Goal: Task Accomplishment & Management: Manage account settings

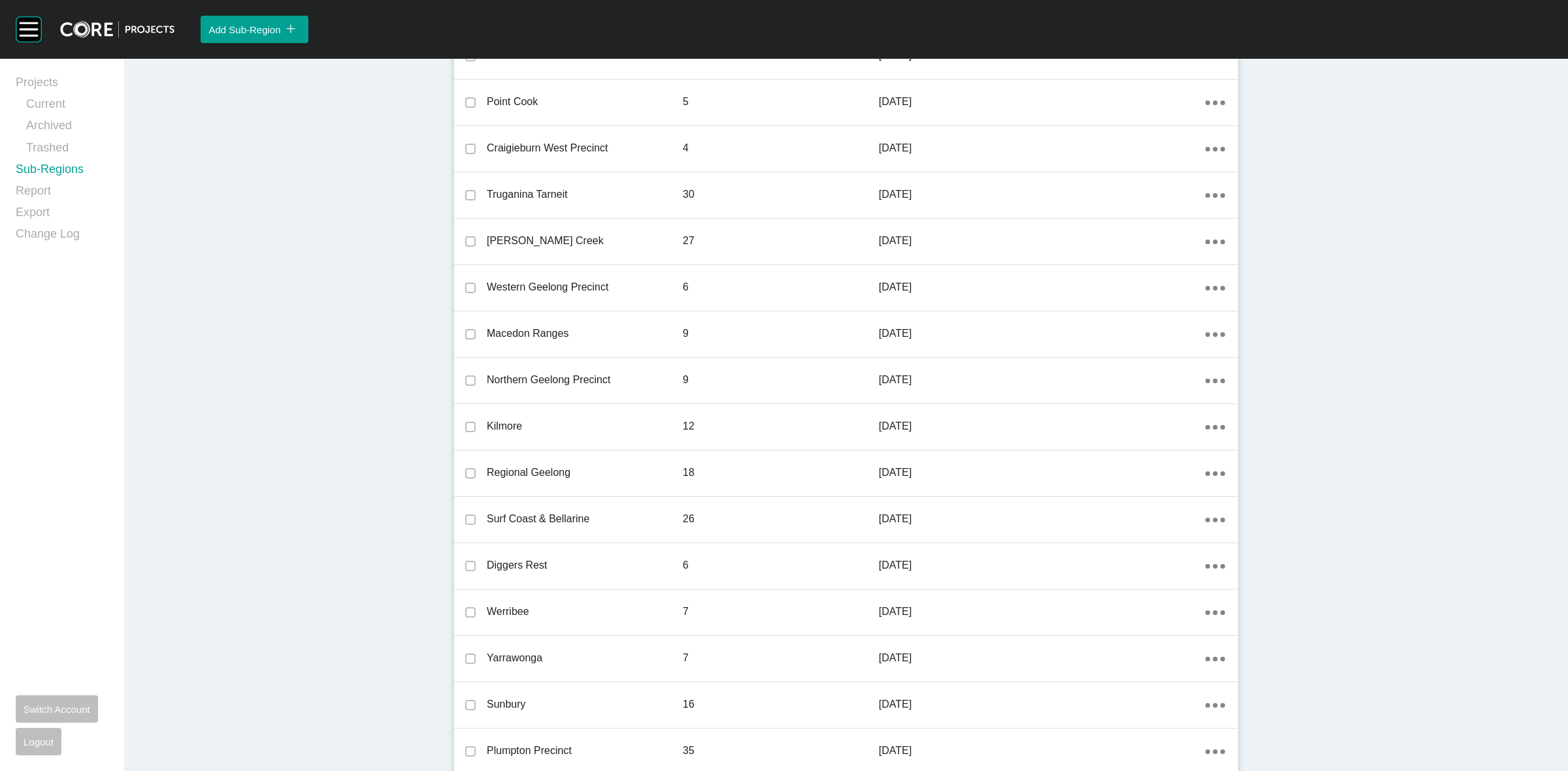
scroll to position [944, 0]
click at [40, 84] on link "Projects" at bounding box center [61, 85] width 93 height 22
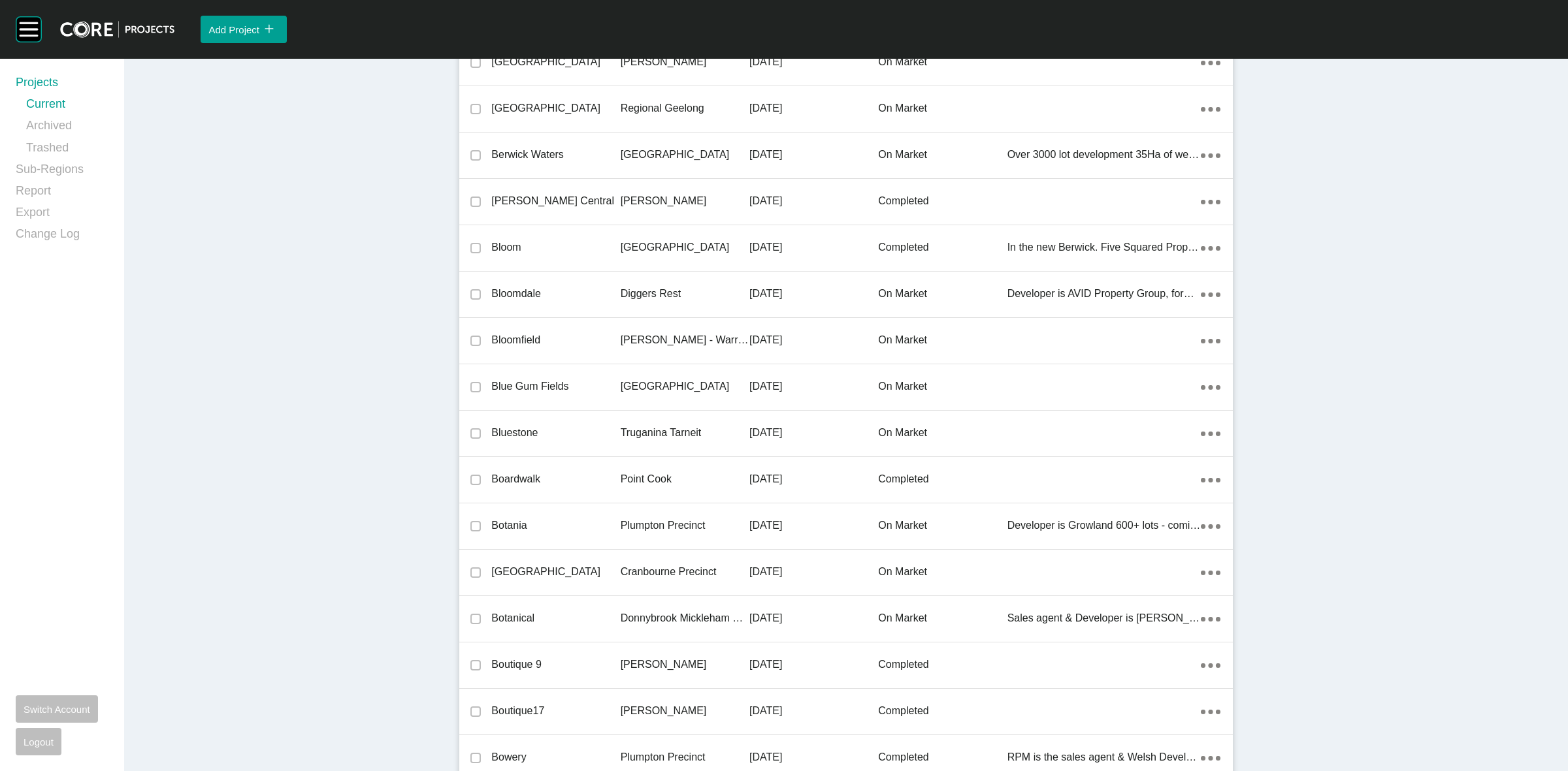
scroll to position [5676, 0]
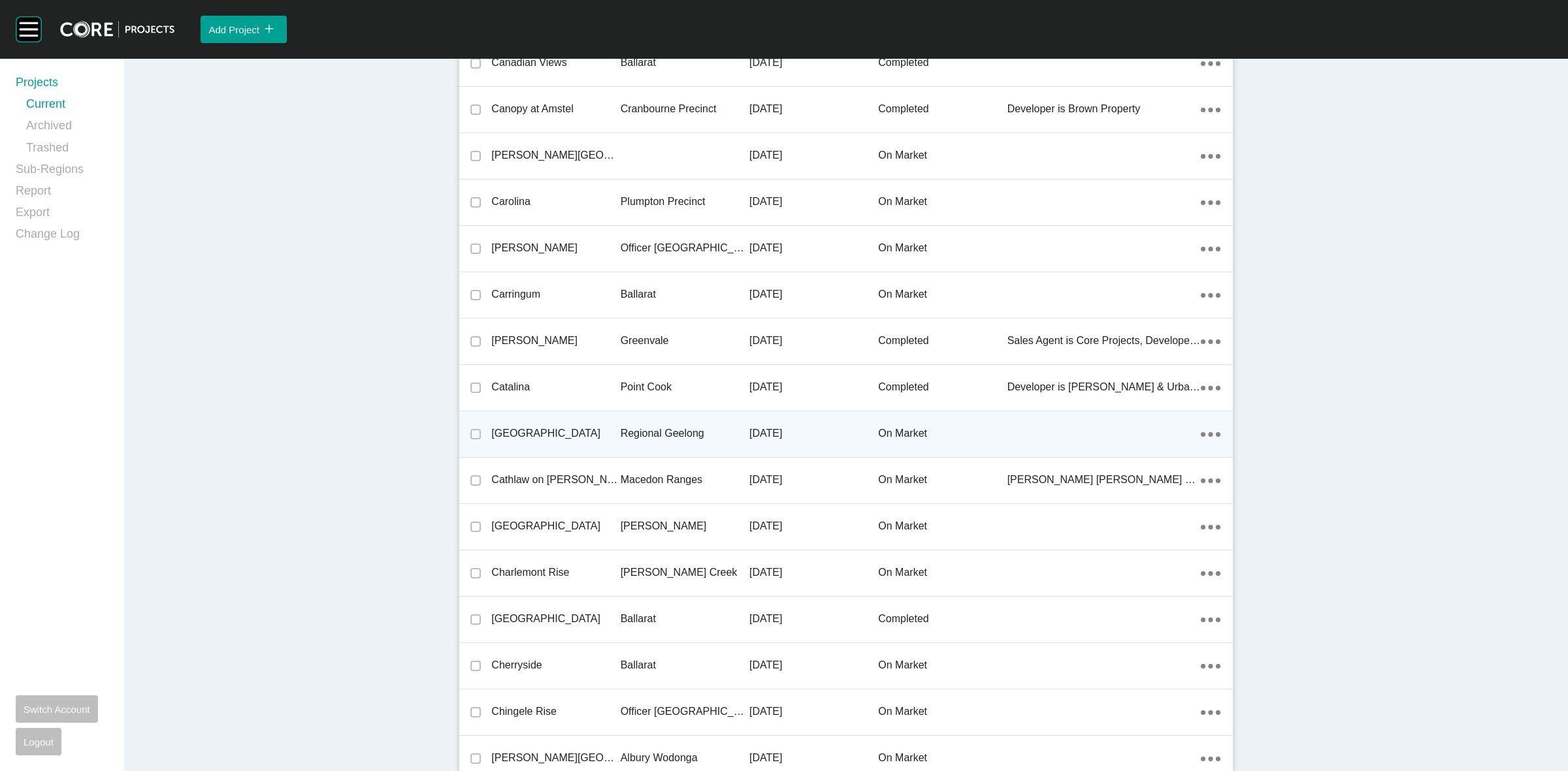
click at [634, 429] on p "Regional Geelong" at bounding box center [684, 434] width 128 height 15
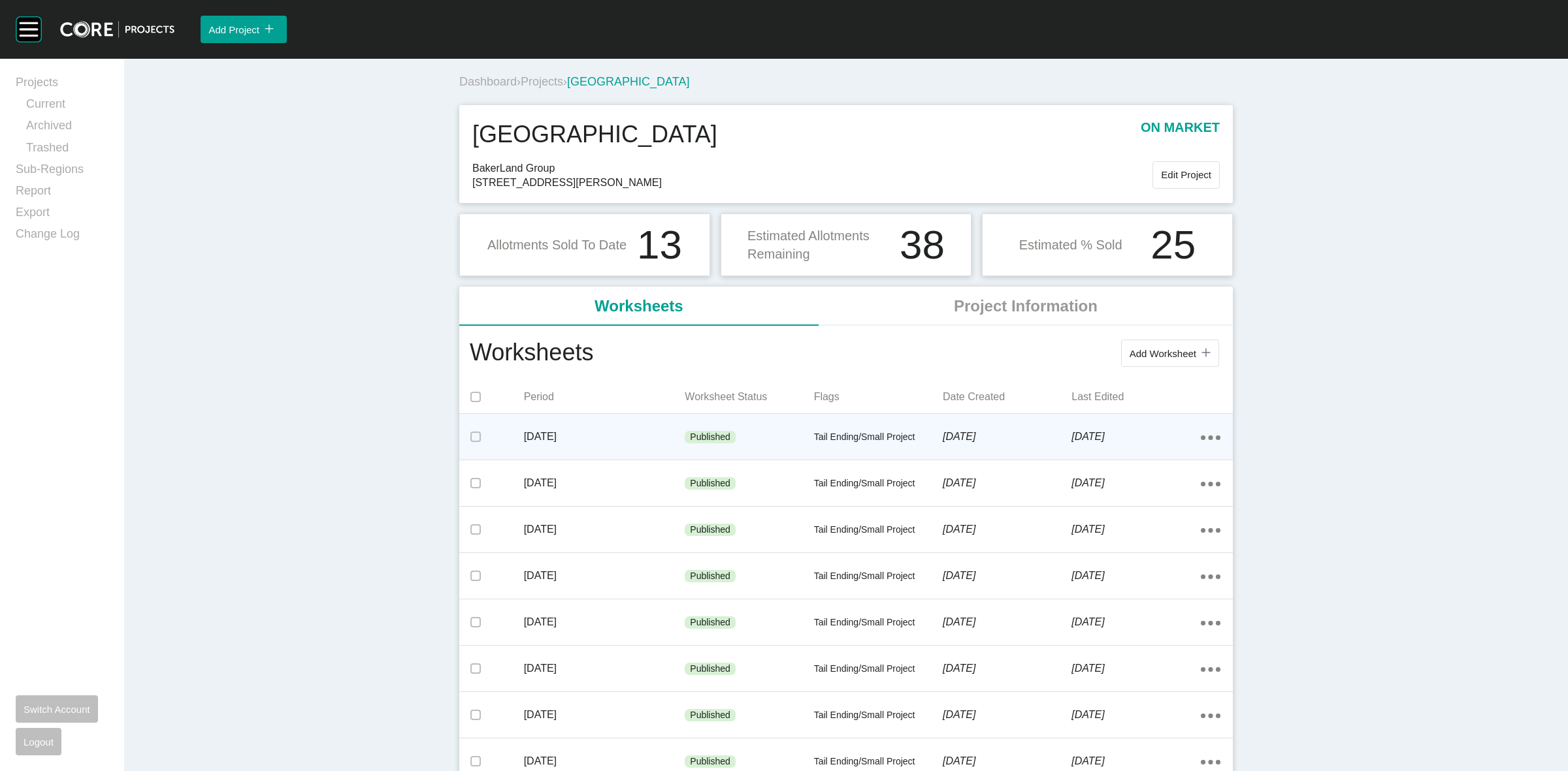
click at [771, 434] on div "Published" at bounding box center [749, 438] width 128 height 40
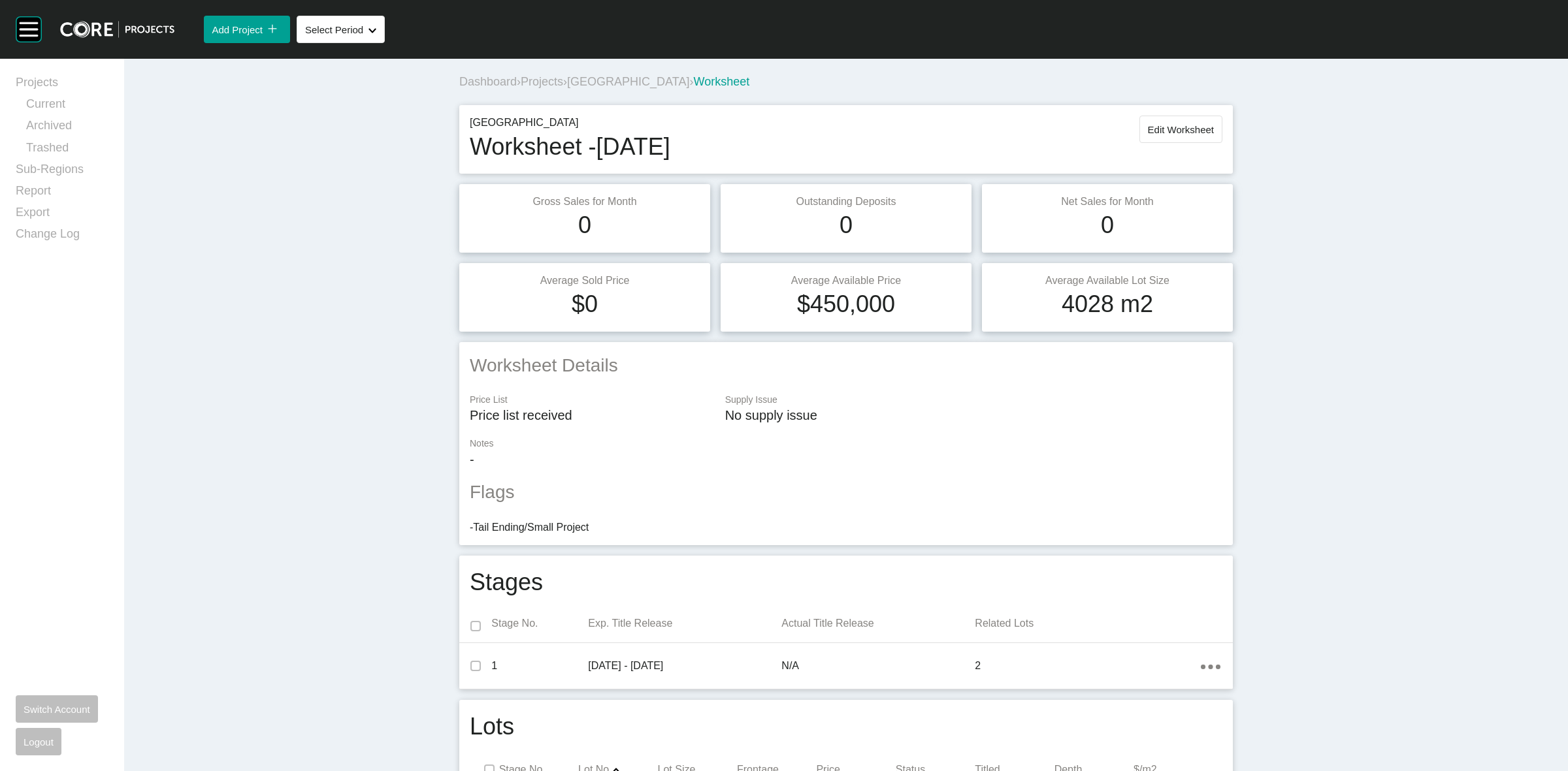
click at [583, 80] on span "[GEOGRAPHIC_DATA]" at bounding box center [628, 82] width 122 height 13
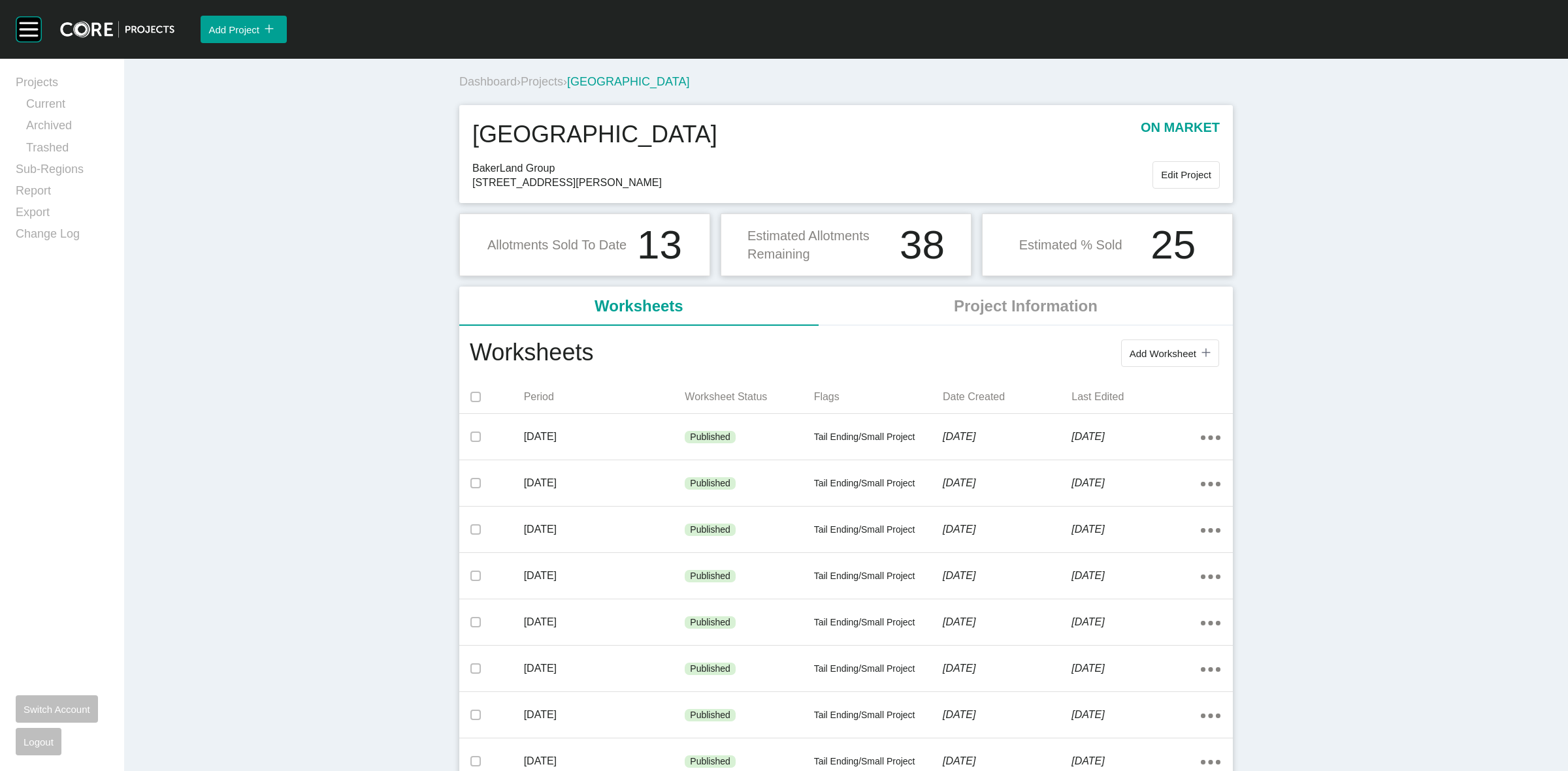
click at [529, 72] on div "Dashboard › Projects › [GEOGRAPHIC_DATA]" at bounding box center [849, 82] width 779 height 36
click at [535, 84] on span "Projects" at bounding box center [542, 82] width 43 height 13
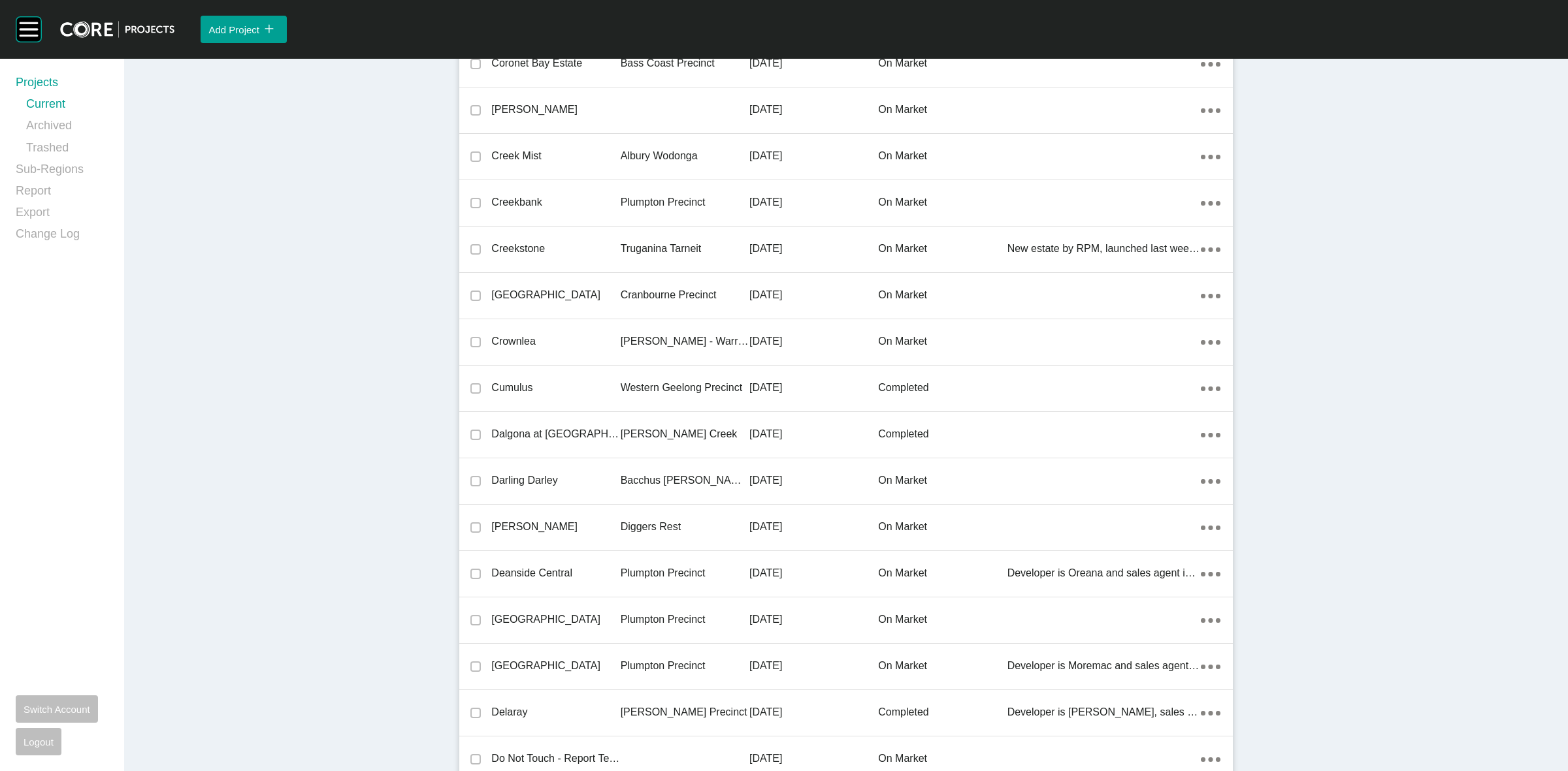
scroll to position [24681, 0]
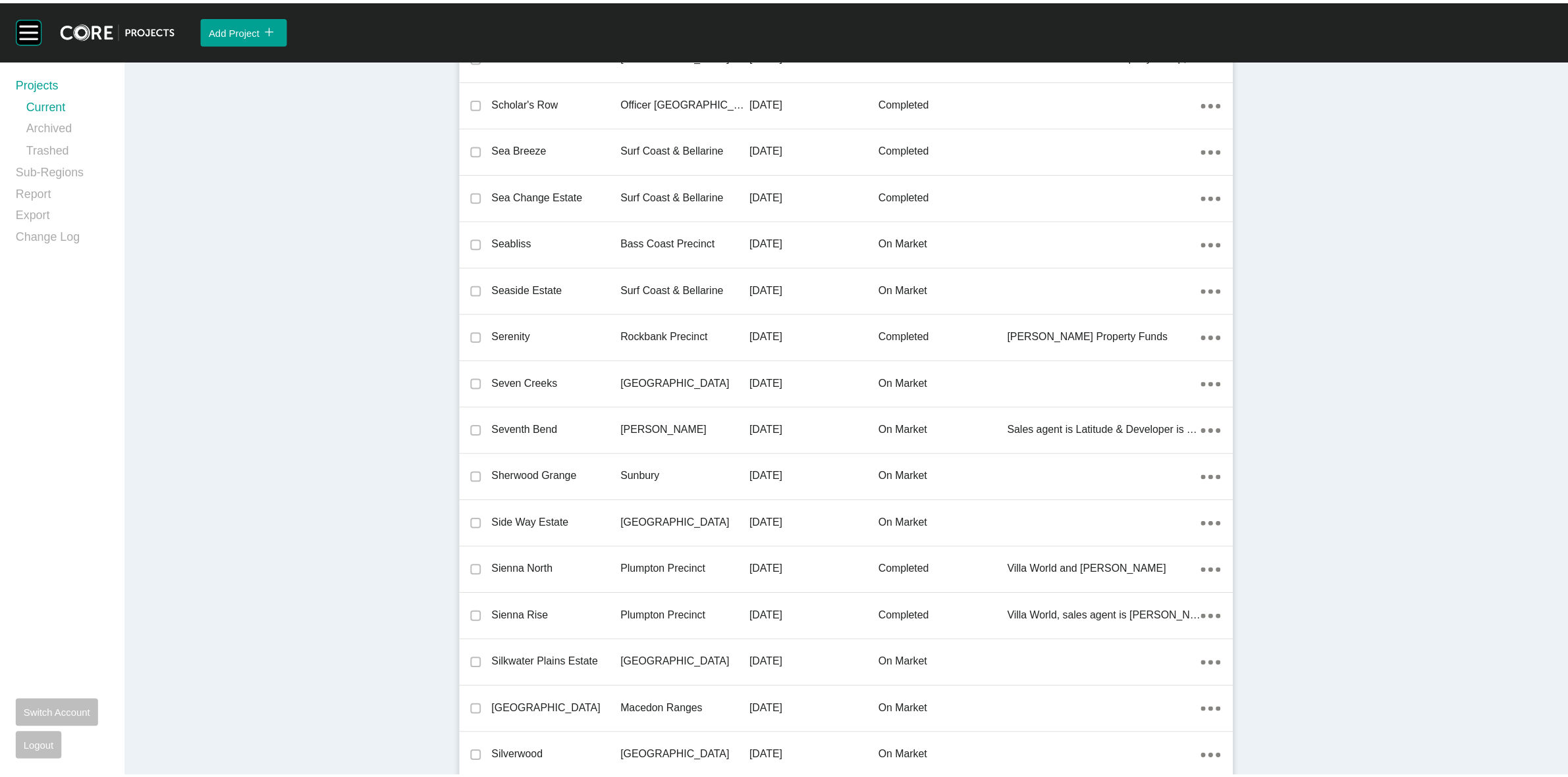
scroll to position [23639, 0]
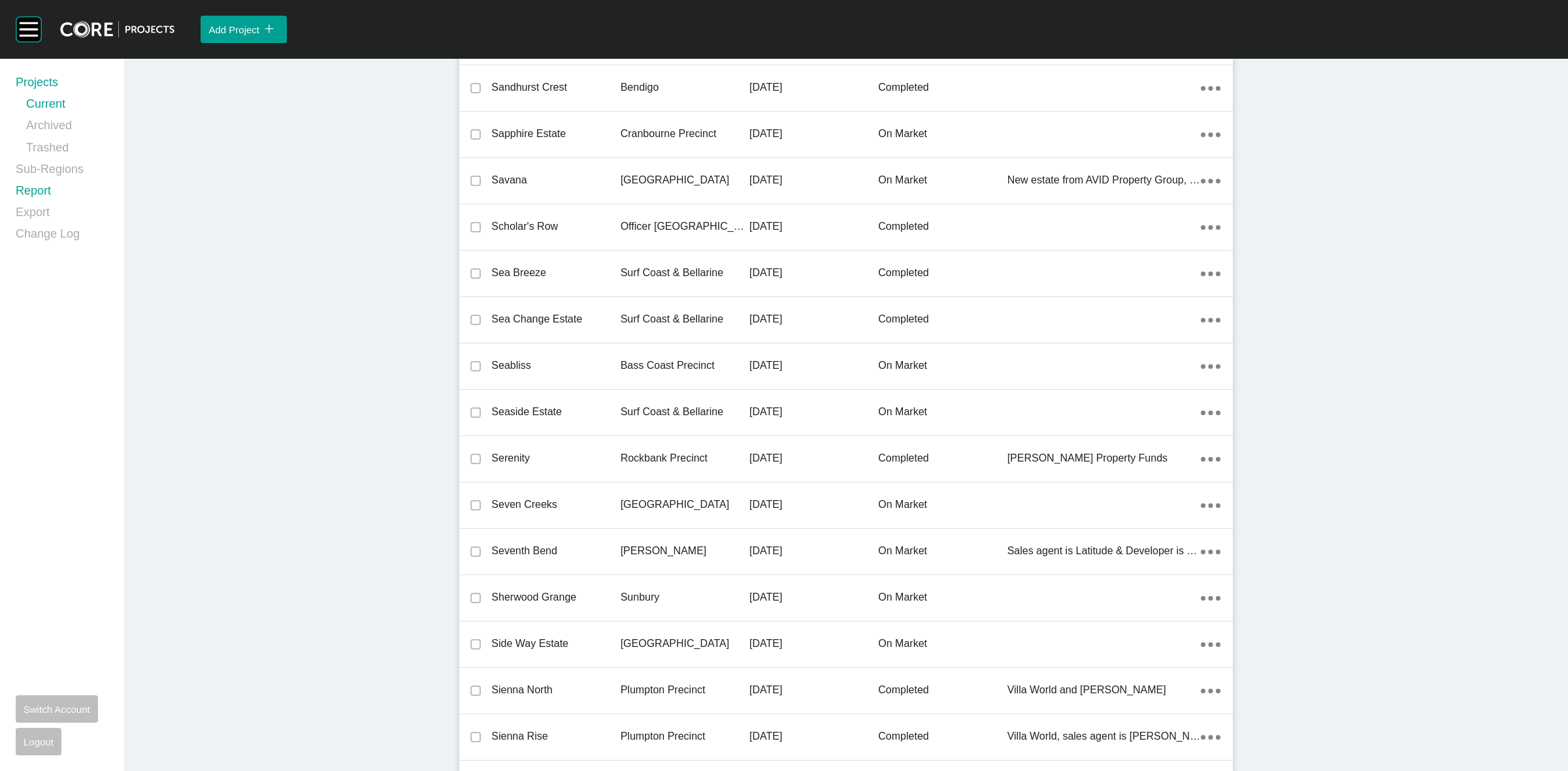
click at [30, 190] on link "Report" at bounding box center [61, 194] width 93 height 22
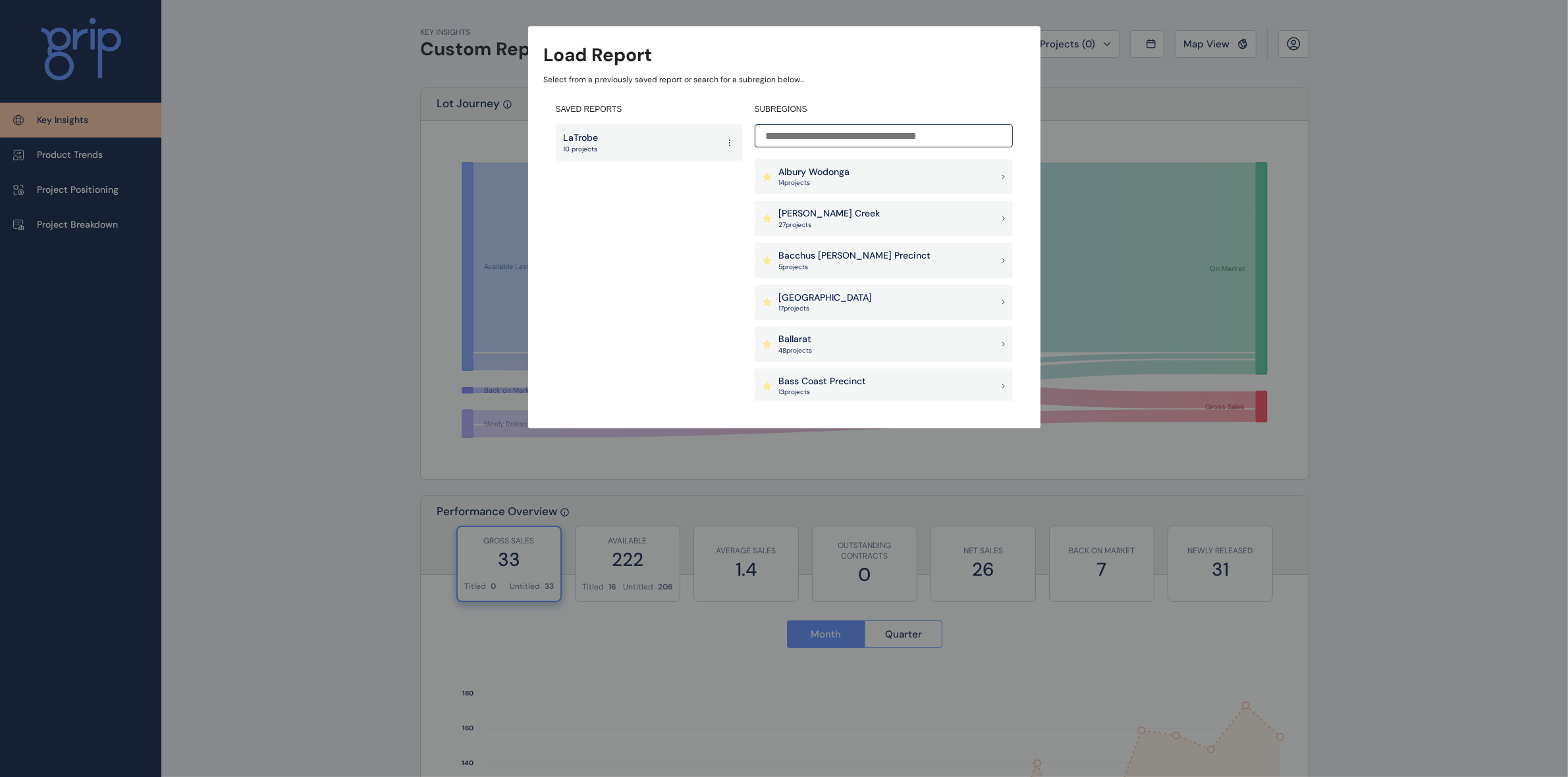
click at [855, 178] on div "Albury Wodonga 14 project s" at bounding box center [883, 177] width 258 height 36
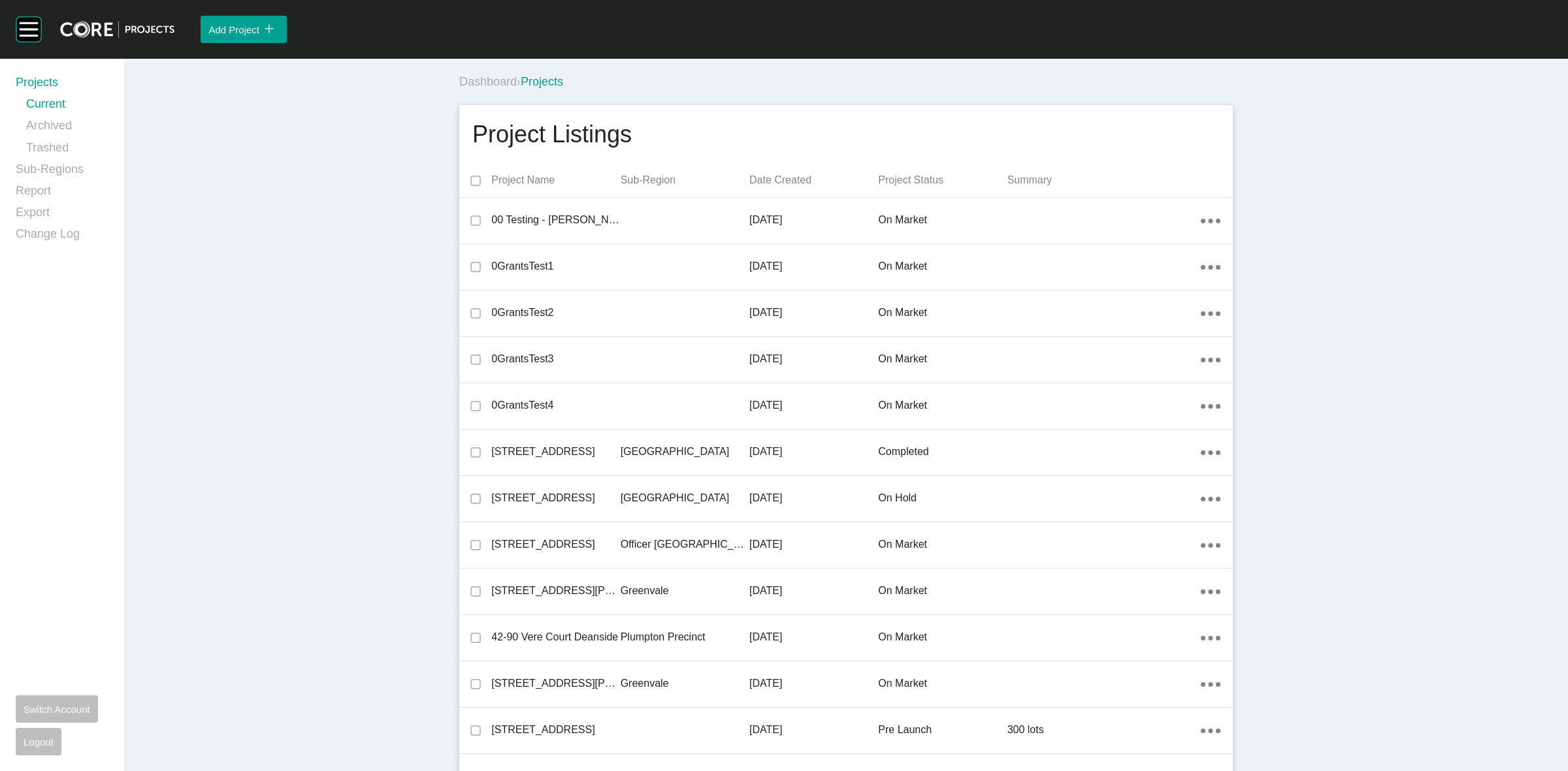
click at [1070, 98] on div "Dashboard › Projects" at bounding box center [849, 82] width 779 height 36
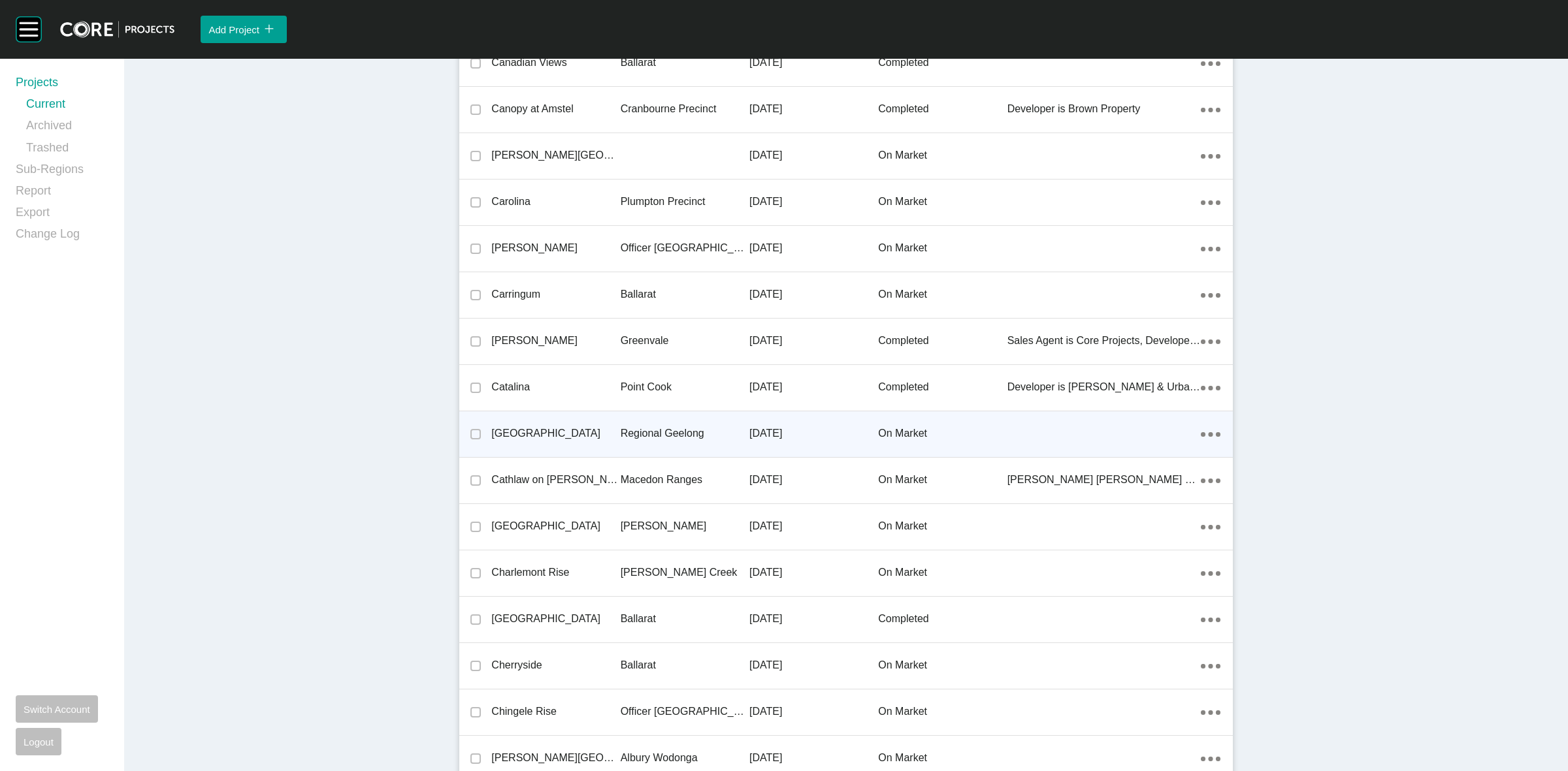
click at [620, 432] on p "Regional Geelong" at bounding box center [684, 434] width 128 height 15
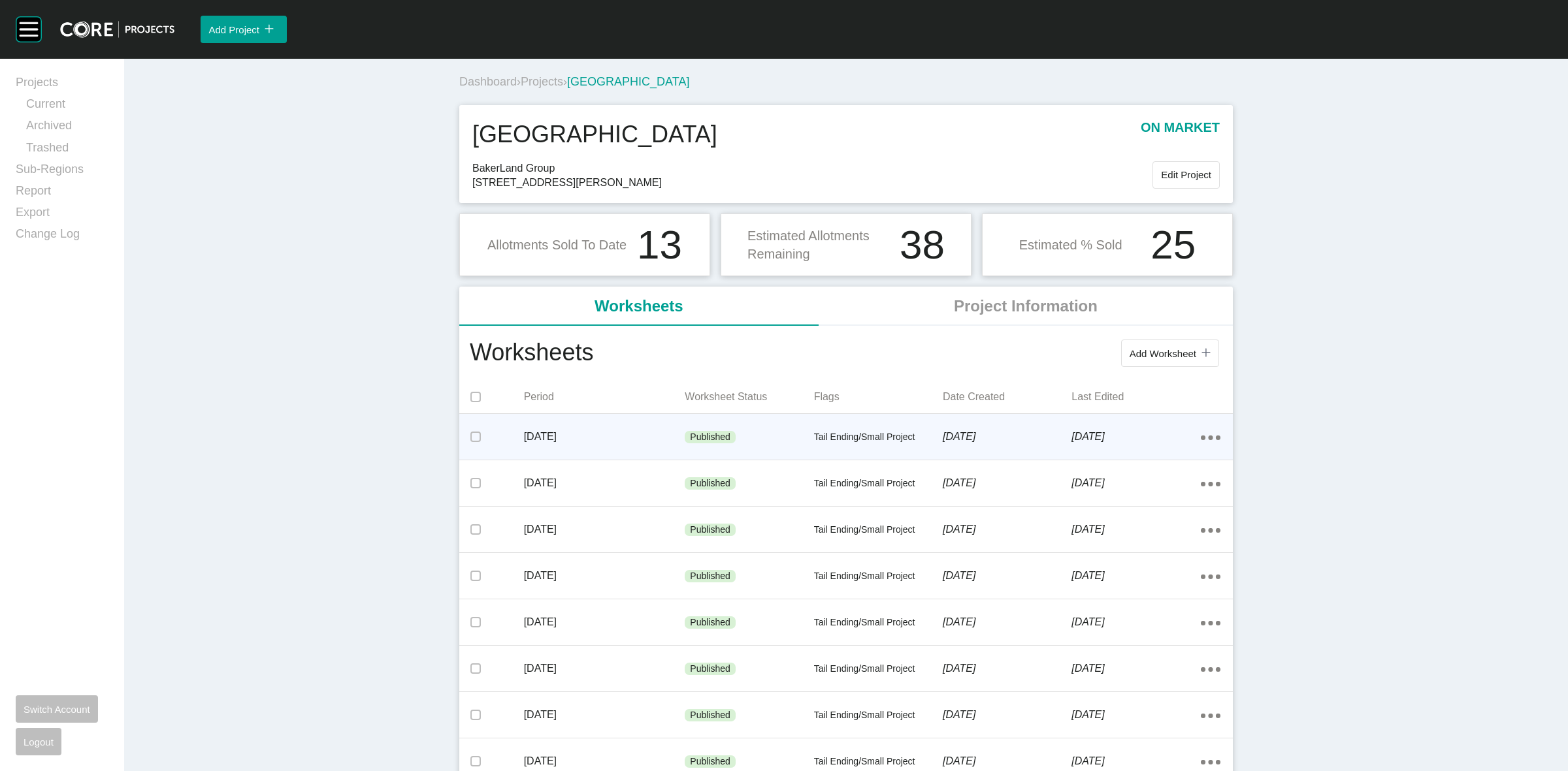
click at [1206, 431] on div "Action Menu Dots Copy 6 Created with Sketch." at bounding box center [1211, 437] width 19 height 15
click at [1157, 438] on link "Edit" at bounding box center [1158, 440] width 36 height 19
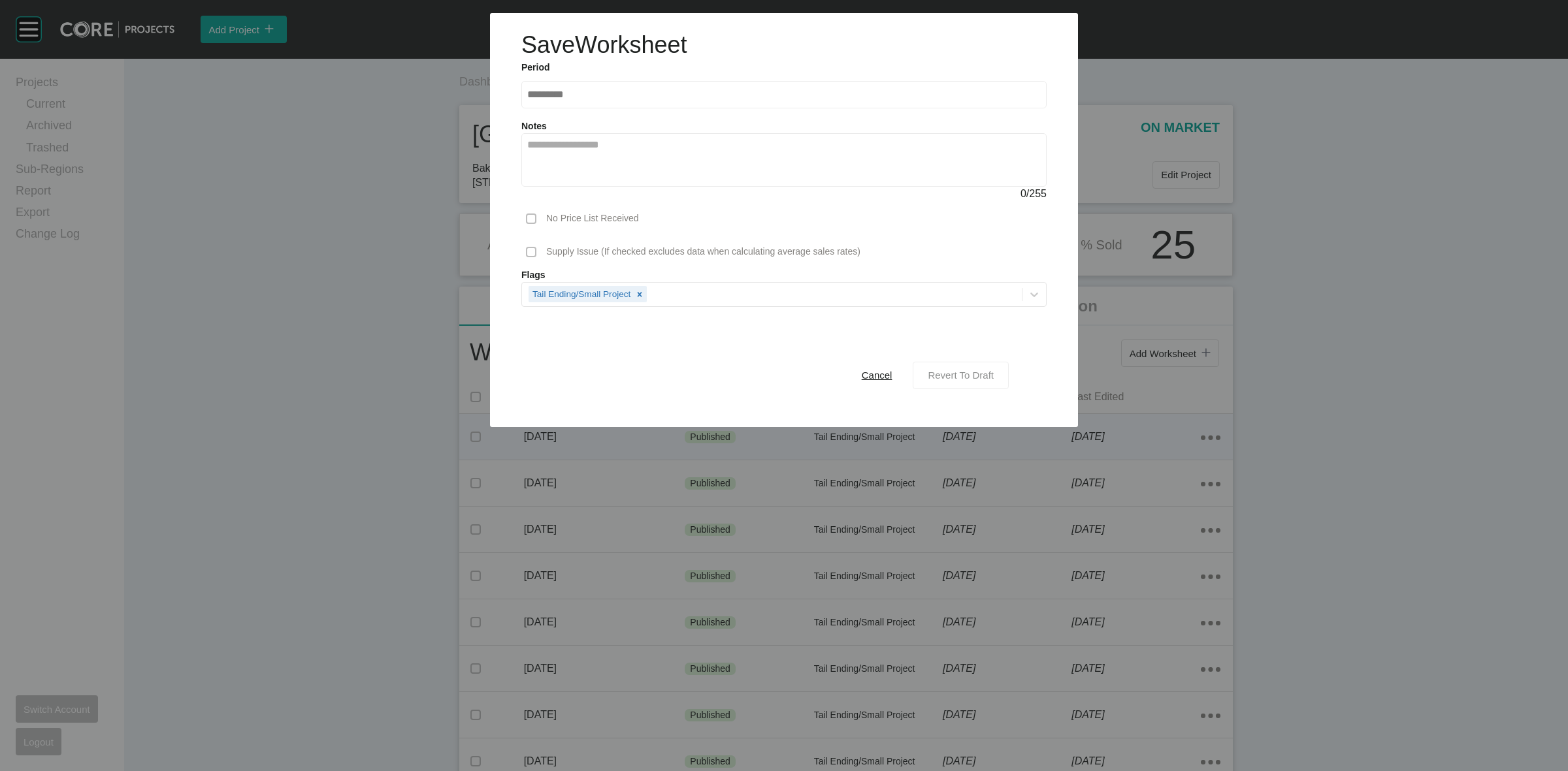
click at [972, 373] on span "Revert To Draft" at bounding box center [961, 375] width 66 height 11
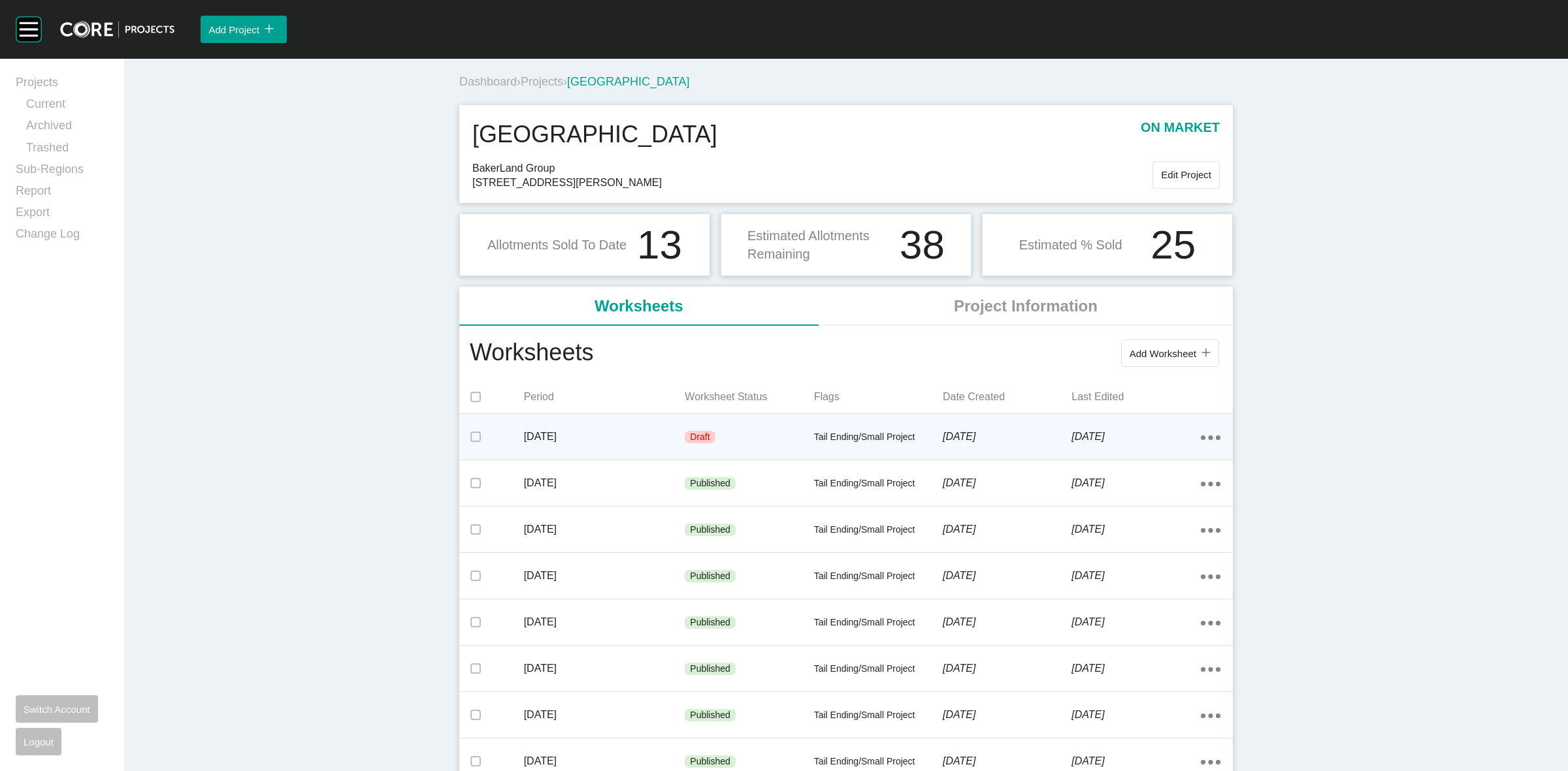
click at [775, 439] on div "Draft" at bounding box center [749, 438] width 128 height 40
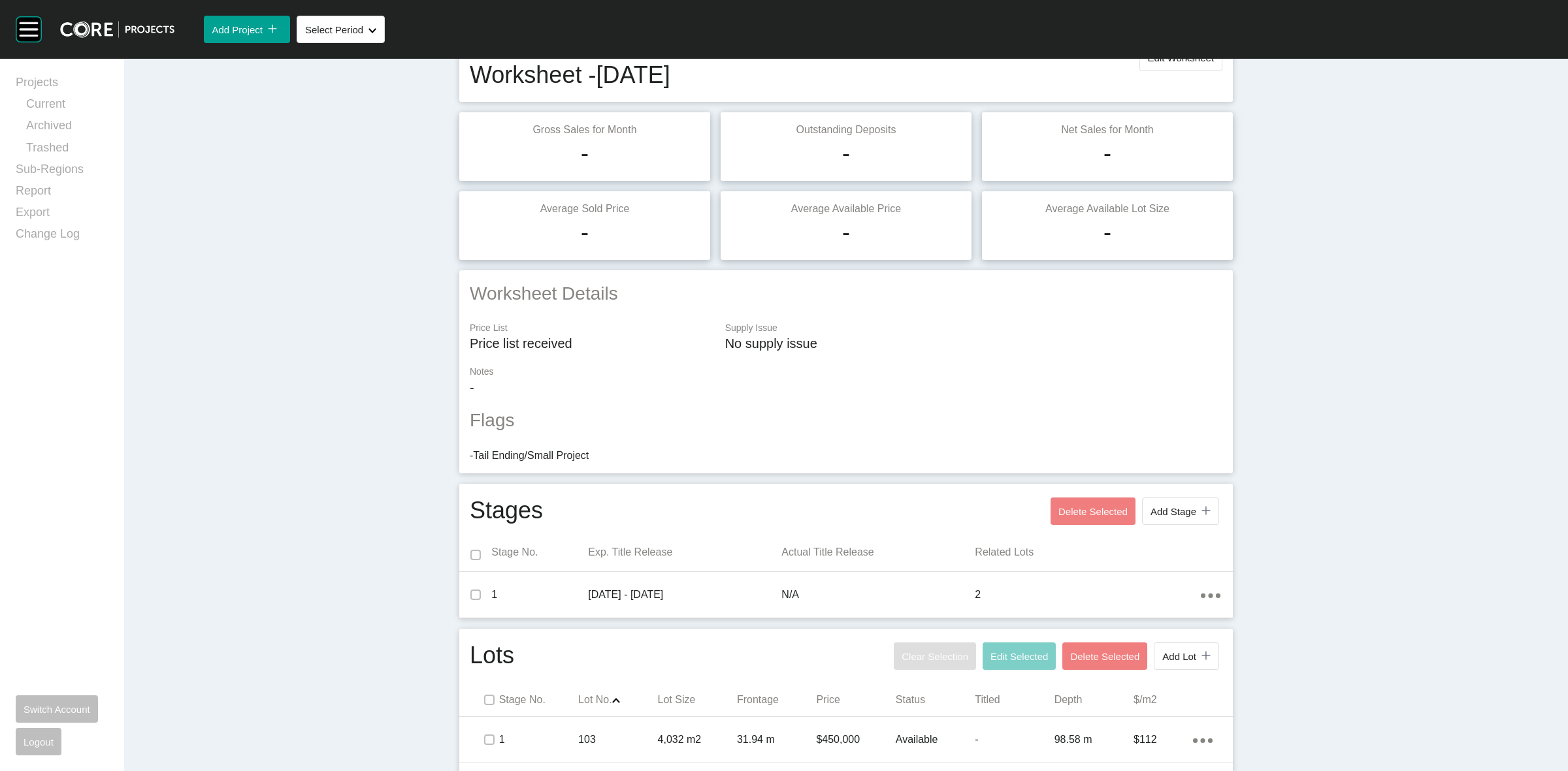
scroll to position [115, 0]
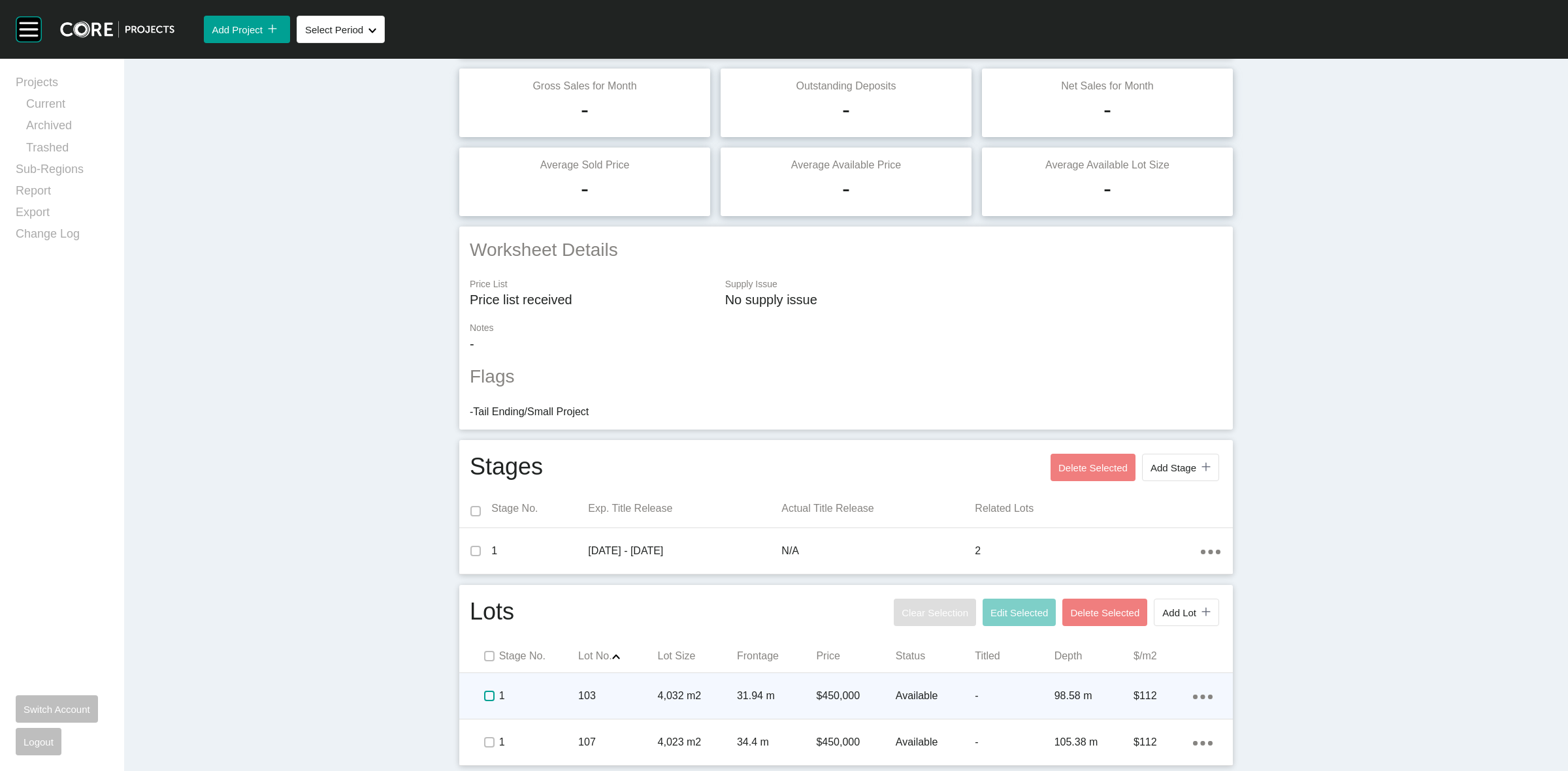
click at [484, 692] on label at bounding box center [489, 696] width 11 height 10
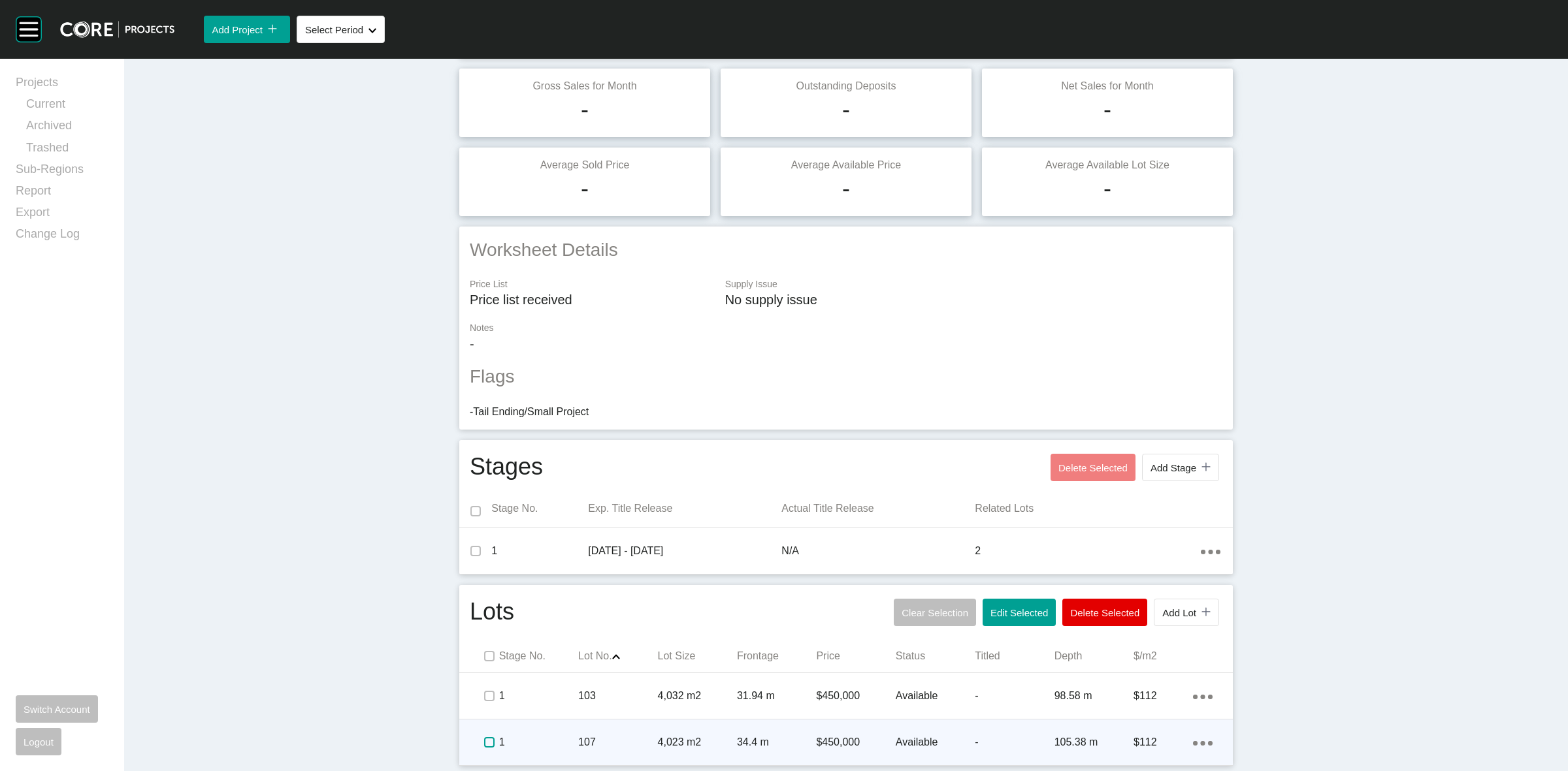
click at [484, 745] on label at bounding box center [489, 742] width 11 height 10
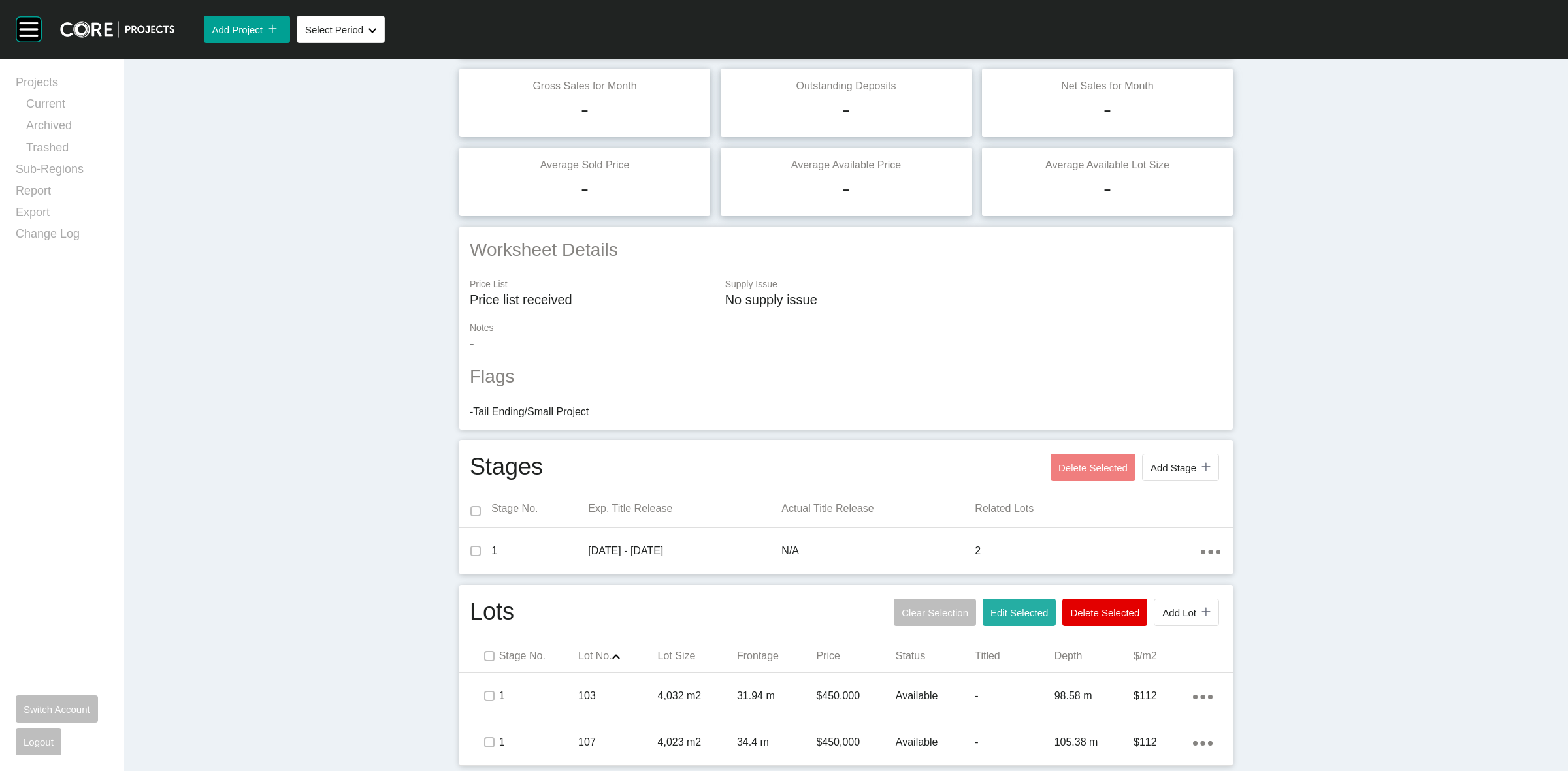
click at [1014, 611] on span "Edit Selected" at bounding box center [1019, 613] width 57 height 11
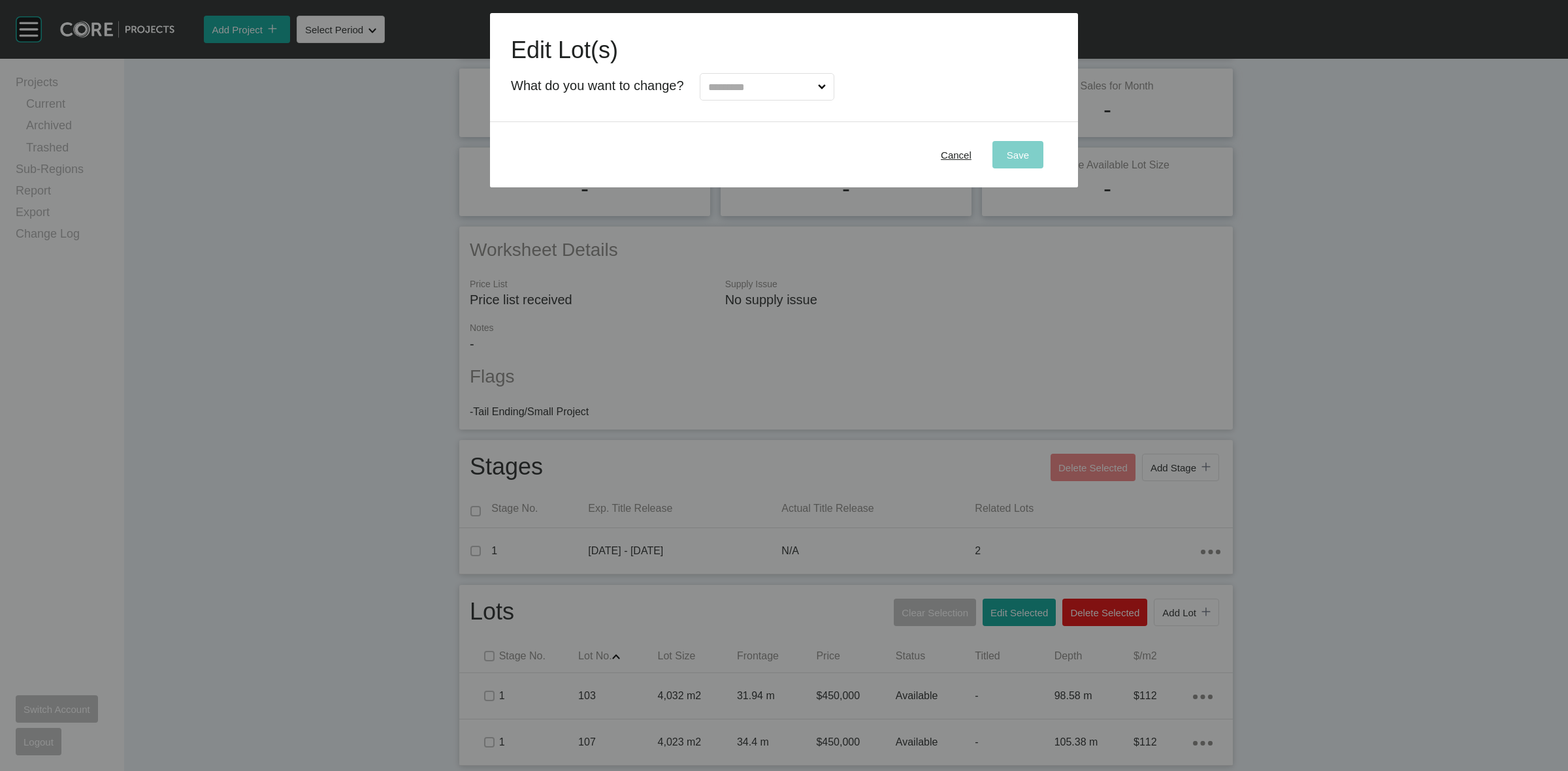
click at [744, 86] on input "text" at bounding box center [761, 86] width 110 height 26
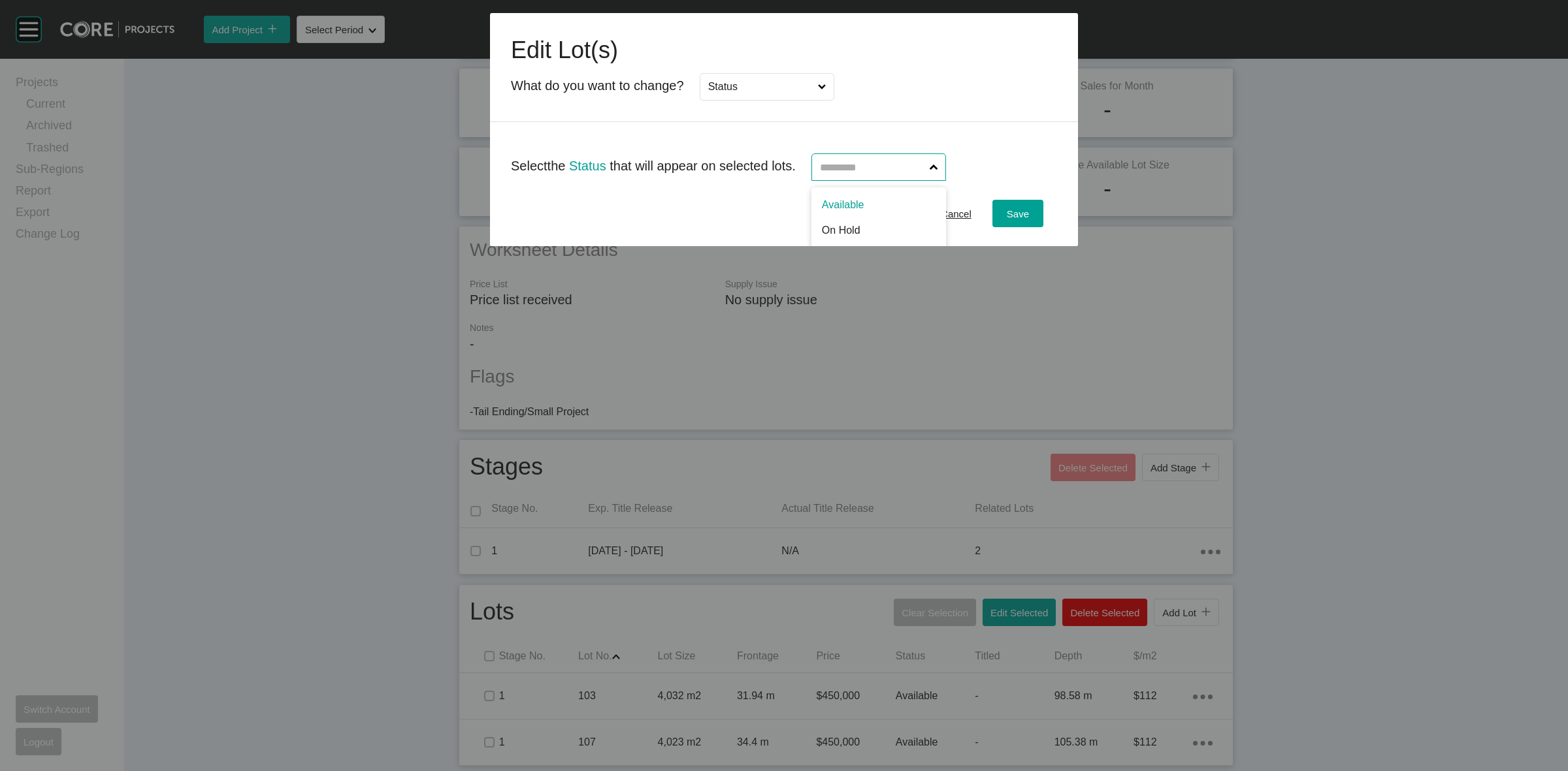
click at [845, 166] on input "text" at bounding box center [872, 167] width 110 height 26
click at [1008, 213] on span "Save" at bounding box center [1019, 214] width 23 height 11
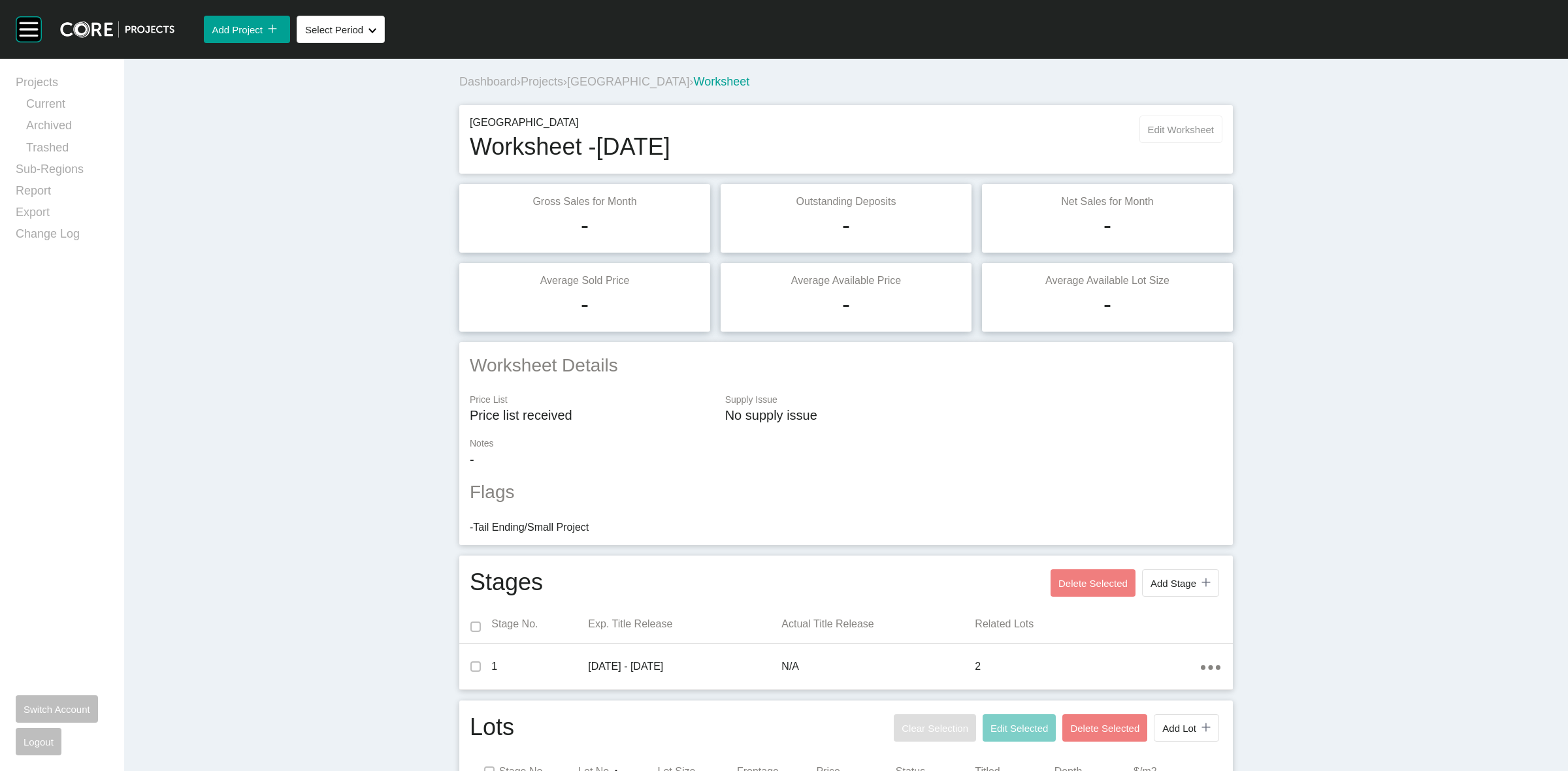
click at [1178, 126] on span "Edit Worksheet" at bounding box center [1181, 130] width 66 height 11
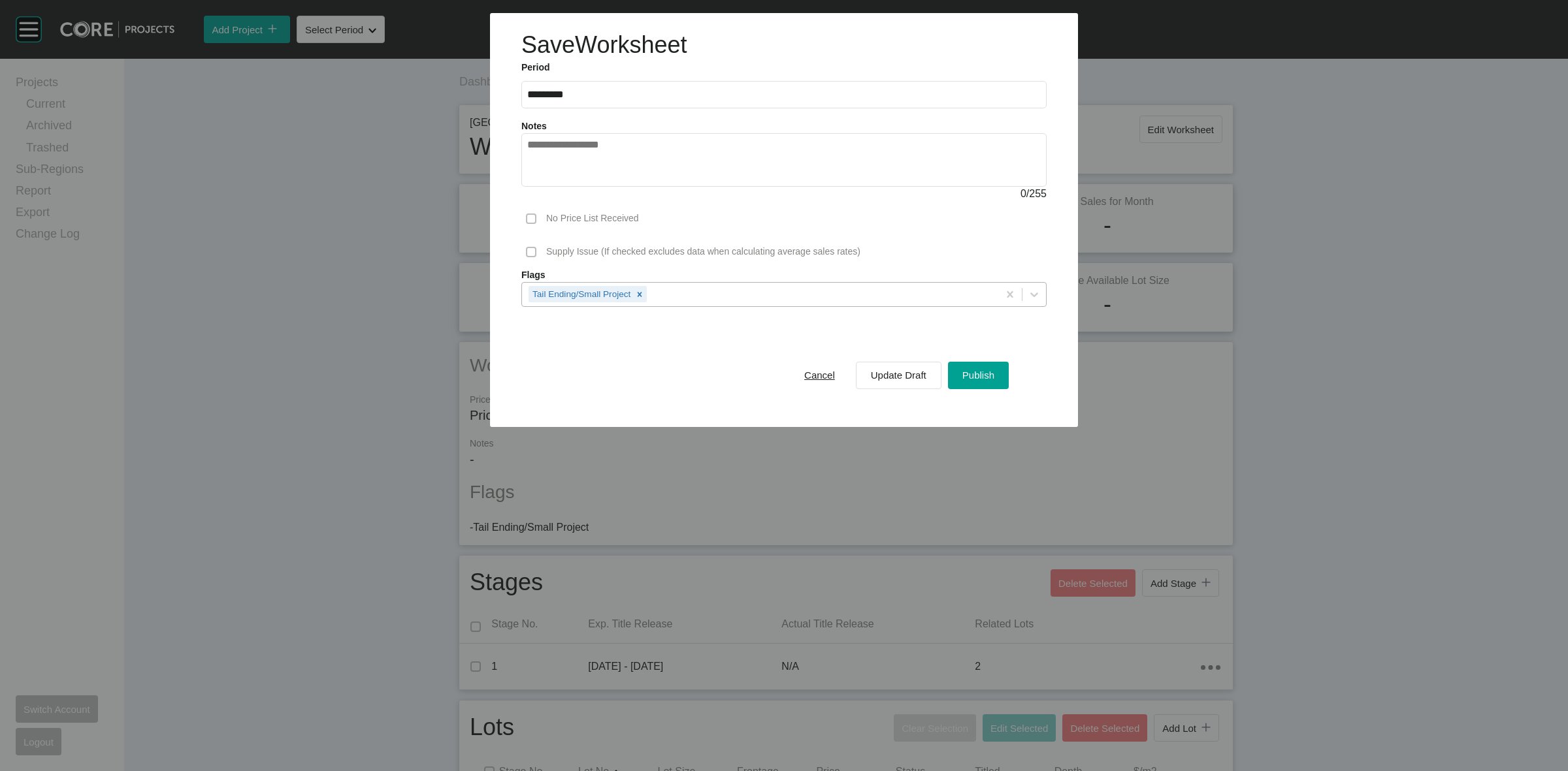
click at [700, 292] on div "Tail Ending/Small Project" at bounding box center [760, 294] width 477 height 23
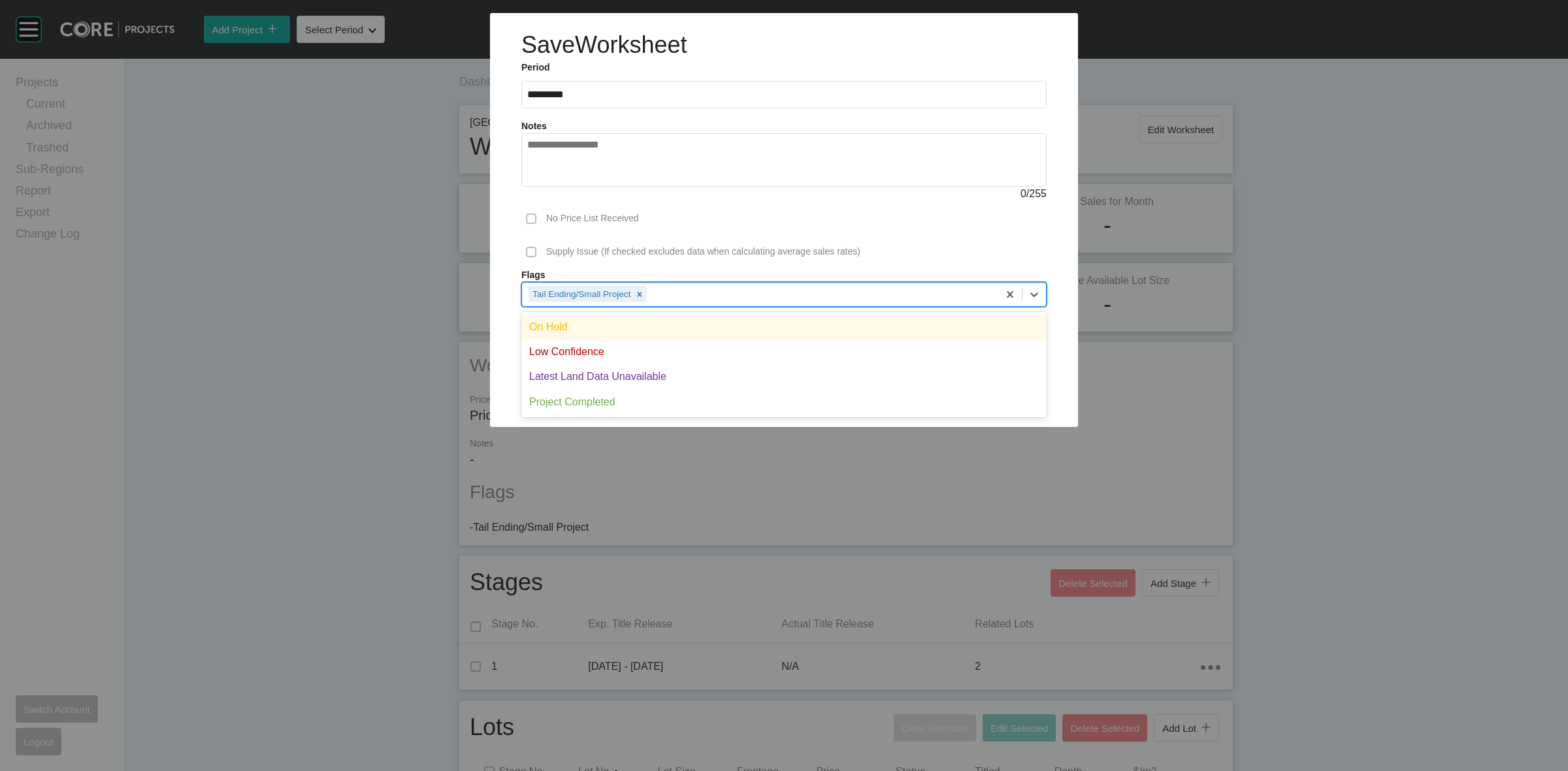
click at [639, 324] on div "On Hold" at bounding box center [784, 327] width 525 height 25
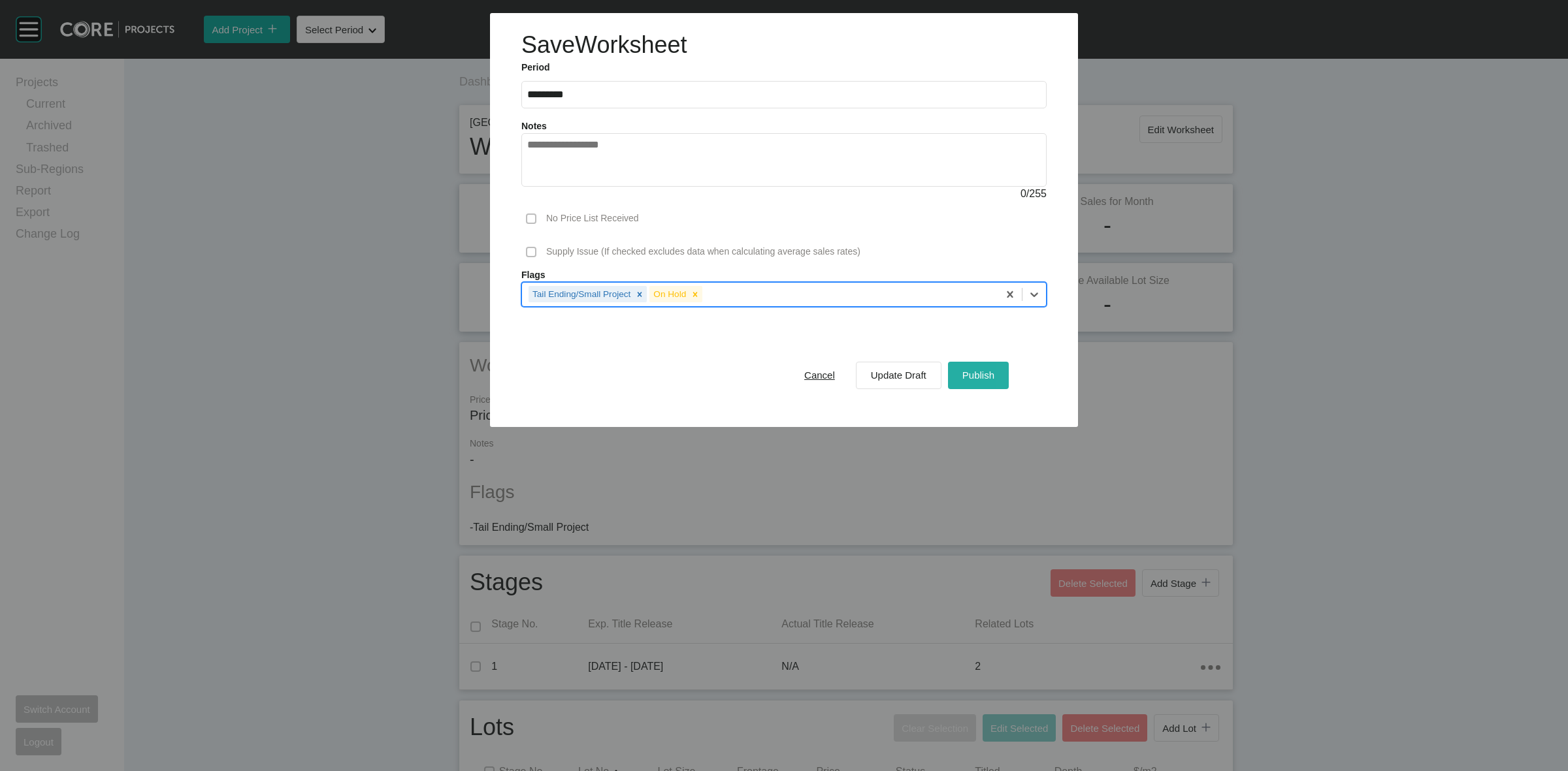
click at [990, 375] on span "Publish" at bounding box center [979, 375] width 32 height 11
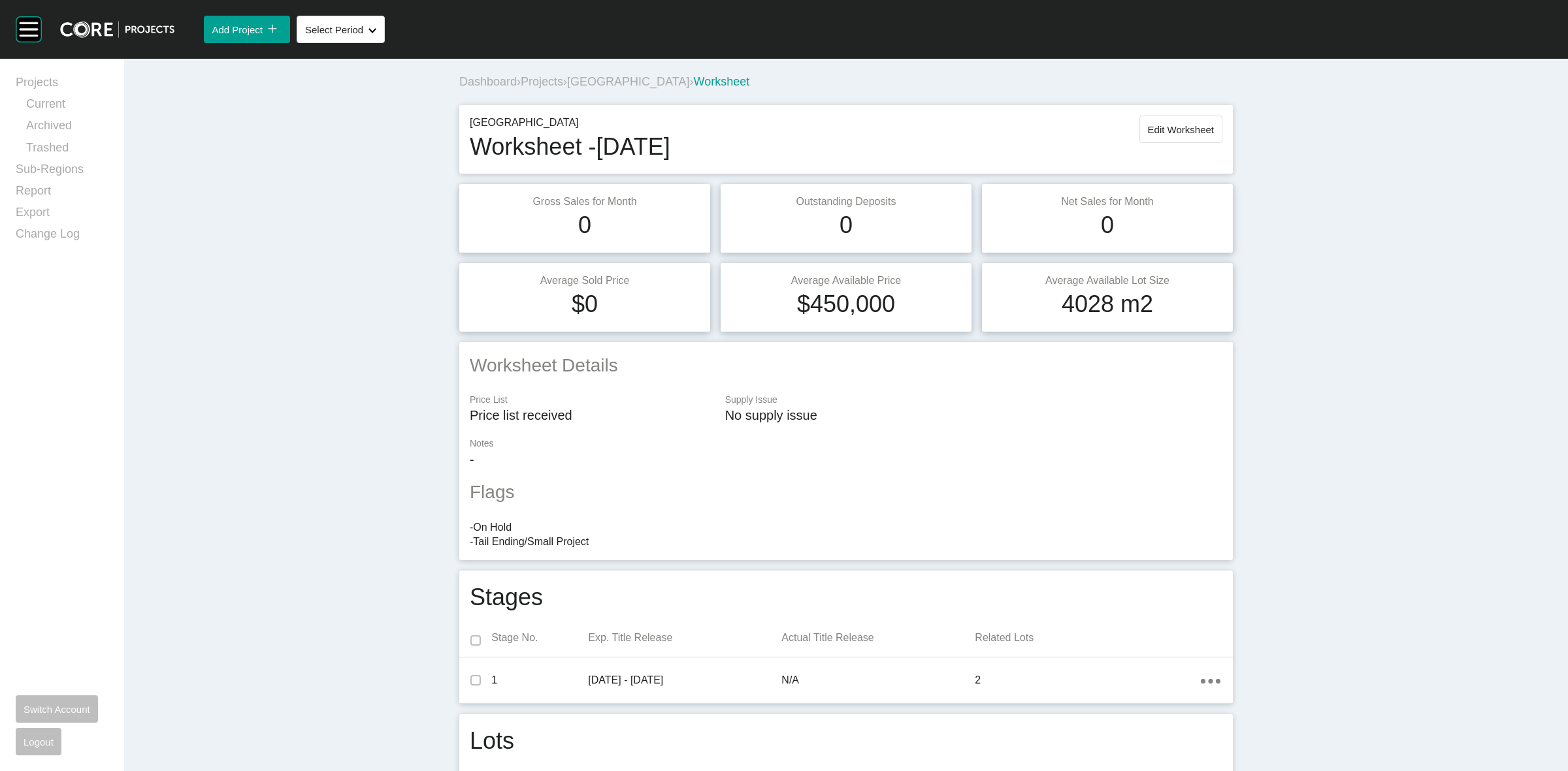
click at [634, 82] on span "[GEOGRAPHIC_DATA]" at bounding box center [628, 82] width 122 height 13
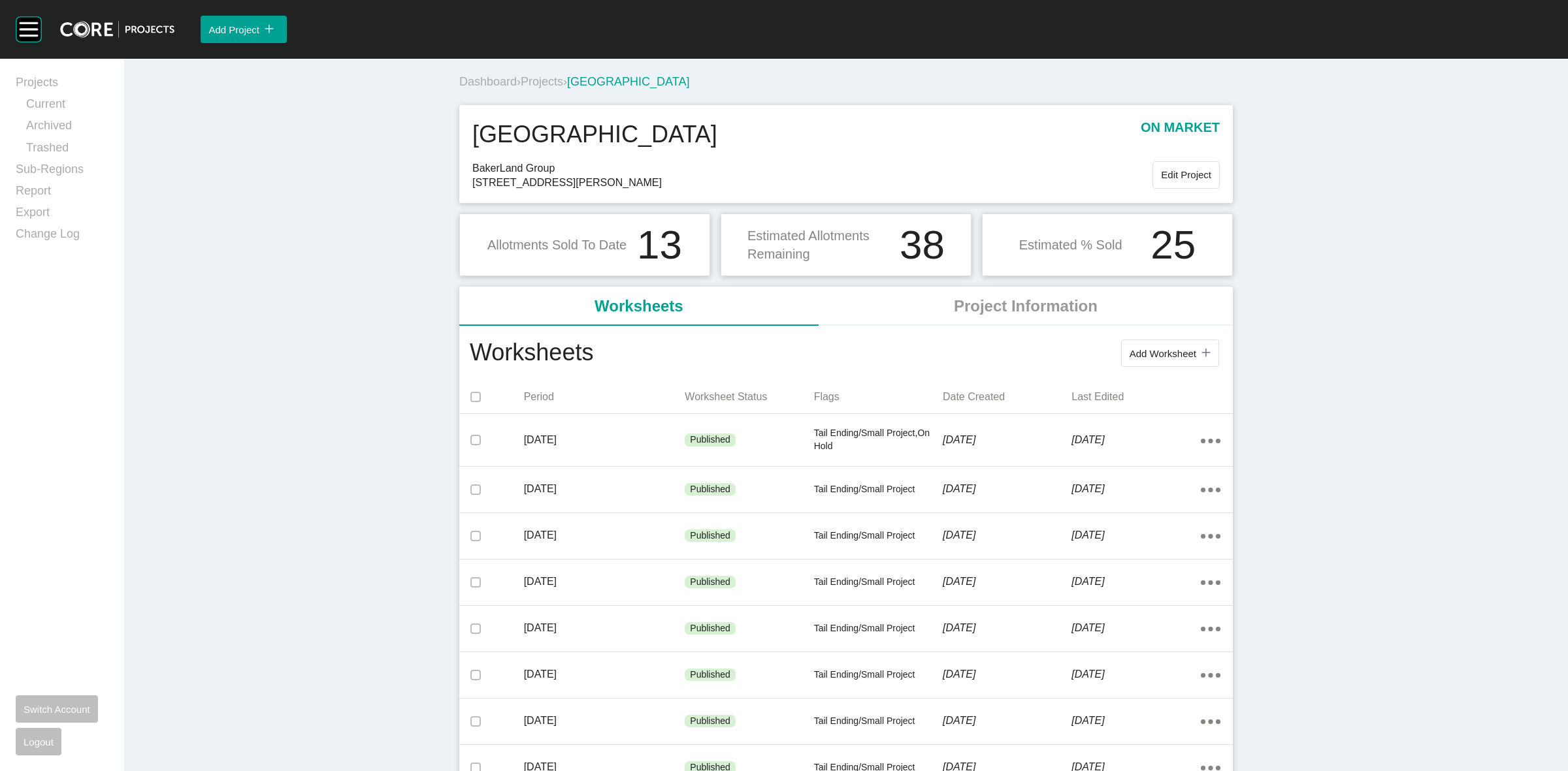
click at [540, 84] on span "Projects" at bounding box center [542, 82] width 43 height 13
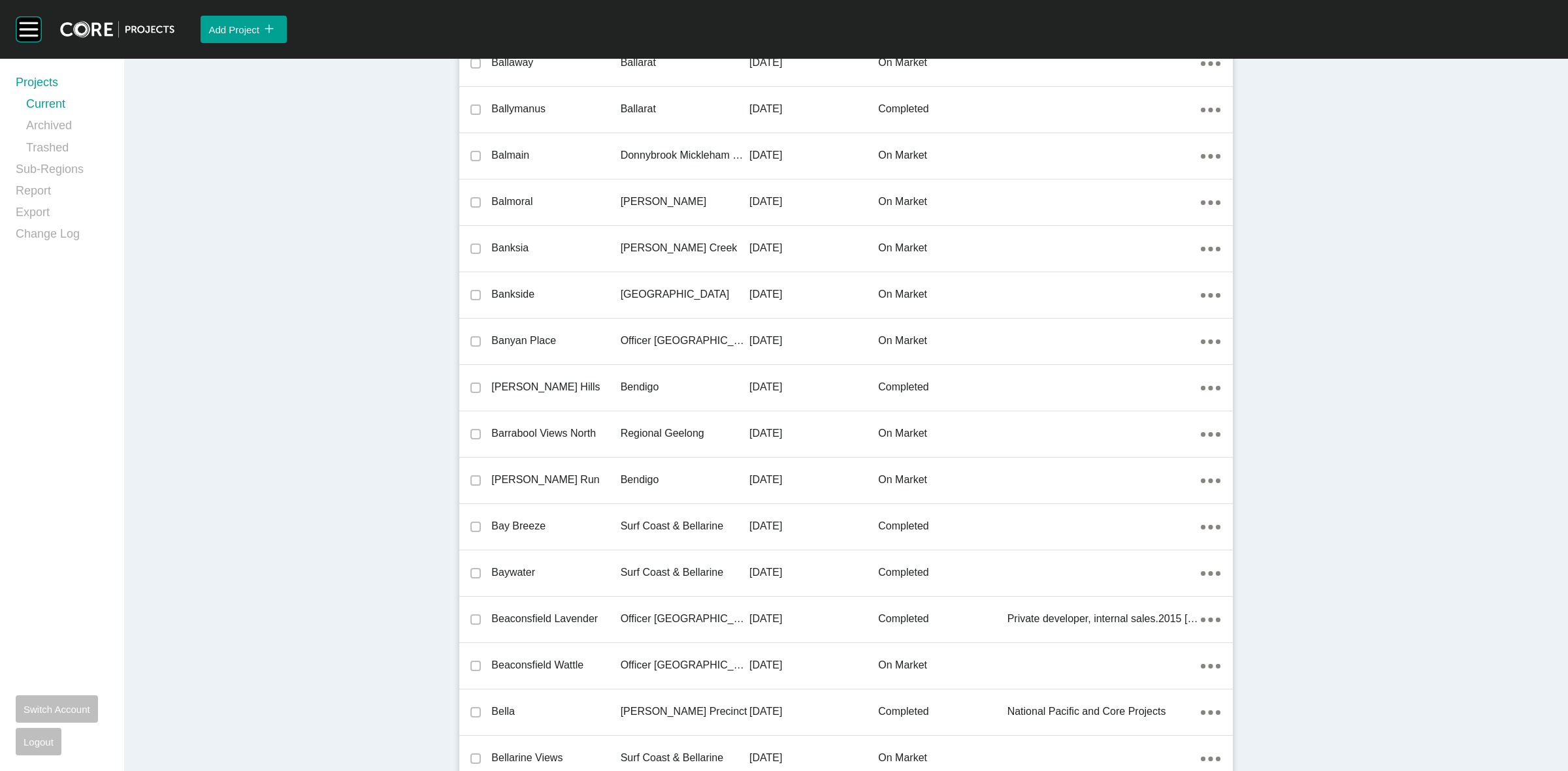
scroll to position [12860, 0]
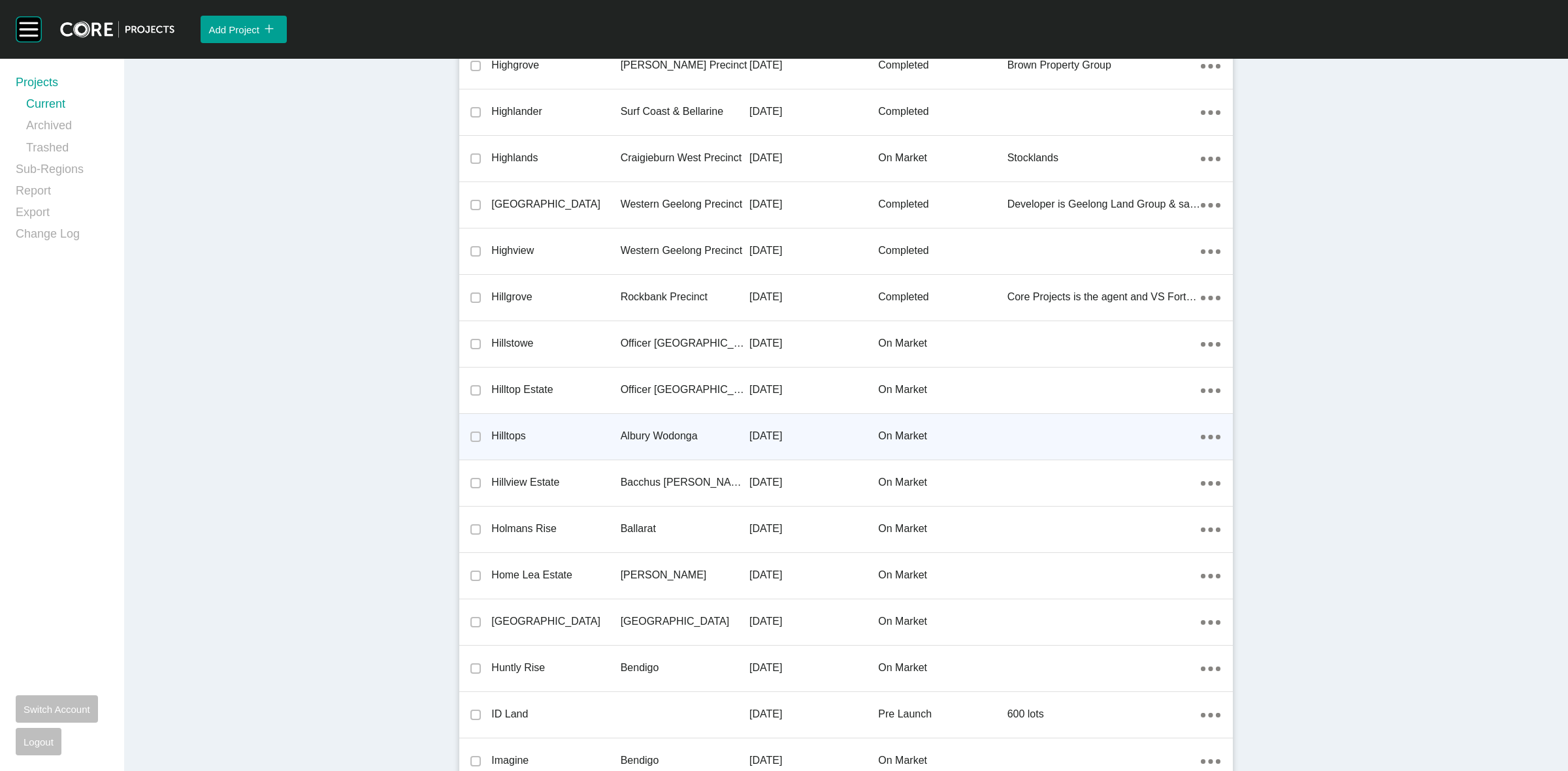
click at [670, 434] on p "Albury Wodonga" at bounding box center [684, 436] width 128 height 15
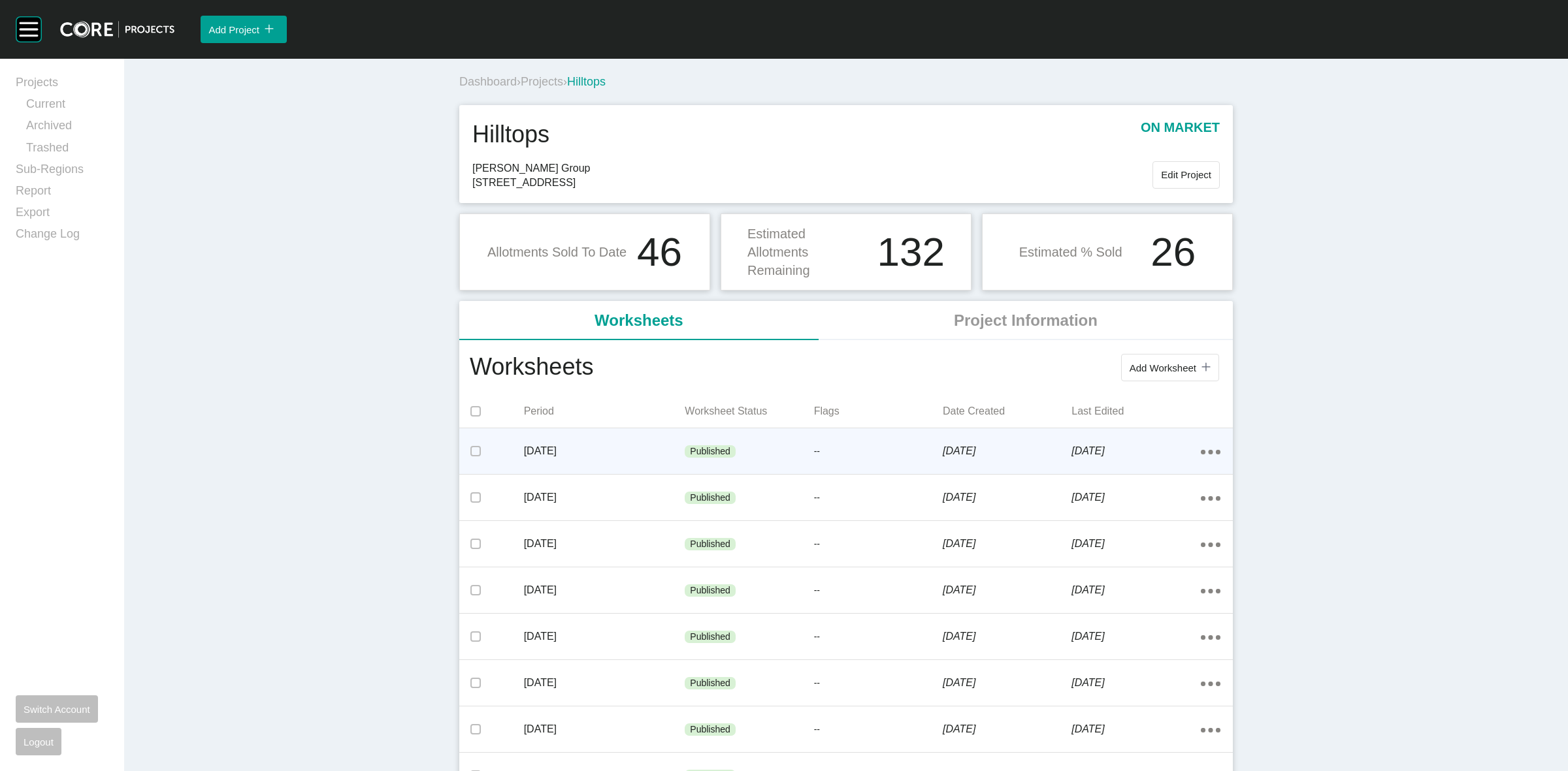
click at [768, 450] on div "Published" at bounding box center [749, 452] width 128 height 40
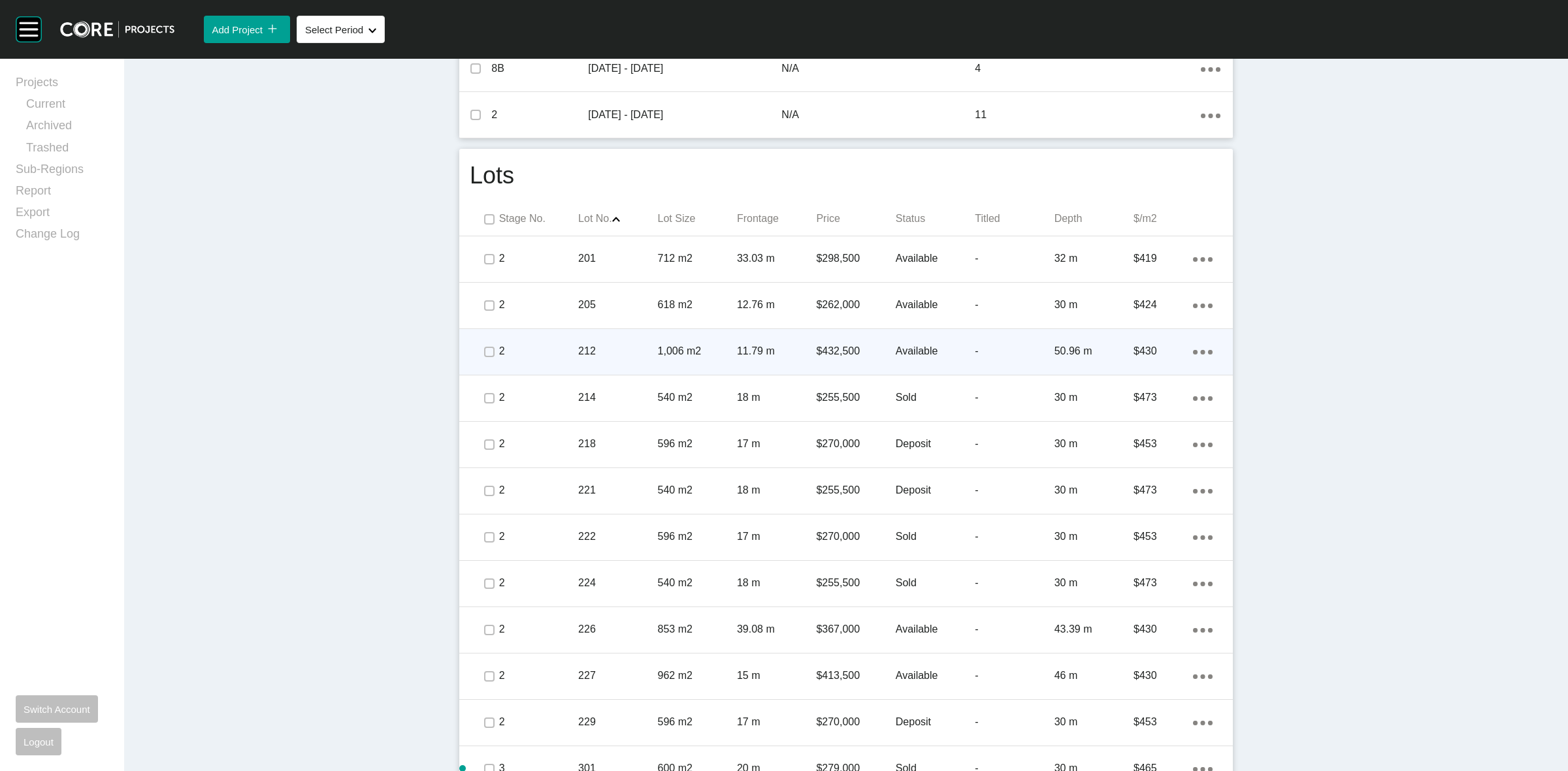
scroll to position [653, 0]
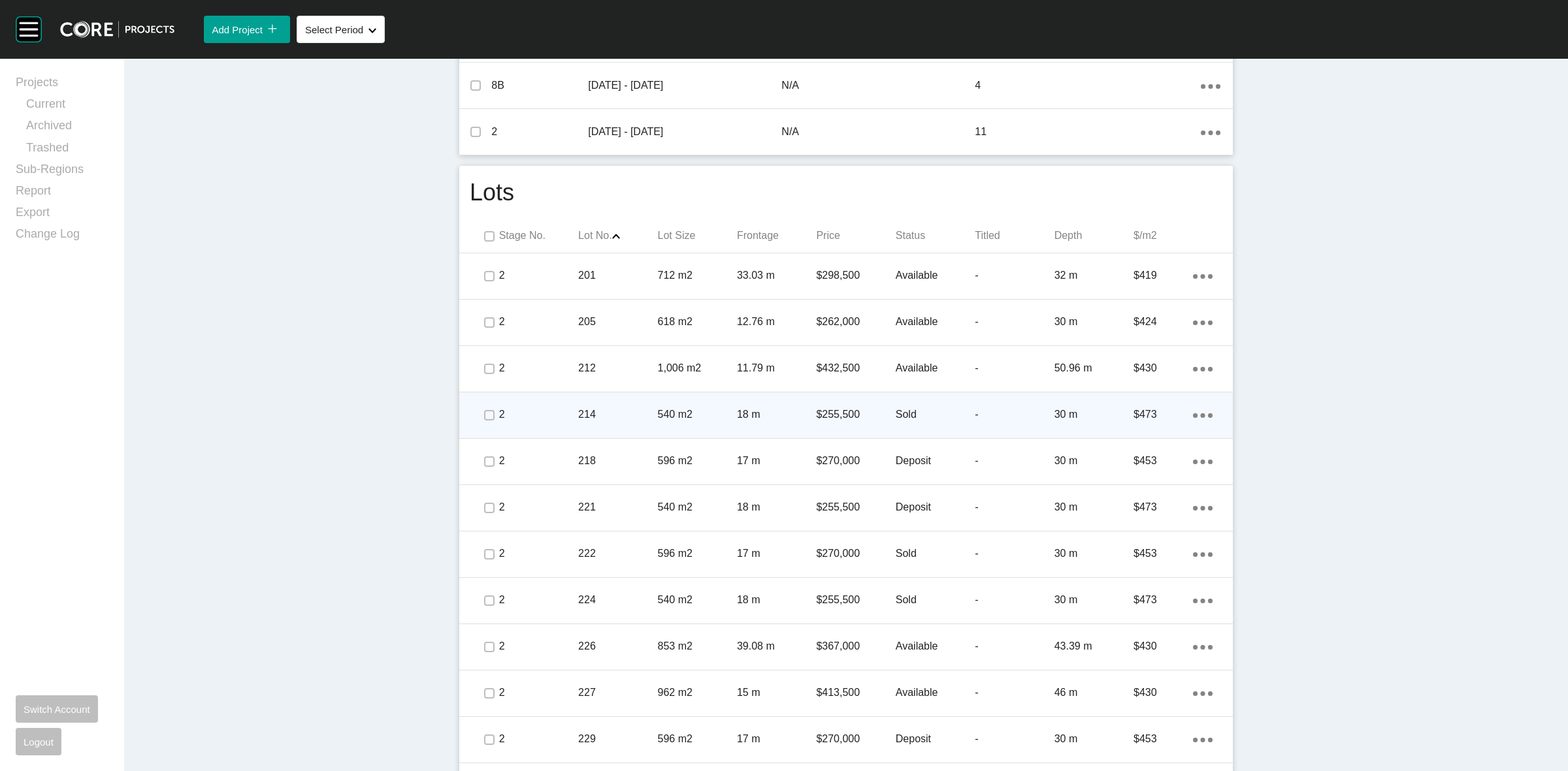
click at [658, 418] on p "540 m2" at bounding box center [698, 415] width 79 height 15
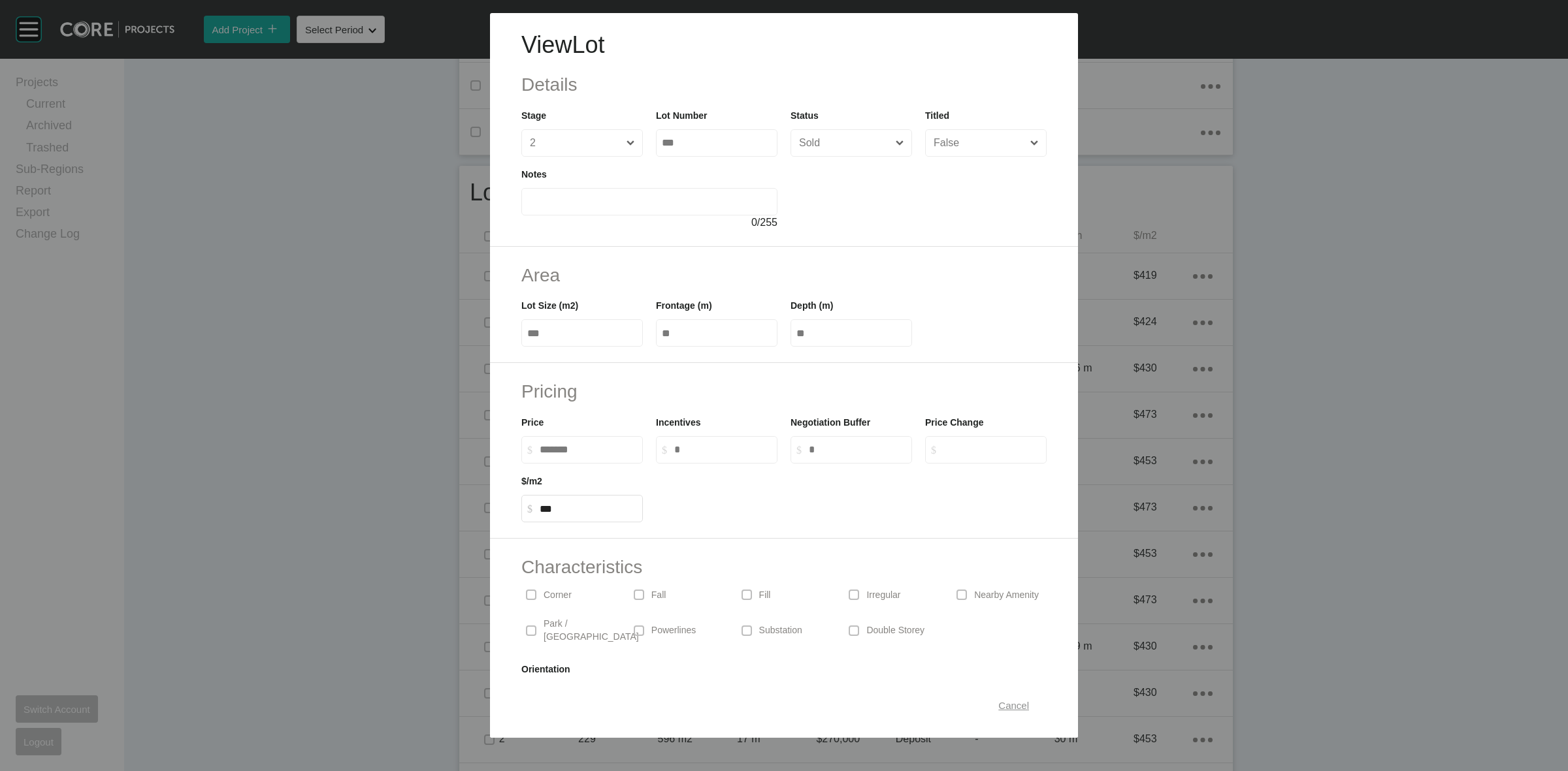
click at [1015, 700] on span "Cancel" at bounding box center [1014, 706] width 31 height 11
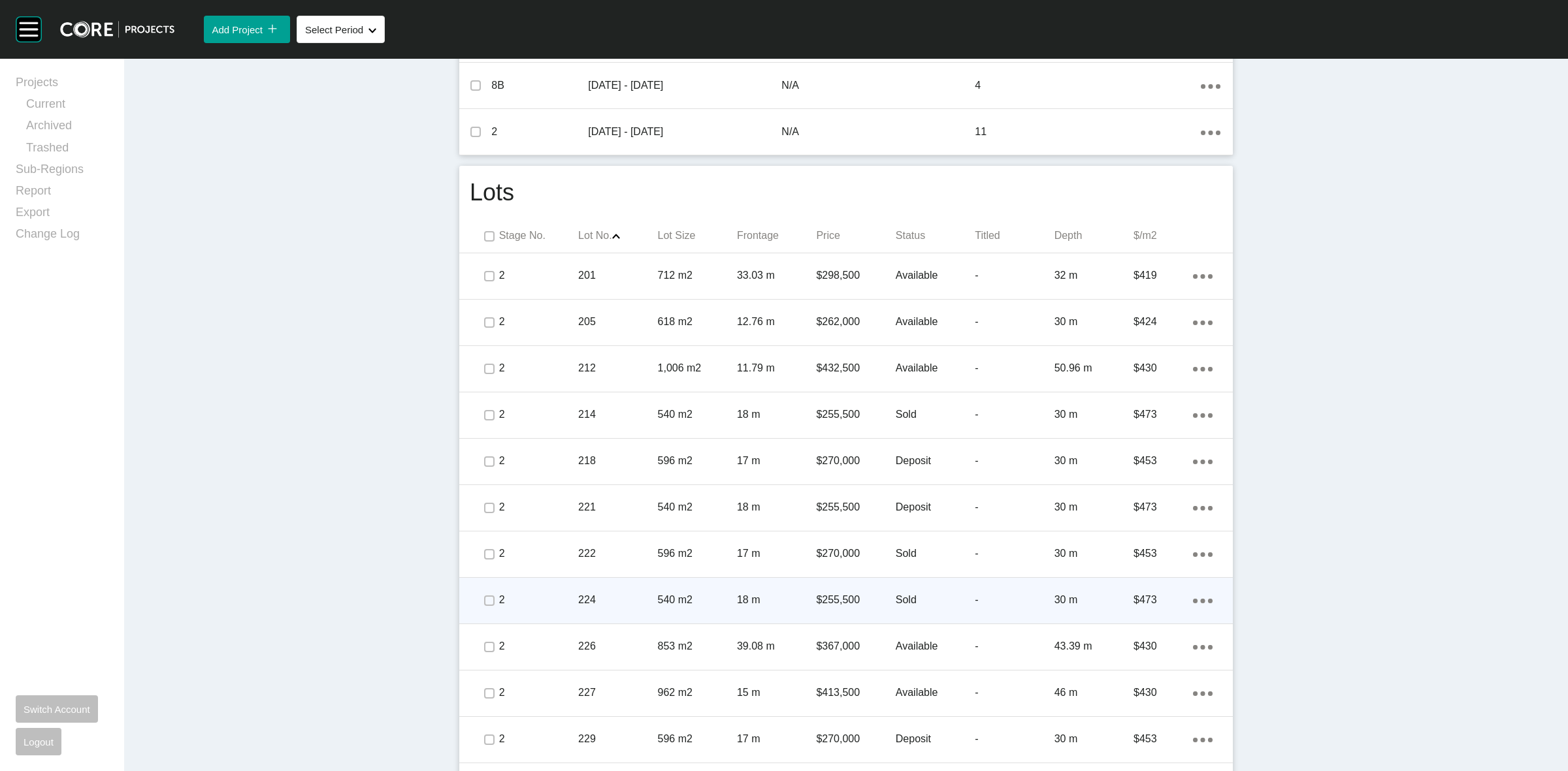
click at [578, 605] on p "224" at bounding box center [618, 601] width 79 height 15
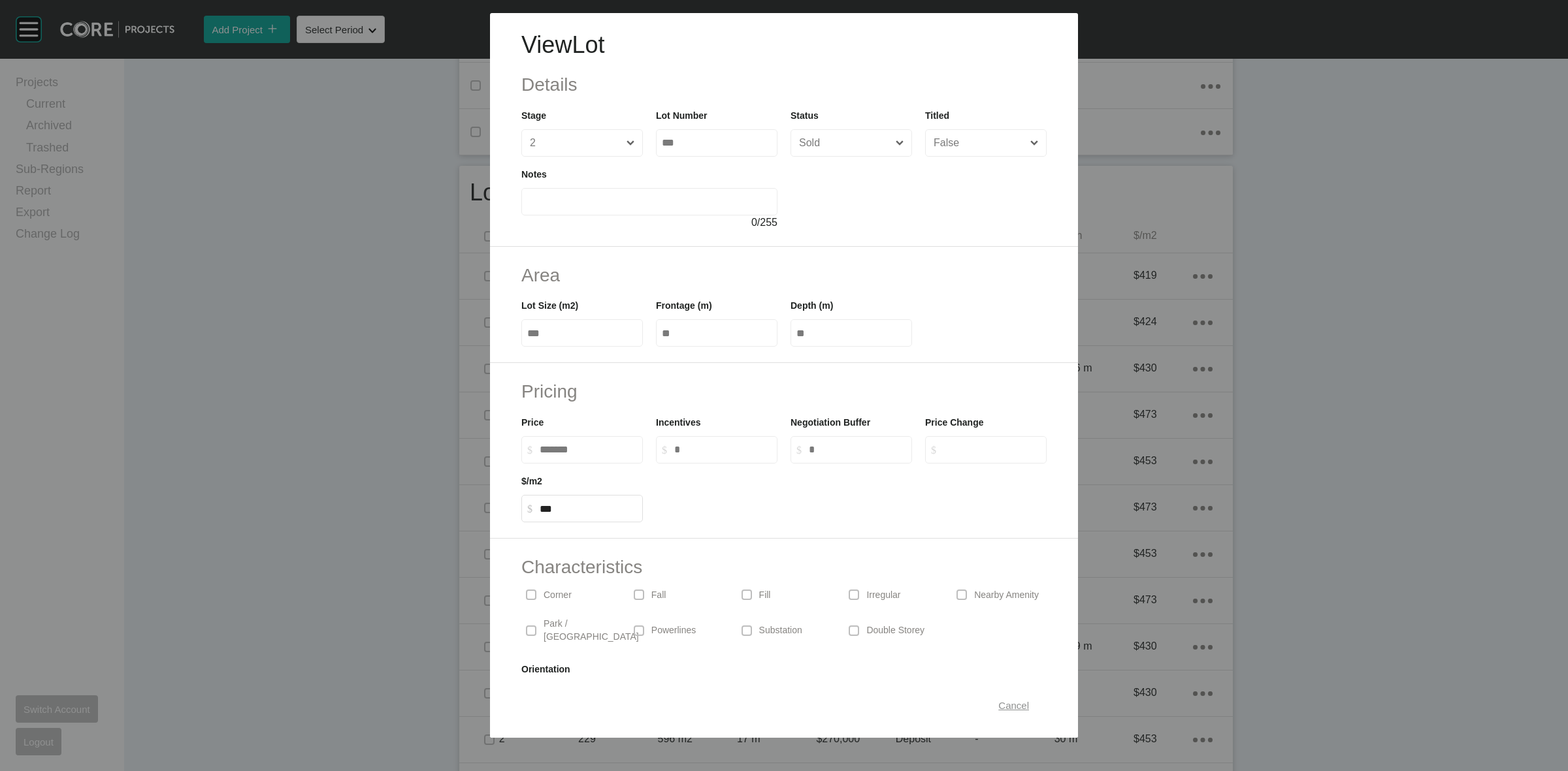
click at [1007, 704] on span "Cancel" at bounding box center [1014, 706] width 31 height 11
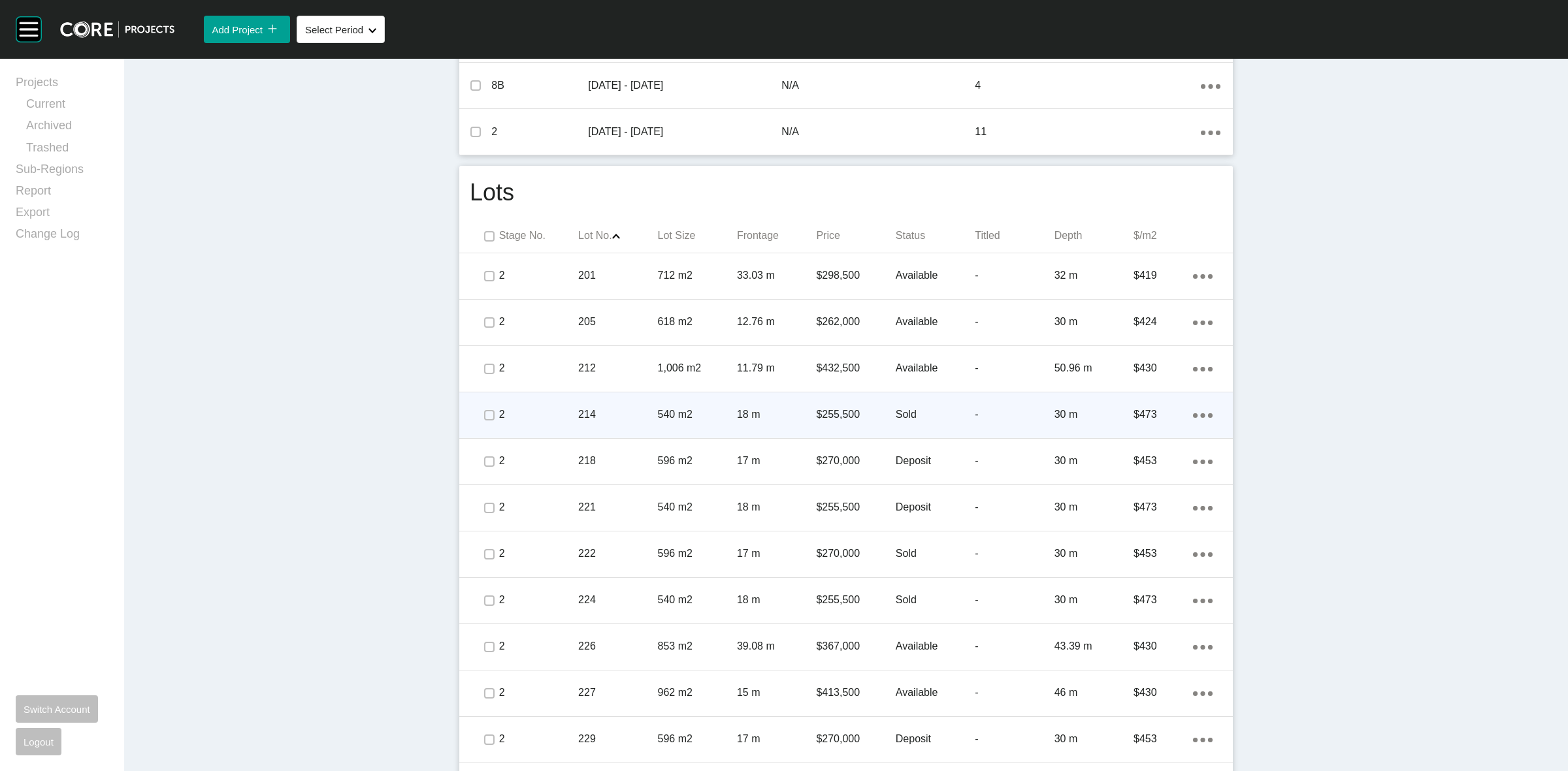
click at [607, 415] on p "214" at bounding box center [618, 415] width 79 height 15
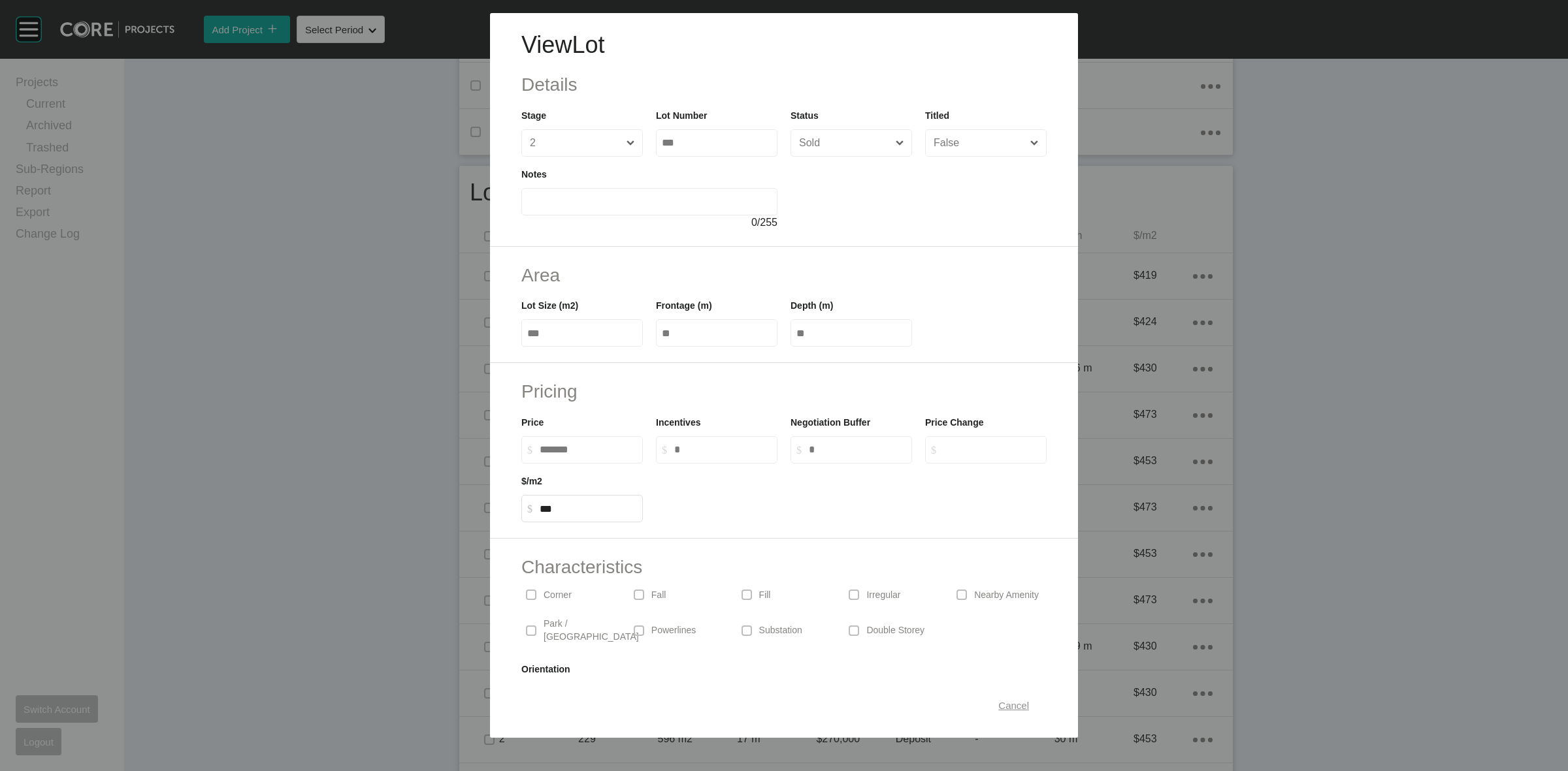
click at [1003, 710] on span "Cancel" at bounding box center [1014, 706] width 31 height 11
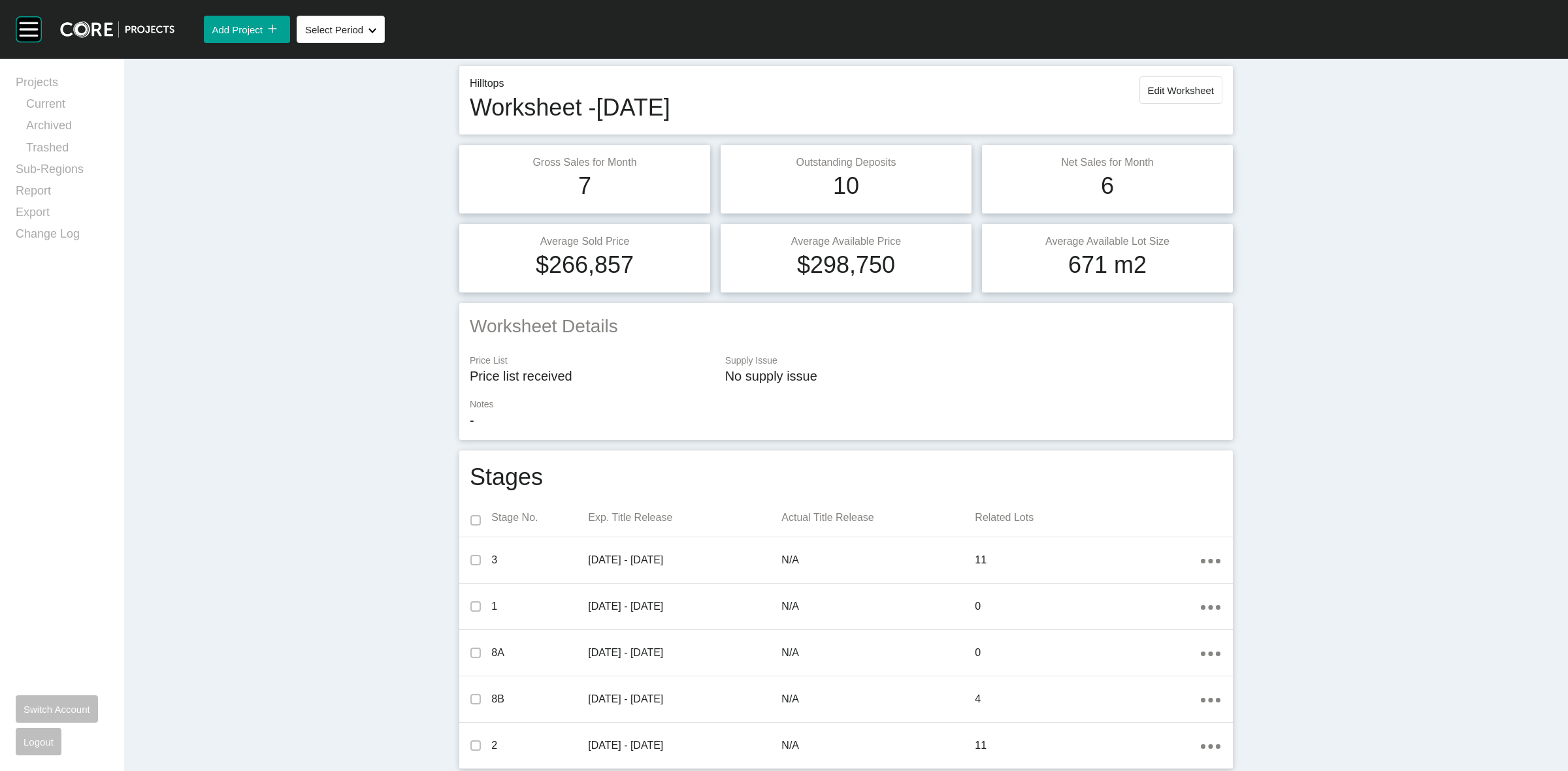
scroll to position [0, 0]
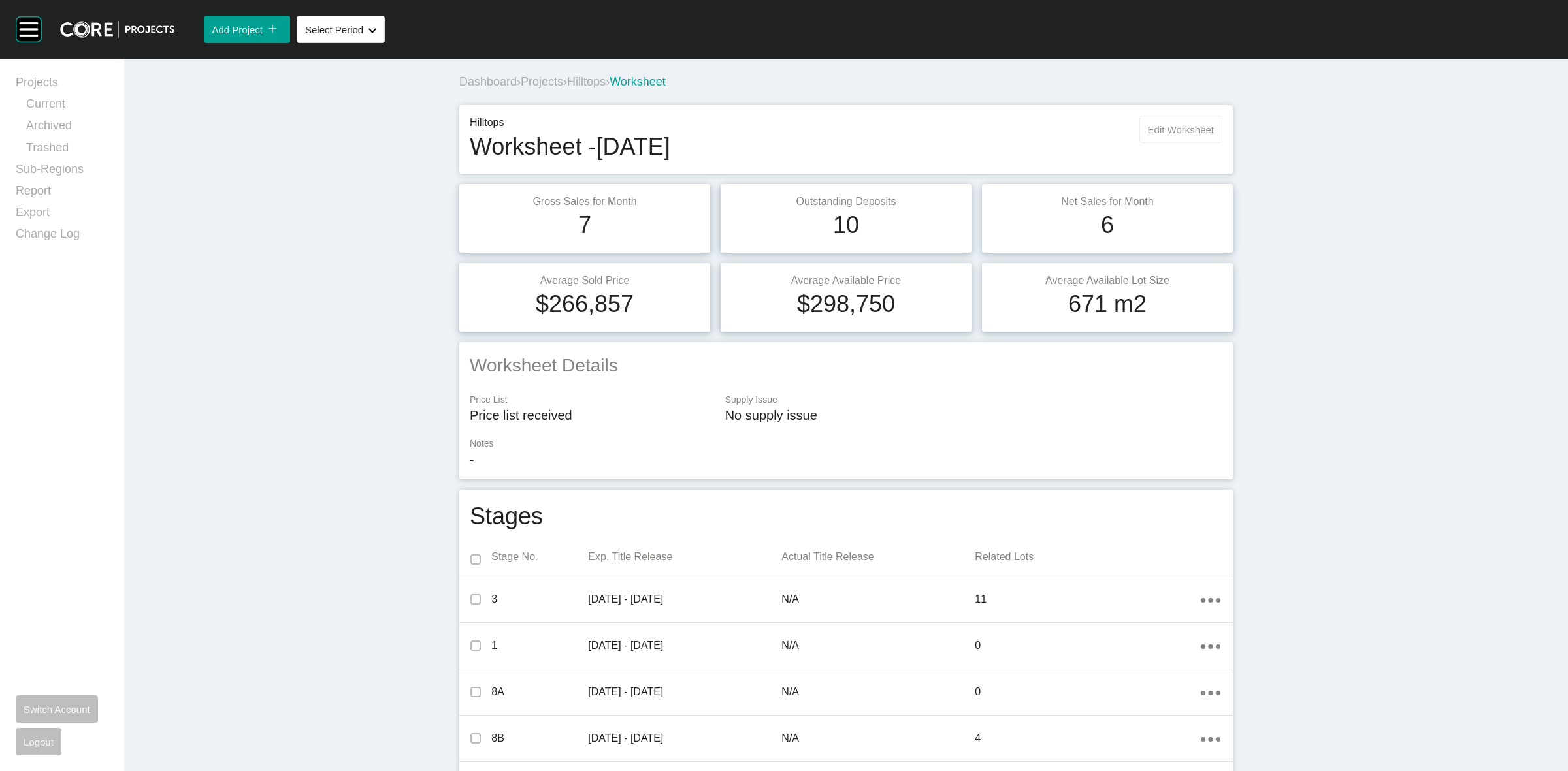
click at [1161, 131] on span "Edit Worksheet" at bounding box center [1181, 130] width 66 height 11
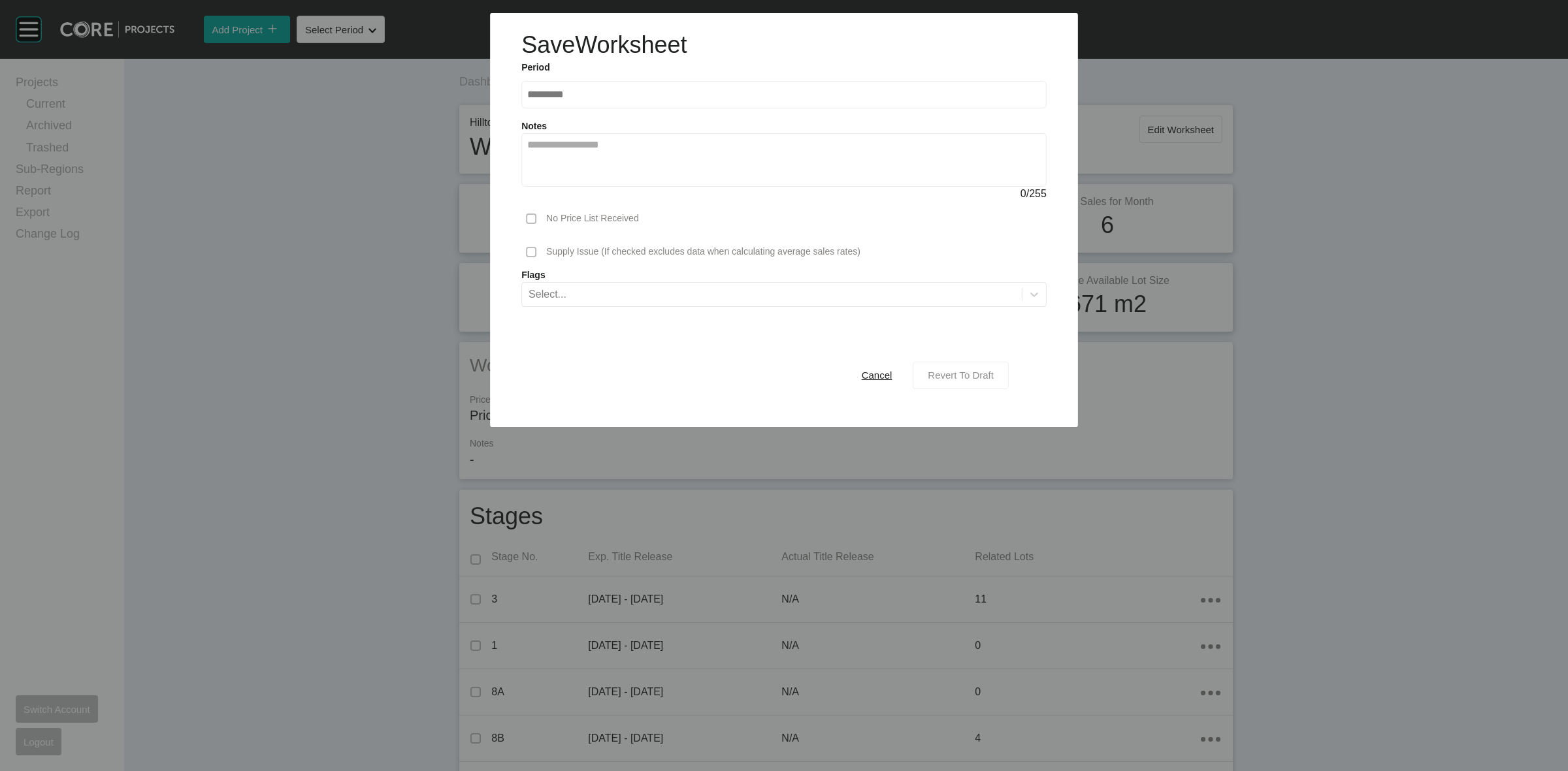
click at [969, 382] on div "Revert To Draft" at bounding box center [961, 375] width 73 height 18
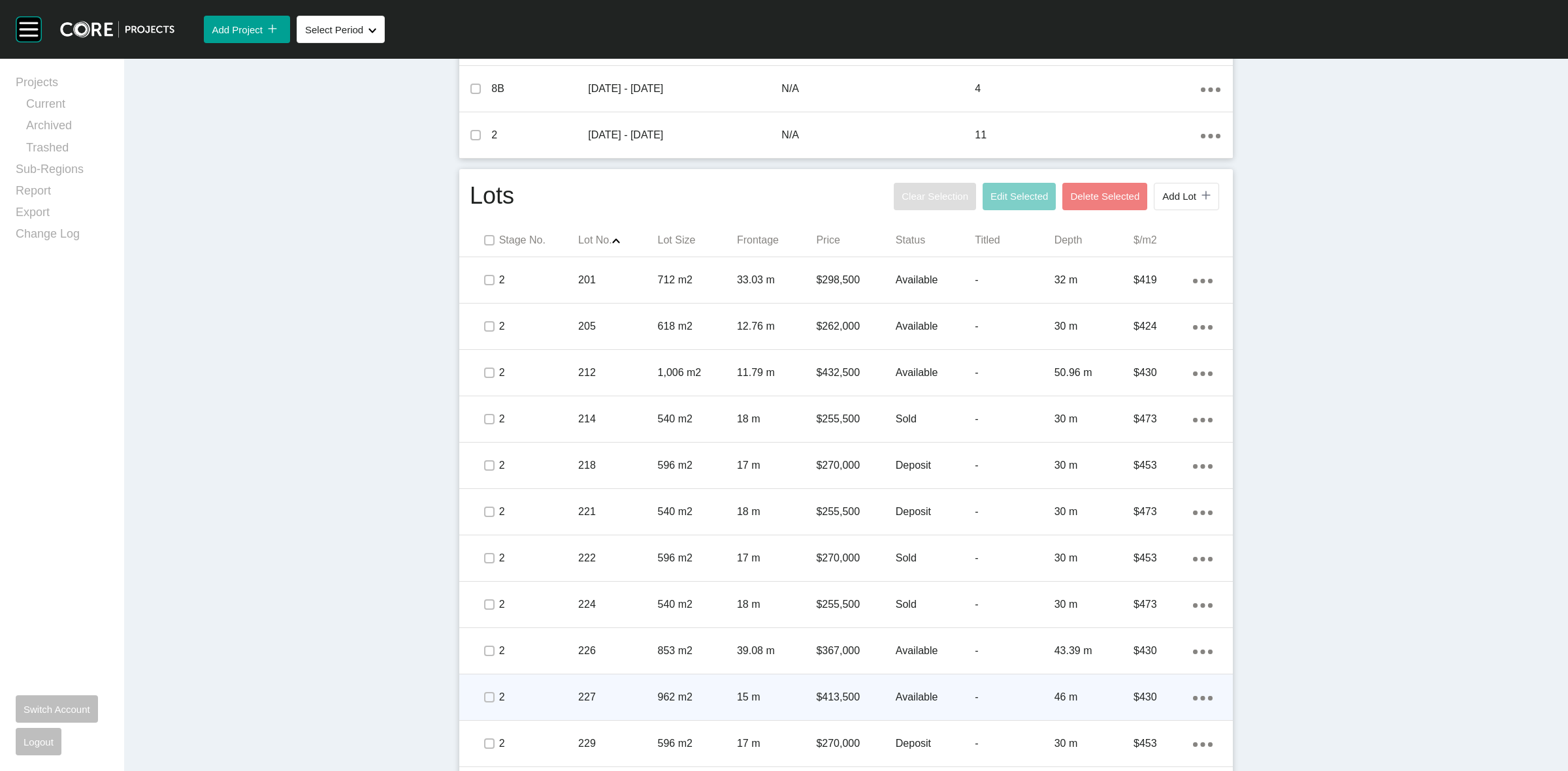
scroll to position [653, 0]
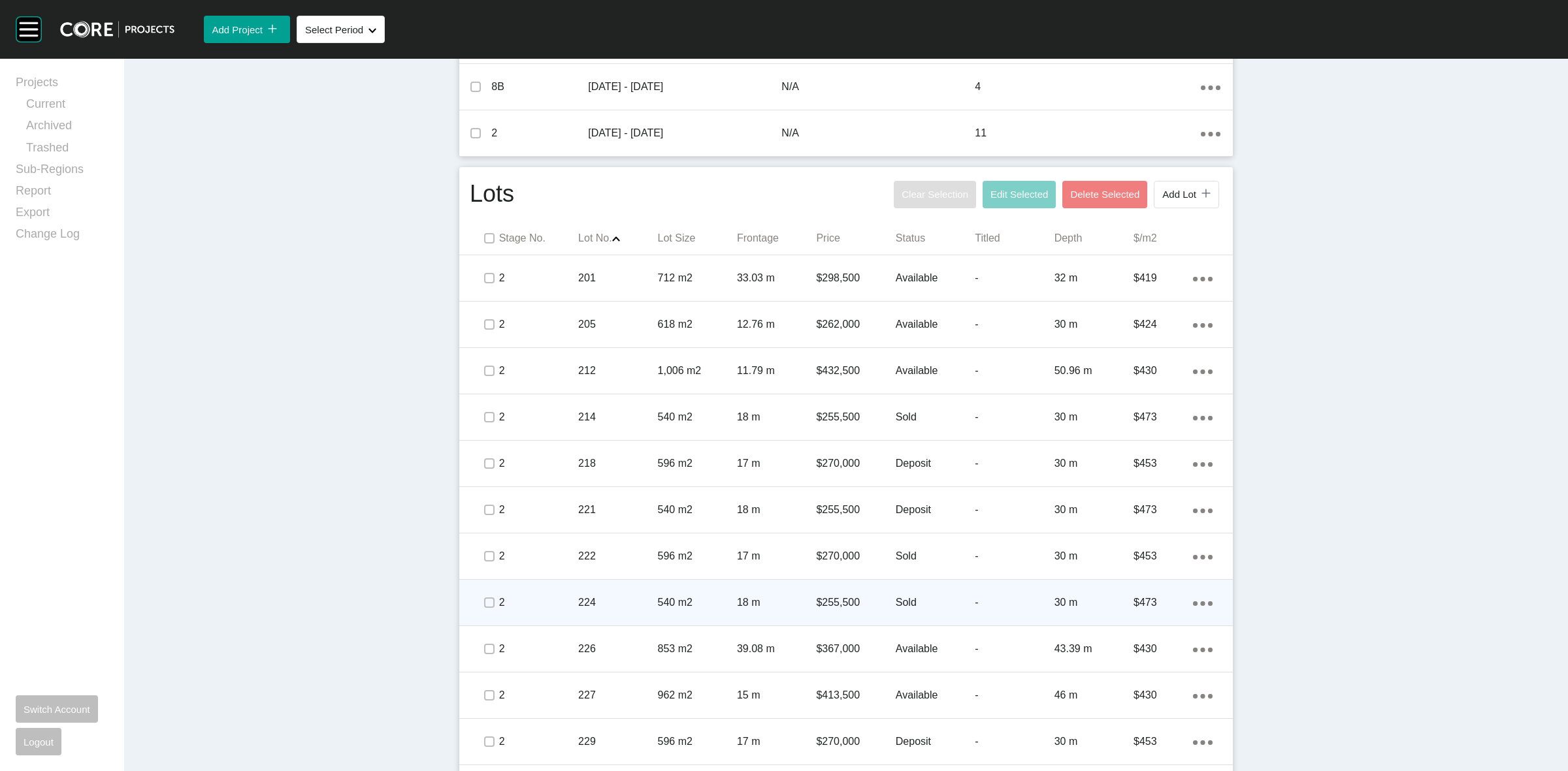
click at [629, 599] on p "224" at bounding box center [618, 603] width 79 height 15
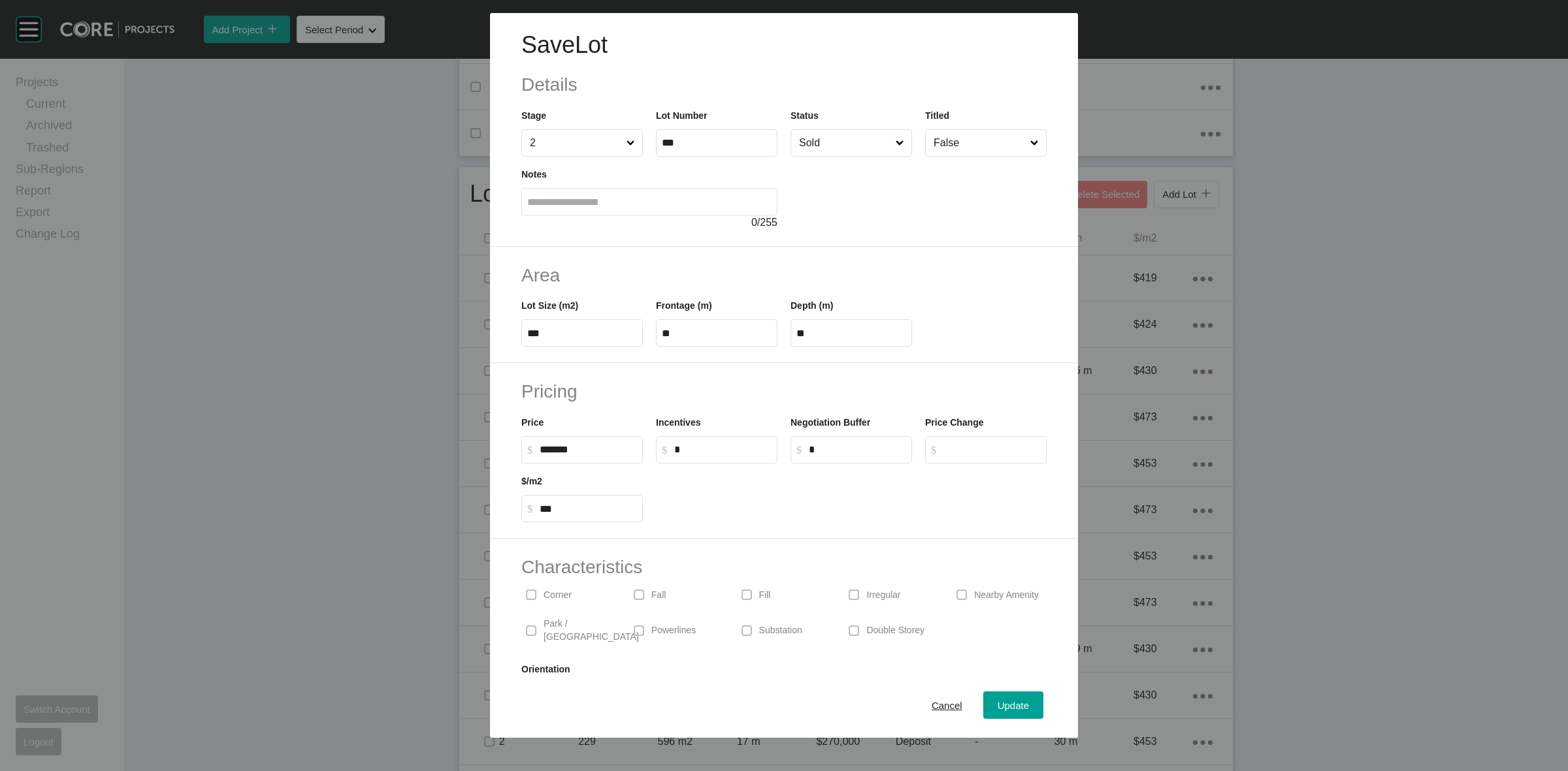
click at [730, 452] on input "*" at bounding box center [723, 450] width 98 height 11
type input "******"
click at [756, 405] on div "Incentives $ Created with Sketch. $ ******" at bounding box center [717, 434] width 135 height 59
click at [998, 702] on span "Update" at bounding box center [1013, 706] width 32 height 11
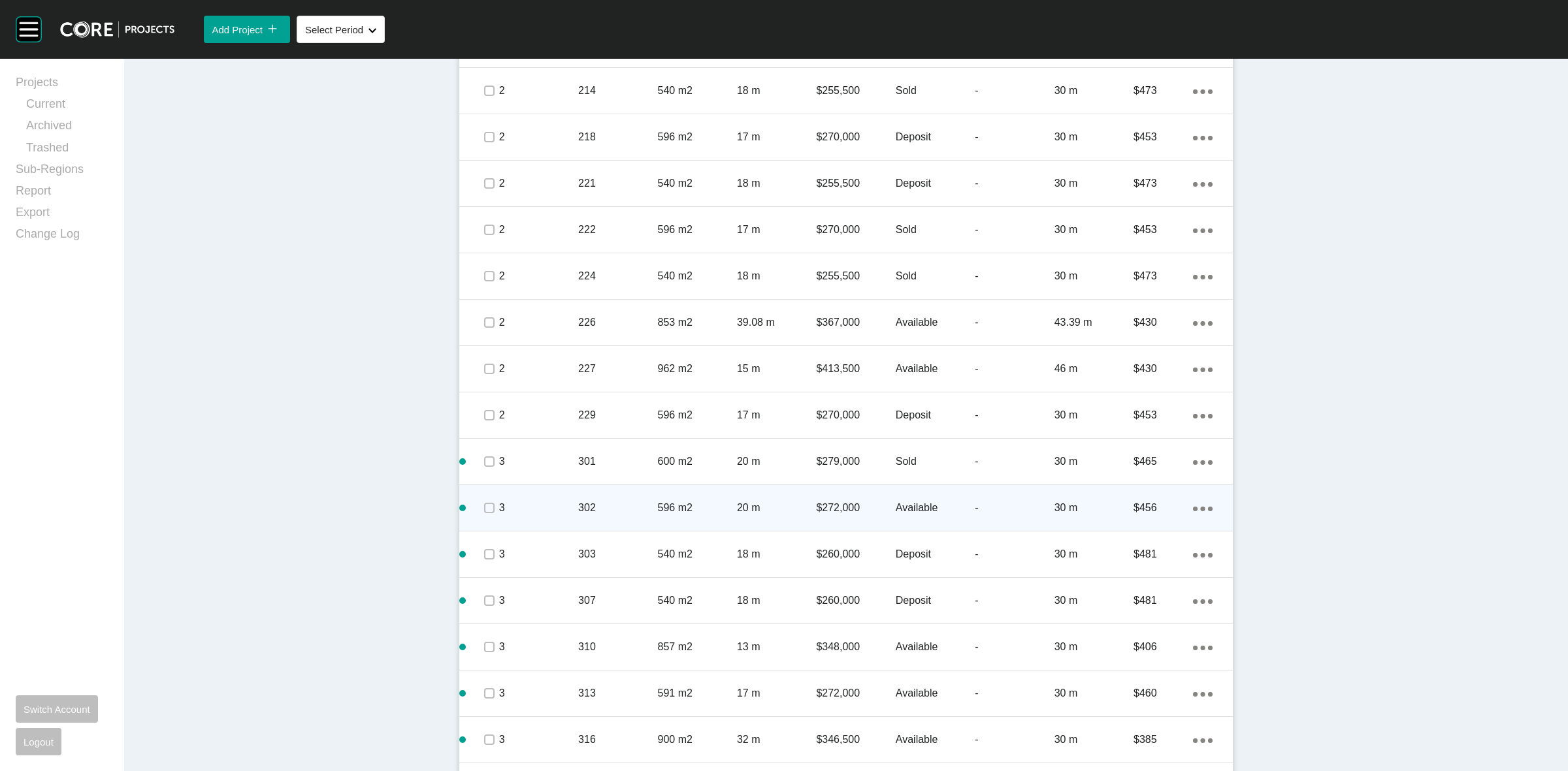
click at [603, 485] on div "3 302 596 m2 20 m $272,000 Available - 30 m $456 Action Menu Dots Copy 6 Create…" at bounding box center [847, 508] width 774 height 46
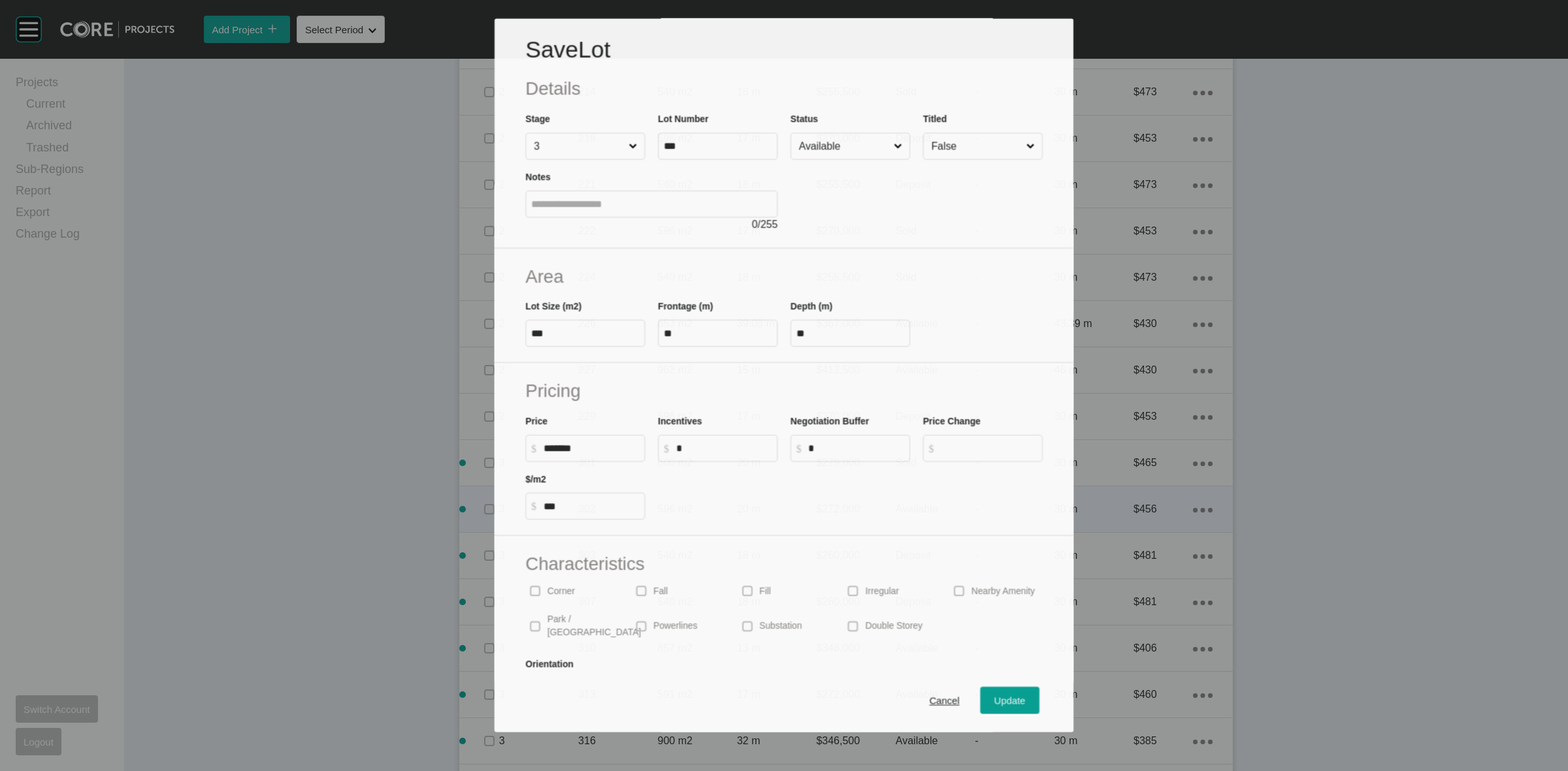
scroll to position [979, 0]
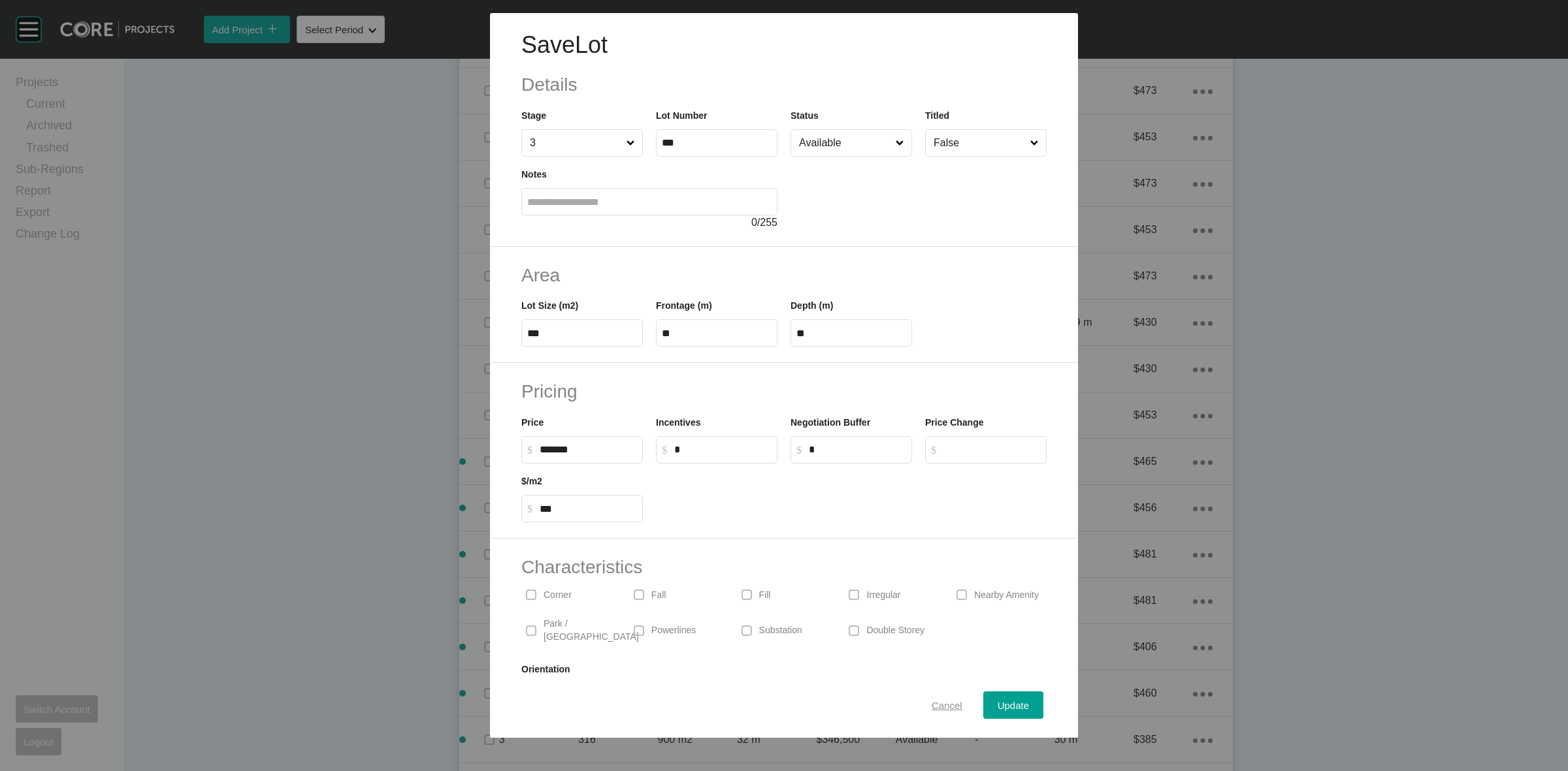
click at [932, 706] on span "Cancel" at bounding box center [948, 706] width 31 height 11
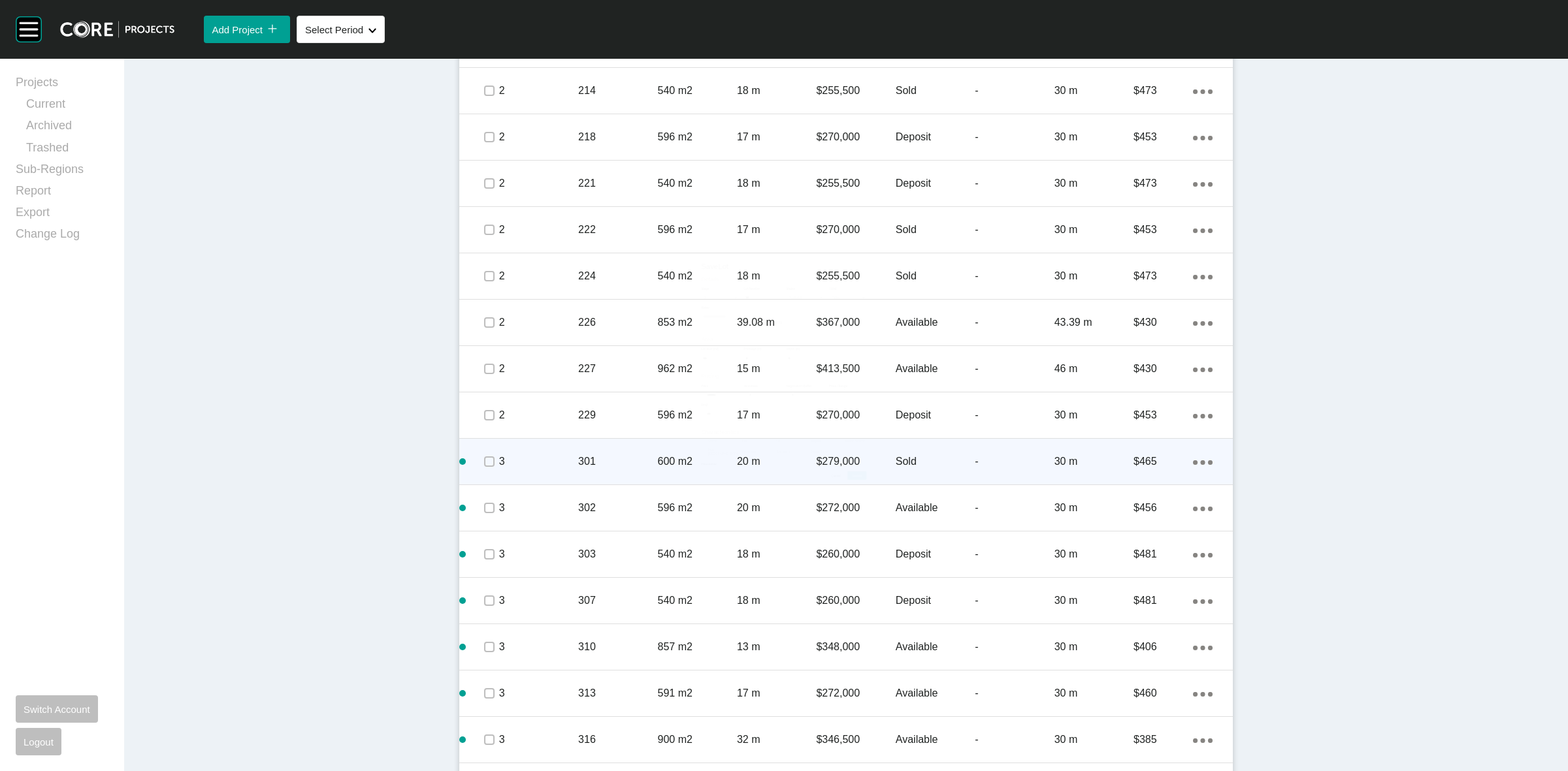
click at [612, 451] on div "301" at bounding box center [618, 462] width 79 height 40
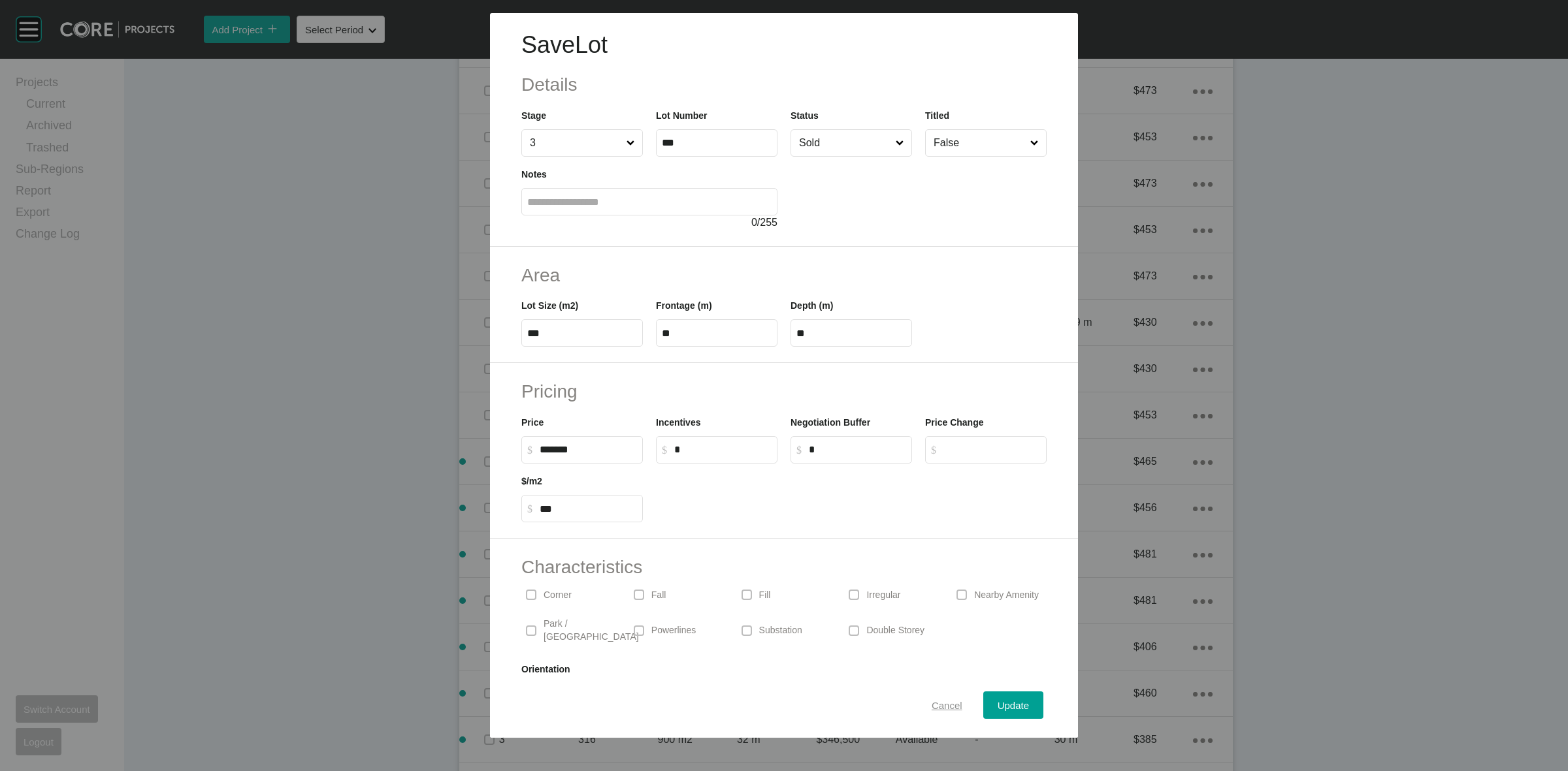
click at [941, 707] on span "Cancel" at bounding box center [948, 706] width 31 height 11
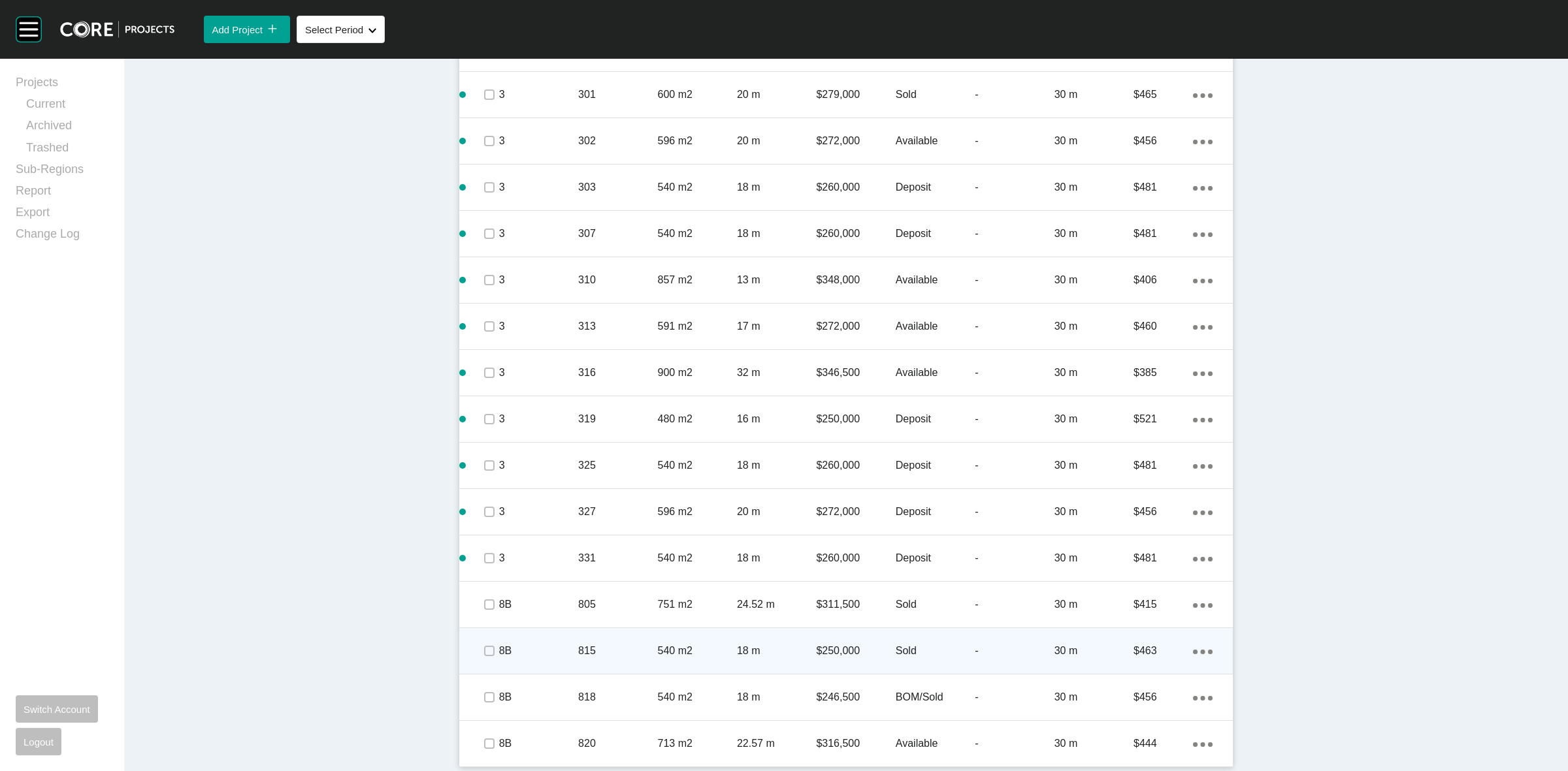
scroll to position [1347, 0]
click at [616, 653] on p "815" at bounding box center [618, 651] width 79 height 15
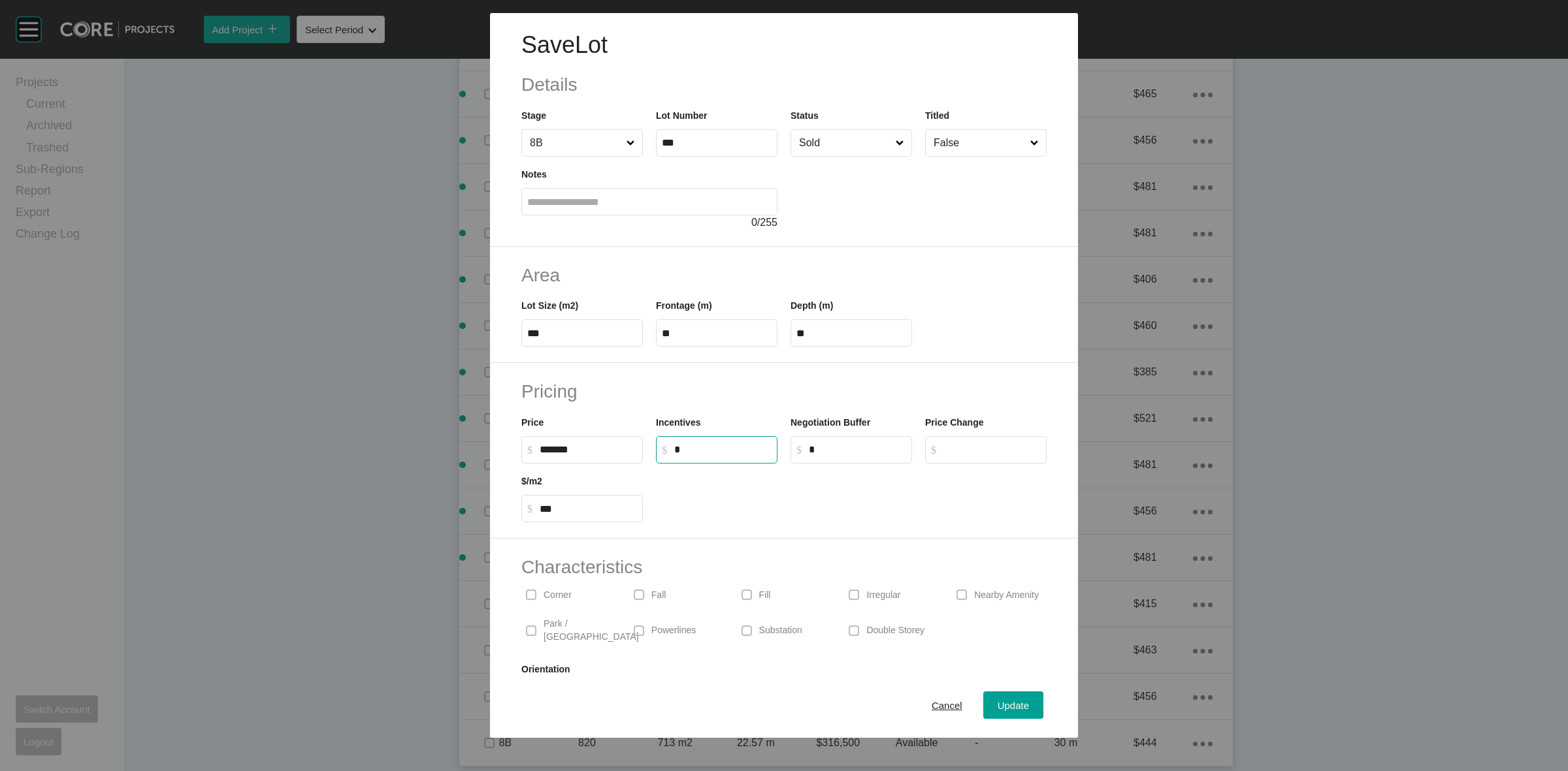
click at [727, 448] on input "*" at bounding box center [723, 450] width 98 height 11
type input "******"
click at [737, 409] on div "Incentives $ Created with Sketch. $ ******" at bounding box center [717, 434] width 135 height 59
click at [994, 697] on div "Update" at bounding box center [1013, 706] width 38 height 18
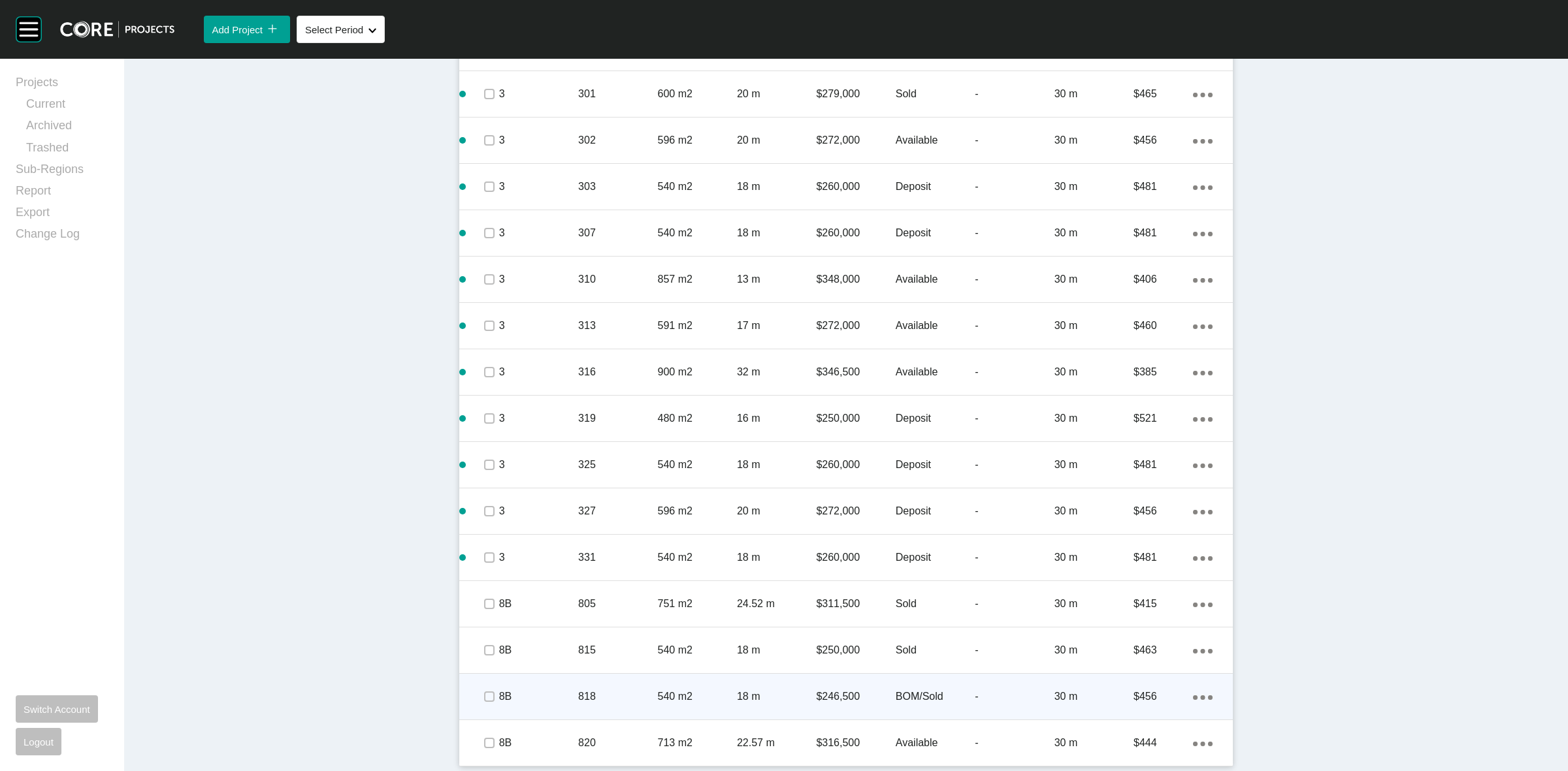
click at [611, 687] on div "818" at bounding box center [618, 697] width 79 height 40
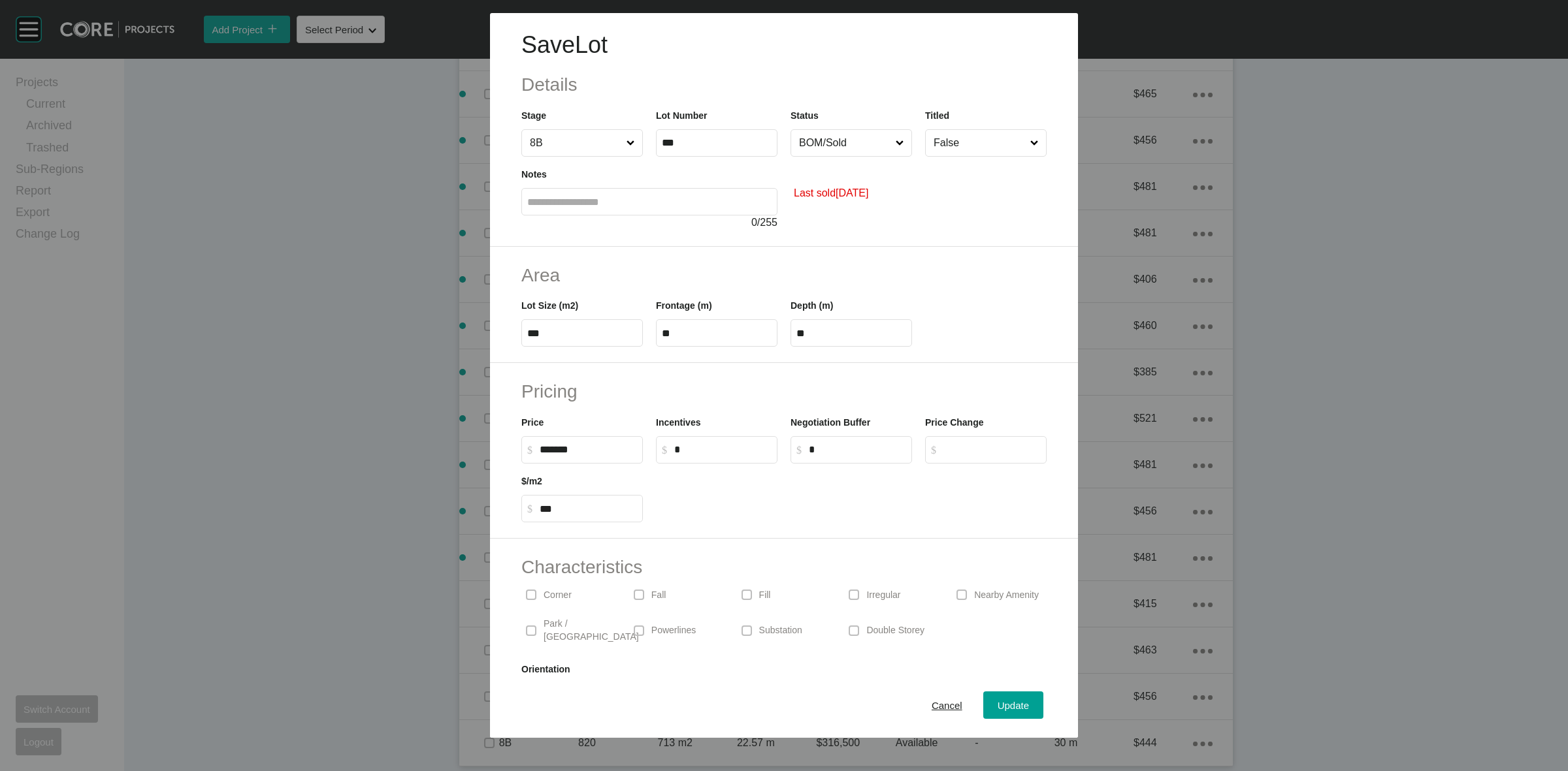
click at [704, 453] on input "*" at bounding box center [723, 450] width 98 height 11
type input "******"
click at [757, 386] on h2 "Pricing" at bounding box center [784, 392] width 525 height 26
click at [998, 702] on span "Update" at bounding box center [1013, 706] width 32 height 11
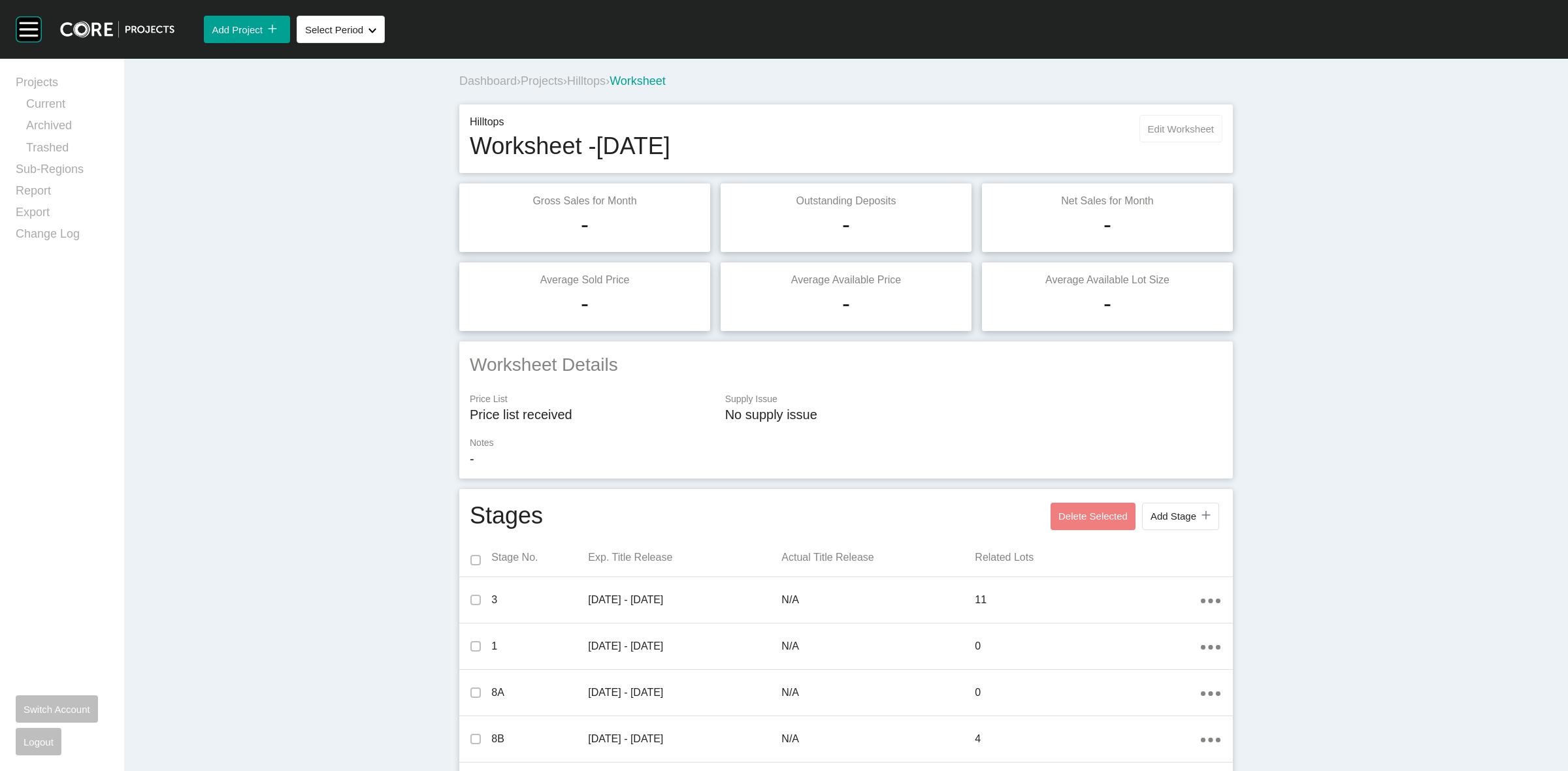
scroll to position [0, 0]
click at [1178, 125] on span "Edit Worksheet" at bounding box center [1181, 130] width 66 height 11
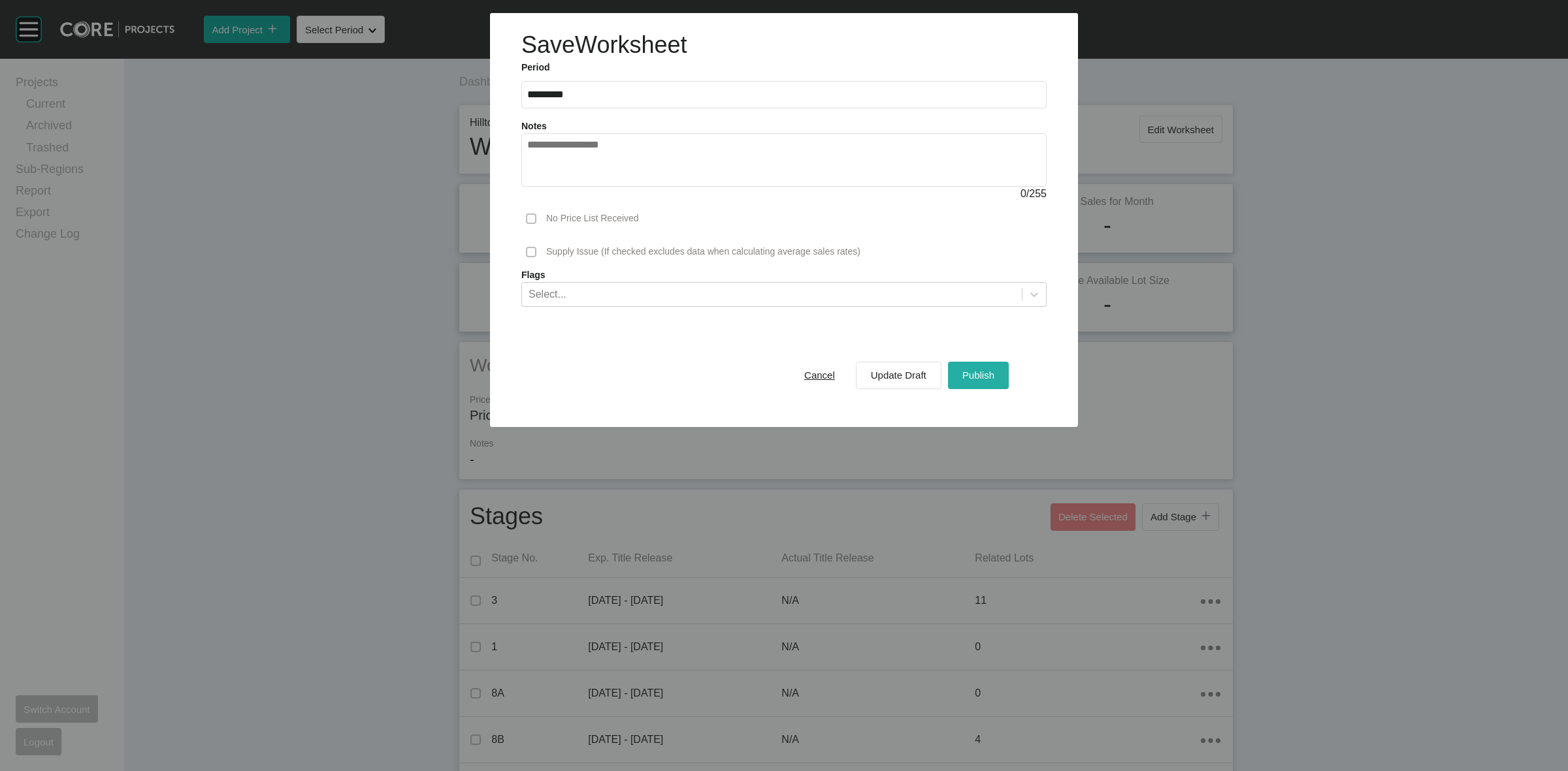
click at [974, 371] on span "Publish" at bounding box center [979, 375] width 32 height 11
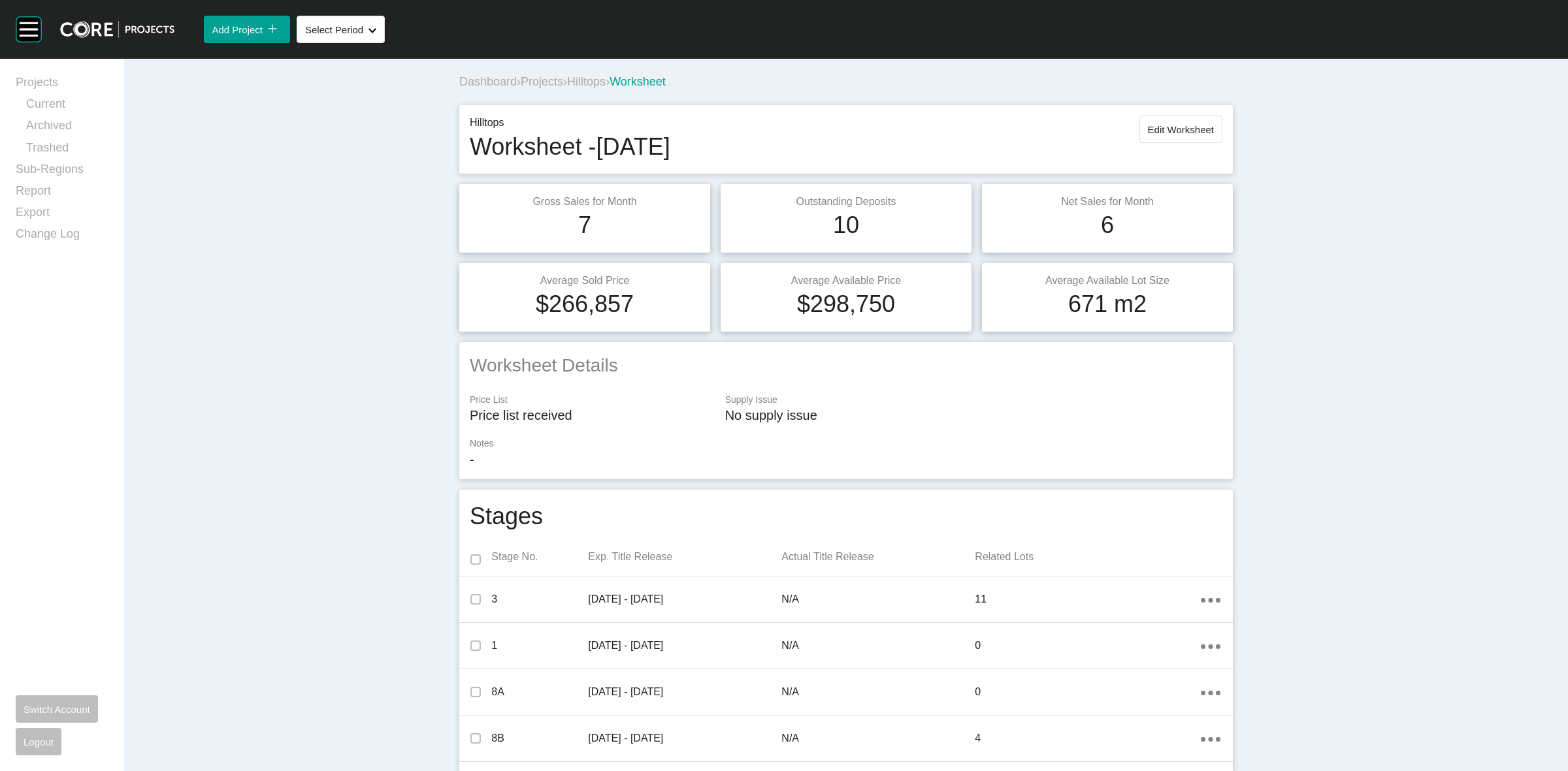
click at [582, 83] on span "Hilltops" at bounding box center [586, 82] width 39 height 13
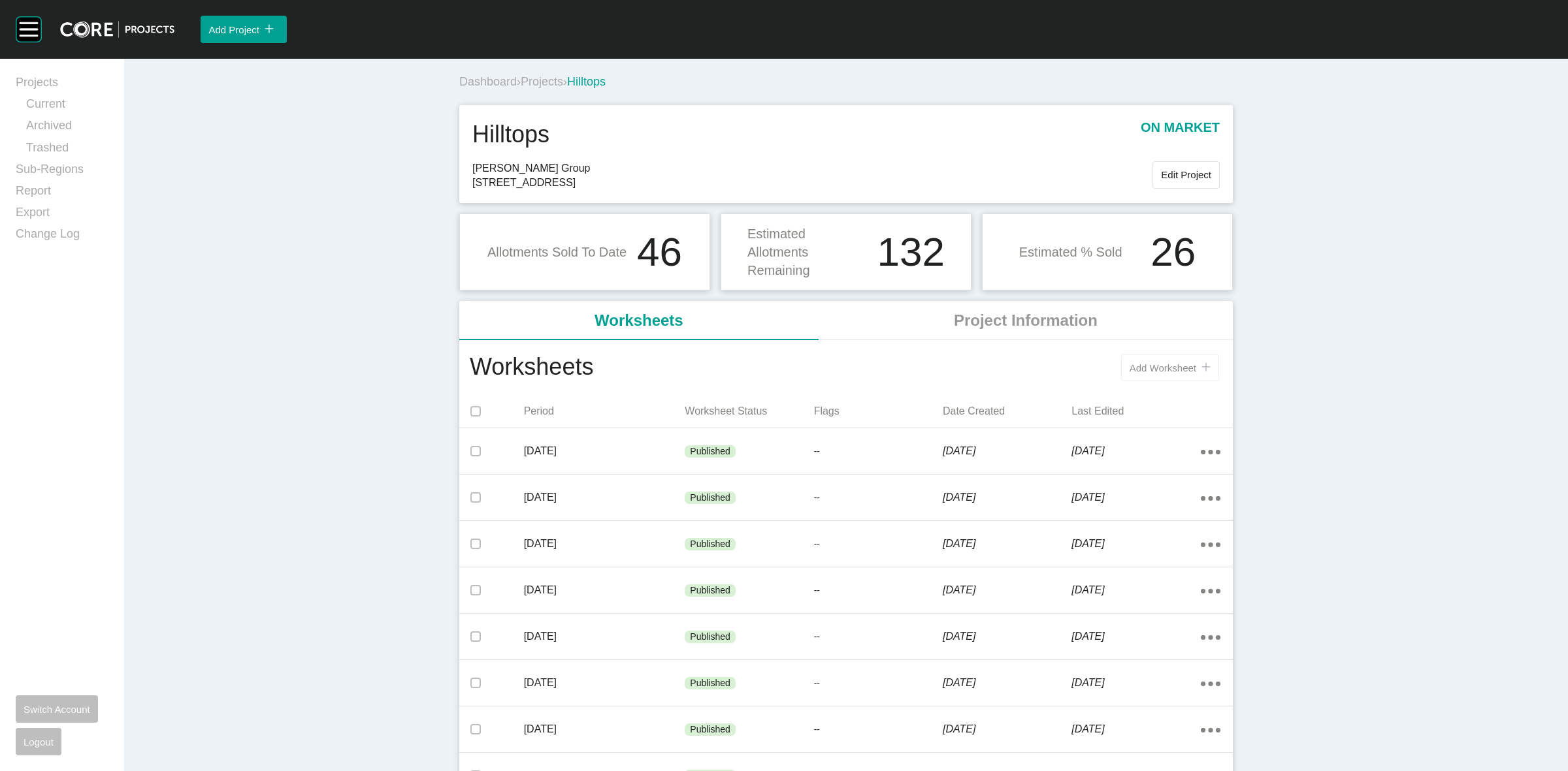
click at [1133, 371] on span "Add Worksheet" at bounding box center [1163, 368] width 67 height 11
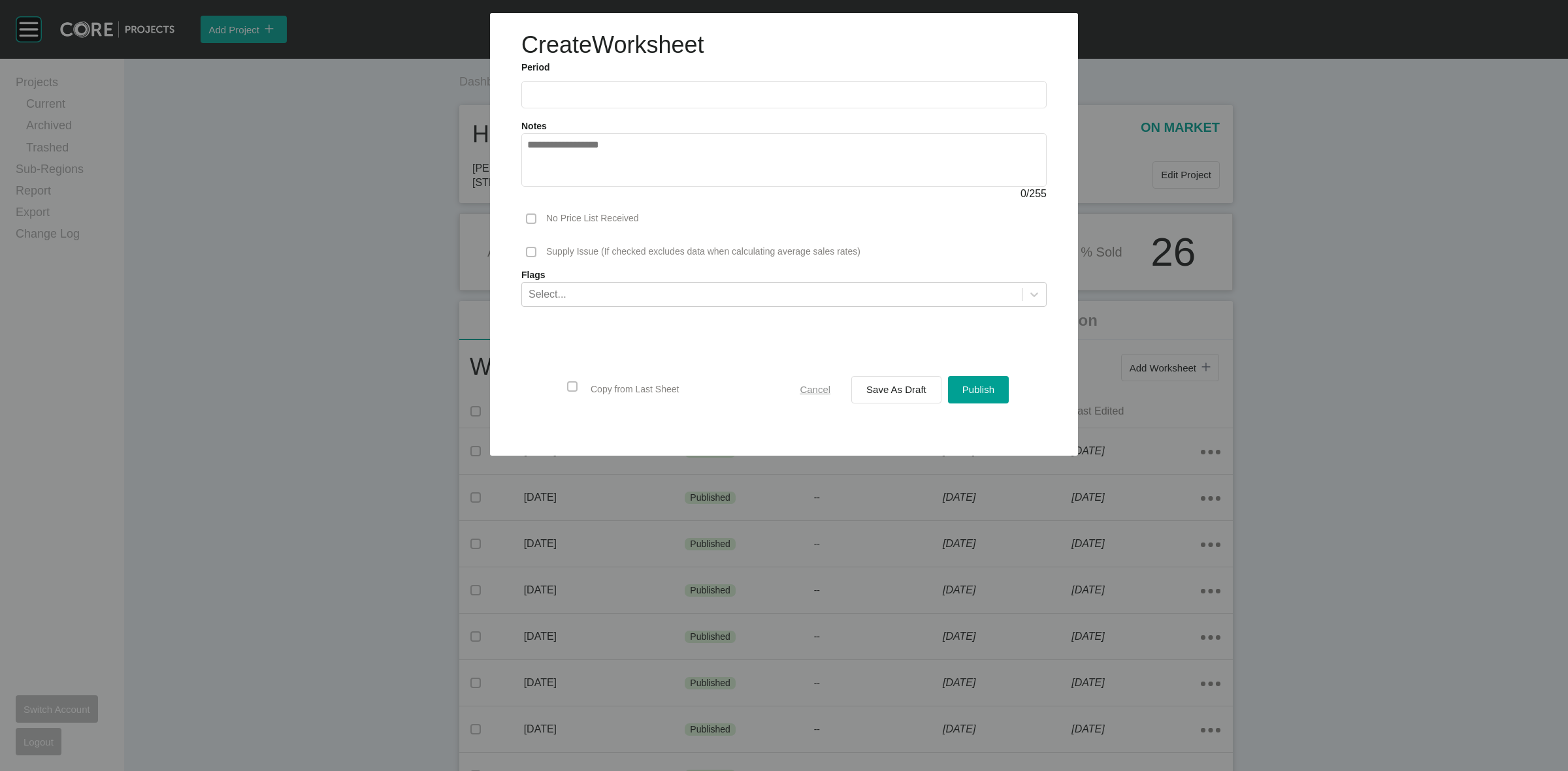
click at [821, 389] on span "Cancel" at bounding box center [815, 390] width 31 height 11
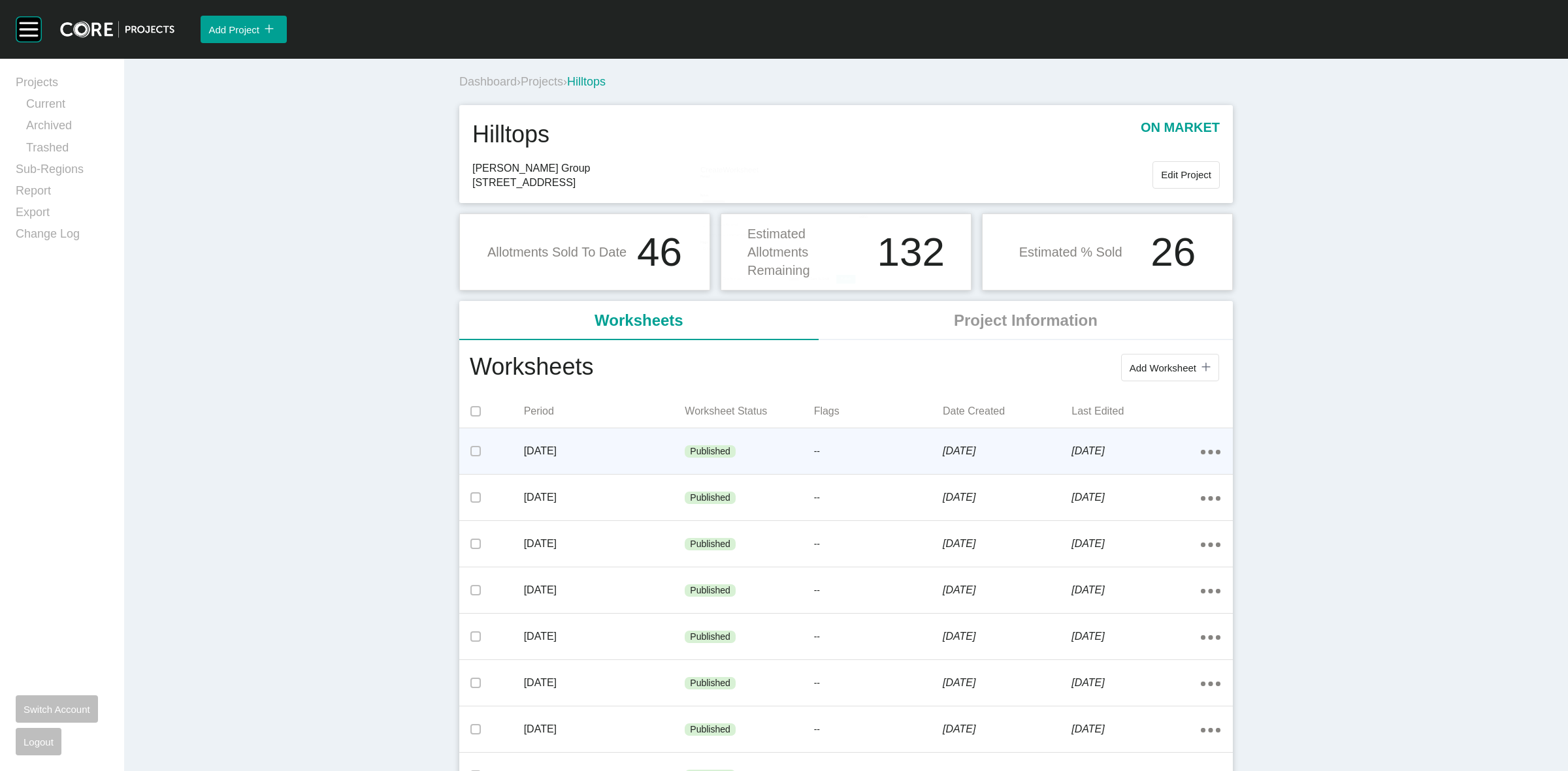
click at [1206, 456] on div "Action Menu Dots Copy 6 Created with Sketch." at bounding box center [1211, 451] width 19 height 15
click at [1154, 455] on link "Edit" at bounding box center [1158, 455] width 36 height 19
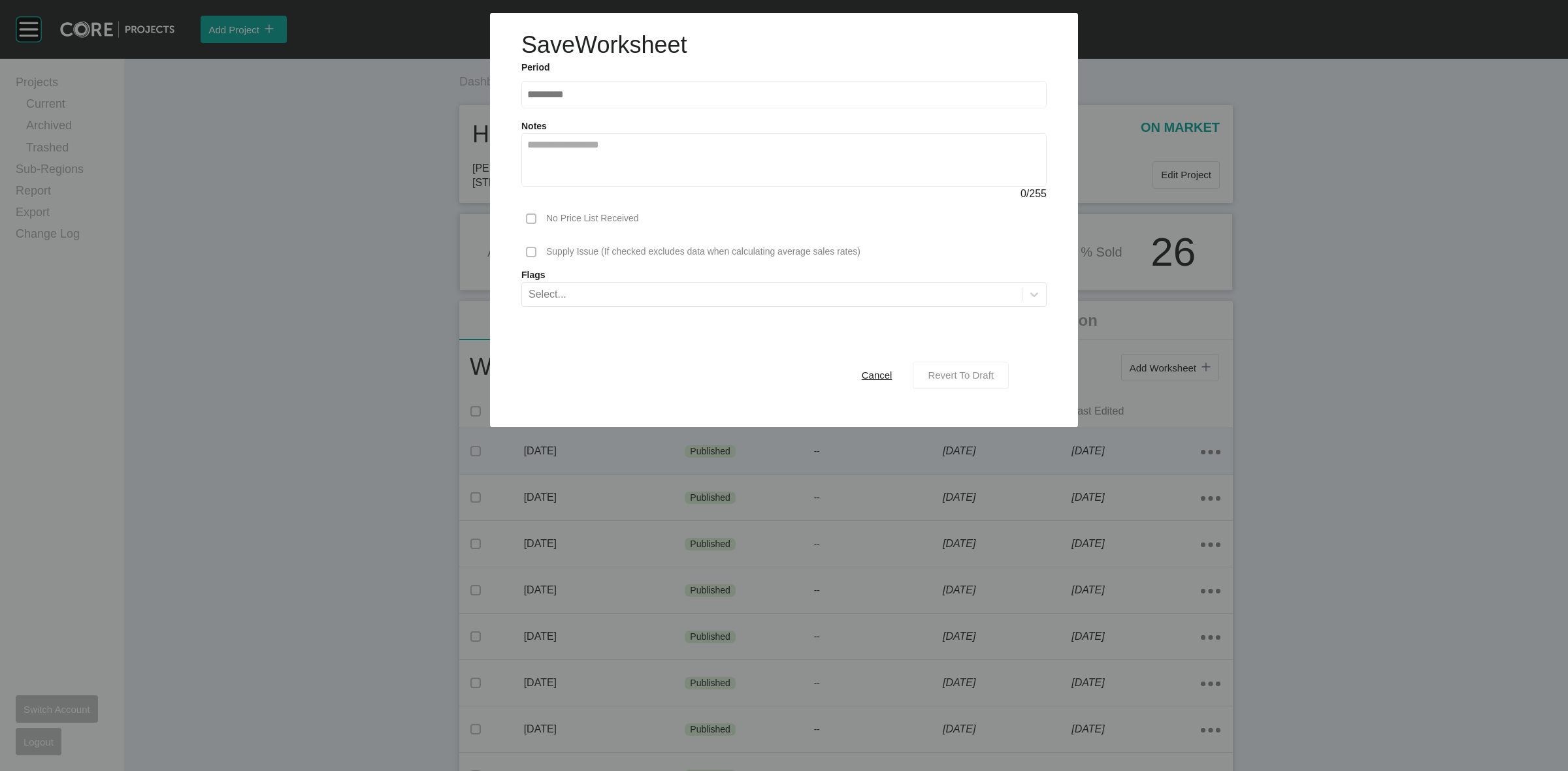
click at [977, 383] on div "Revert To Draft" at bounding box center [961, 375] width 73 height 18
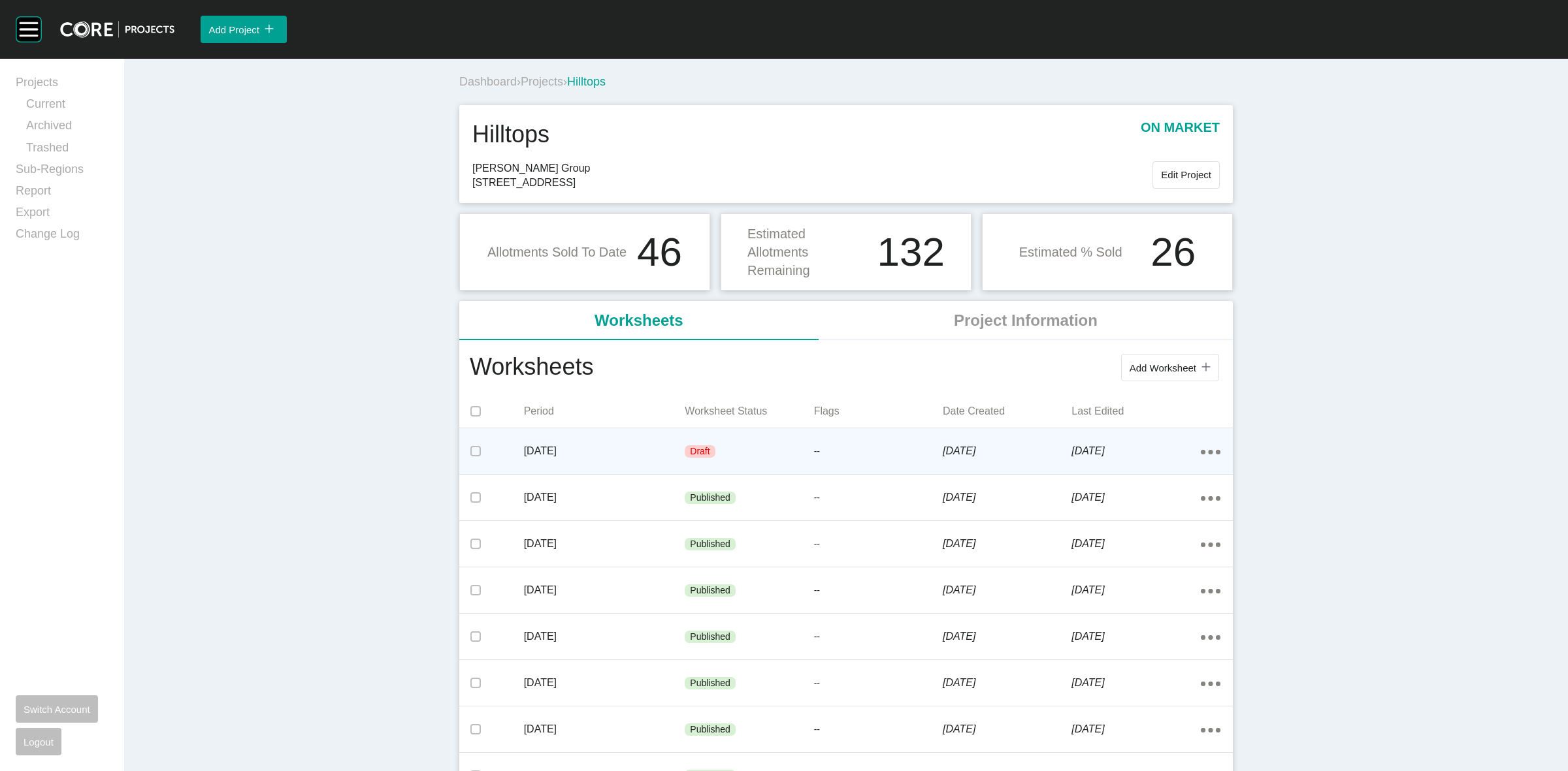
click at [915, 442] on div "--" at bounding box center [878, 452] width 128 height 40
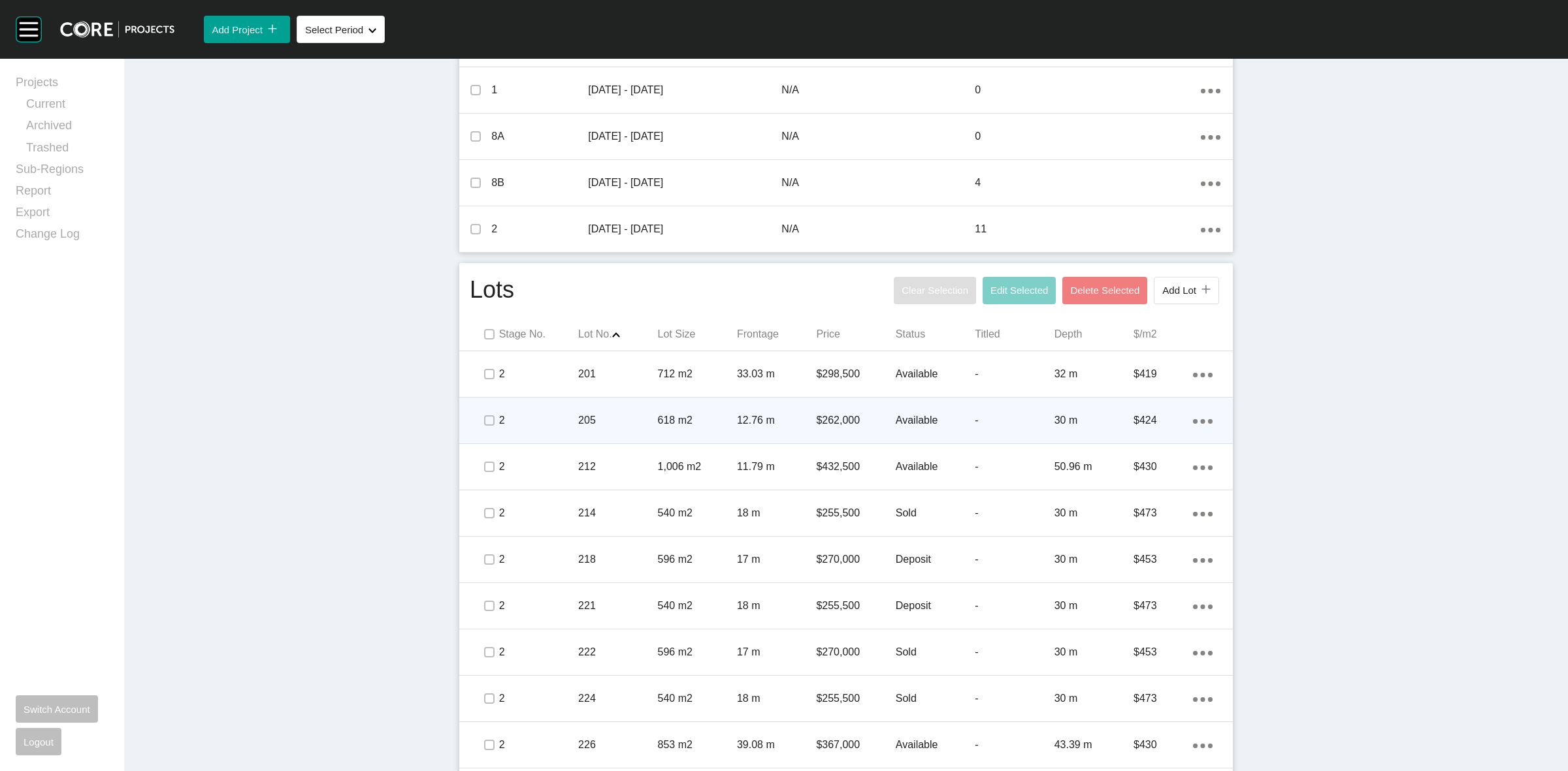
scroll to position [572, 0]
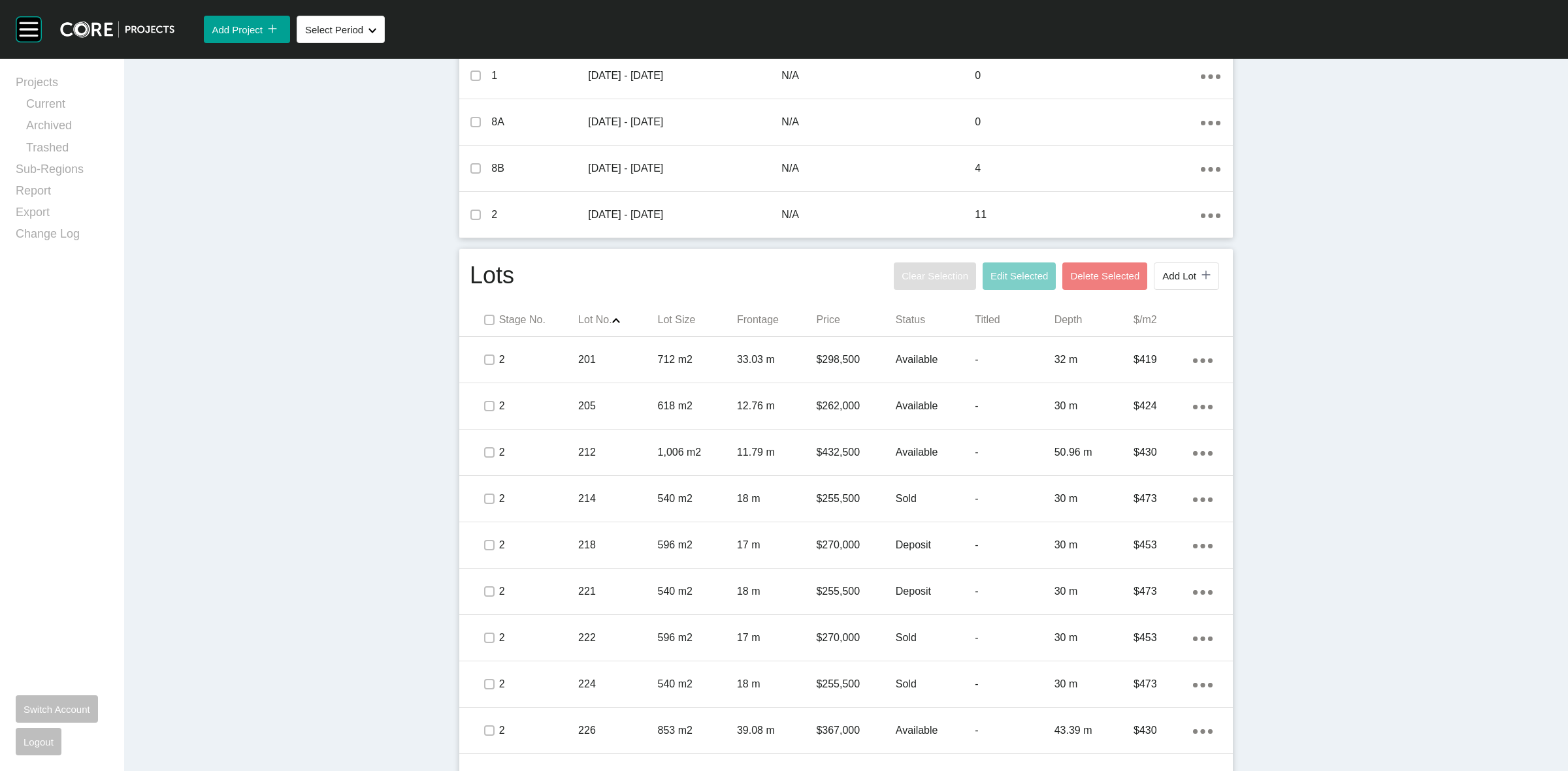
click at [910, 320] on p "Status" at bounding box center [935, 320] width 79 height 15
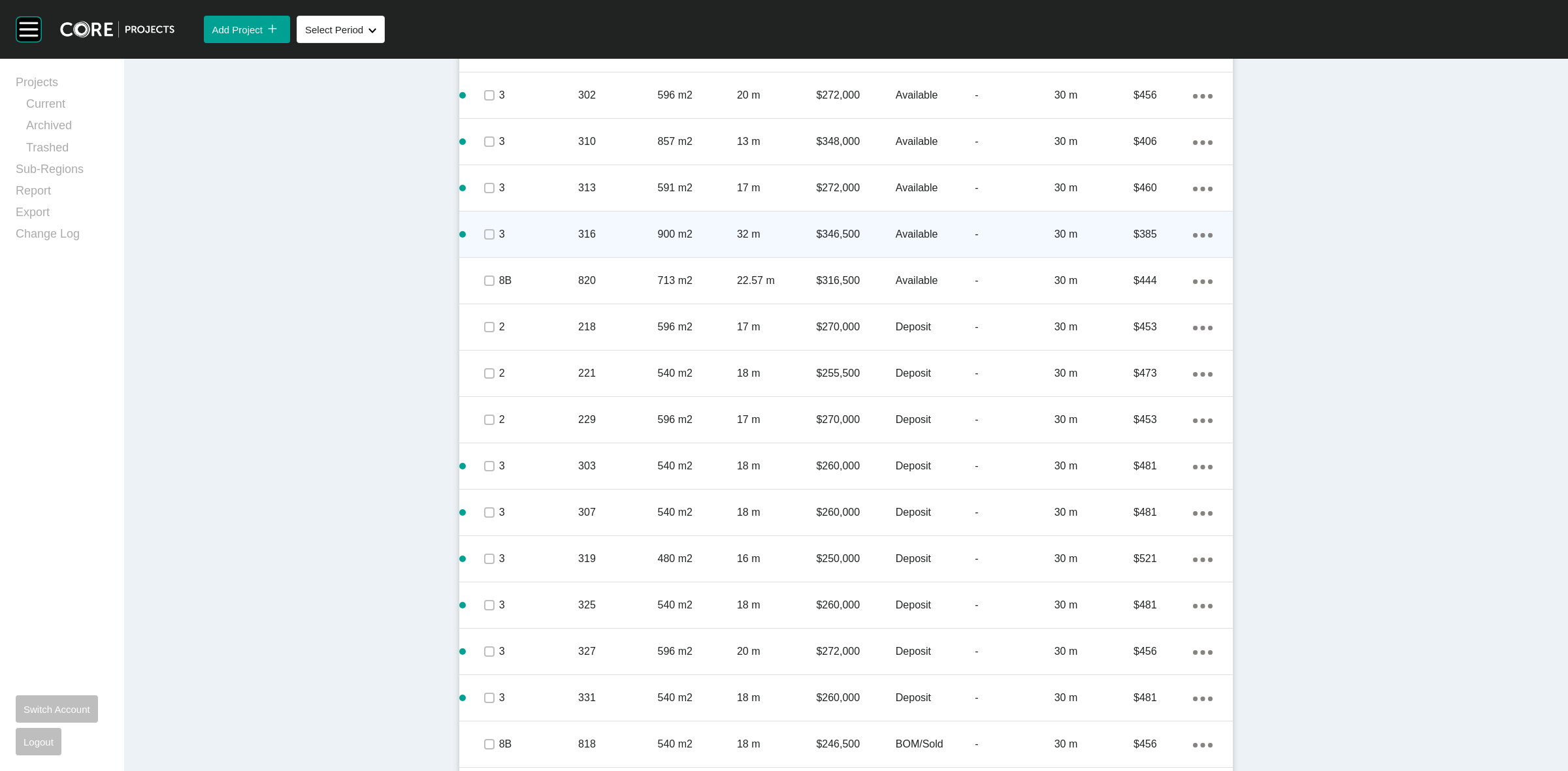
scroll to position [1062, 0]
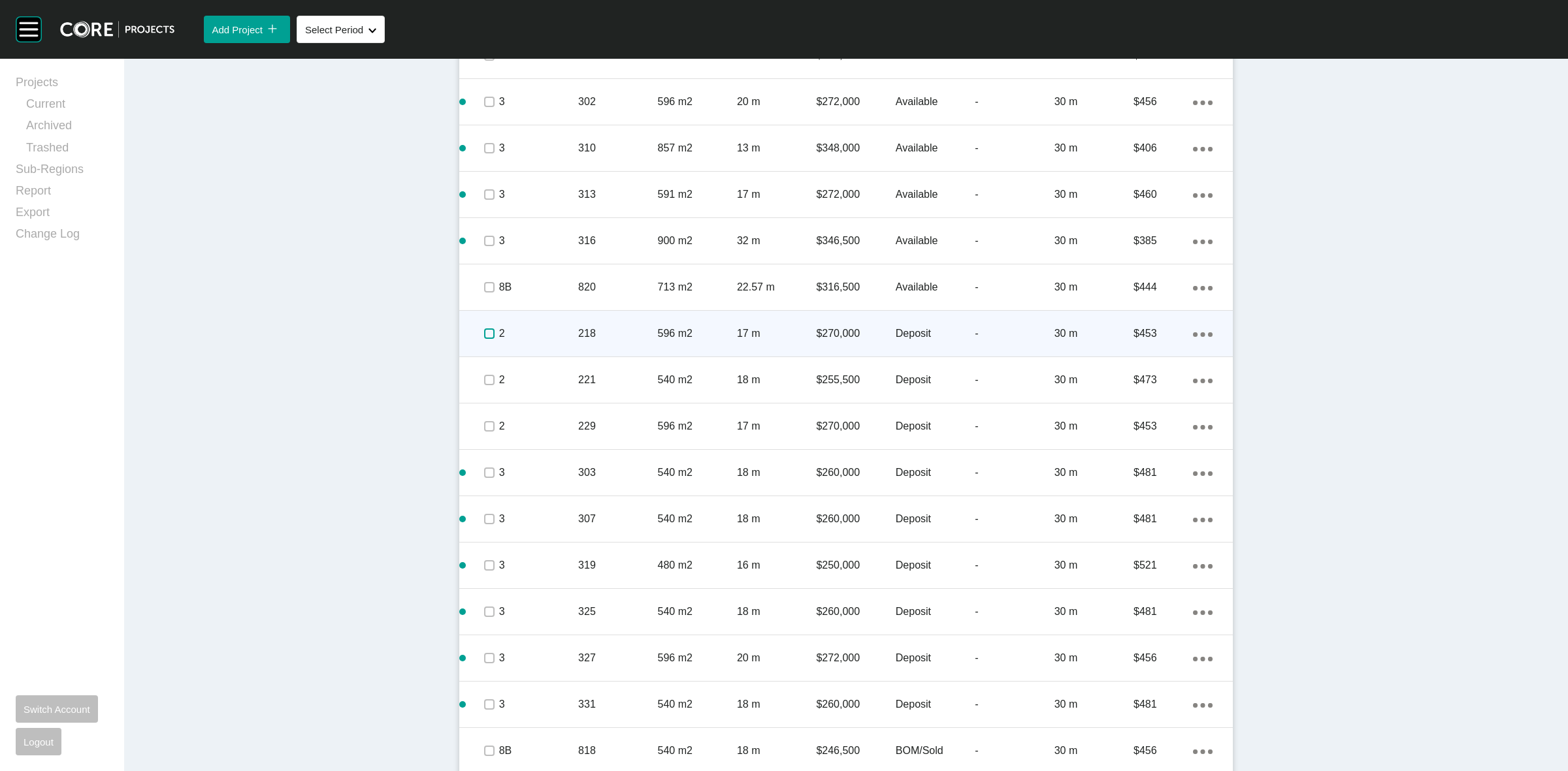
click at [484, 335] on label at bounding box center [489, 333] width 11 height 10
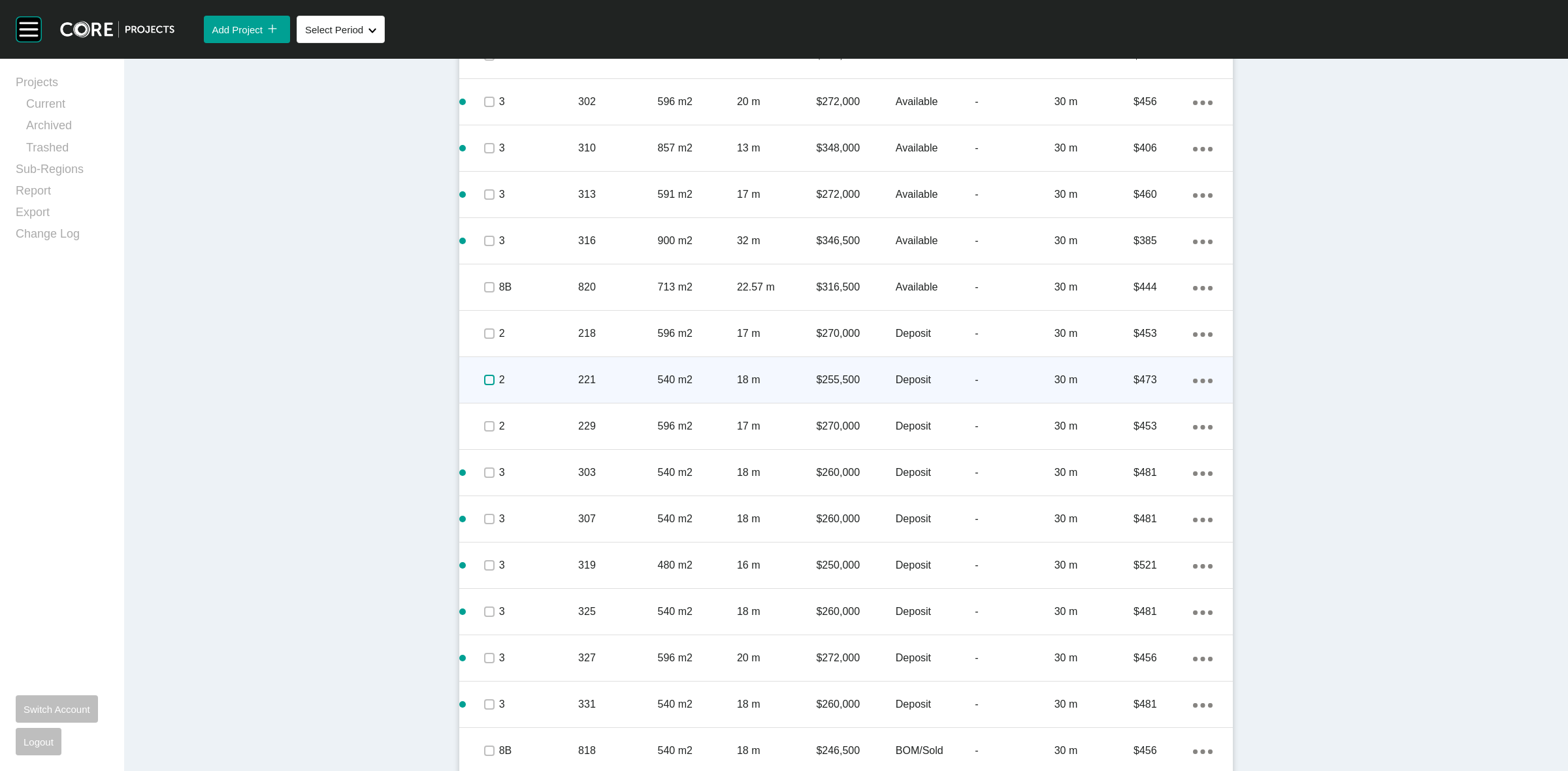
click at [484, 385] on label at bounding box center [489, 379] width 11 height 10
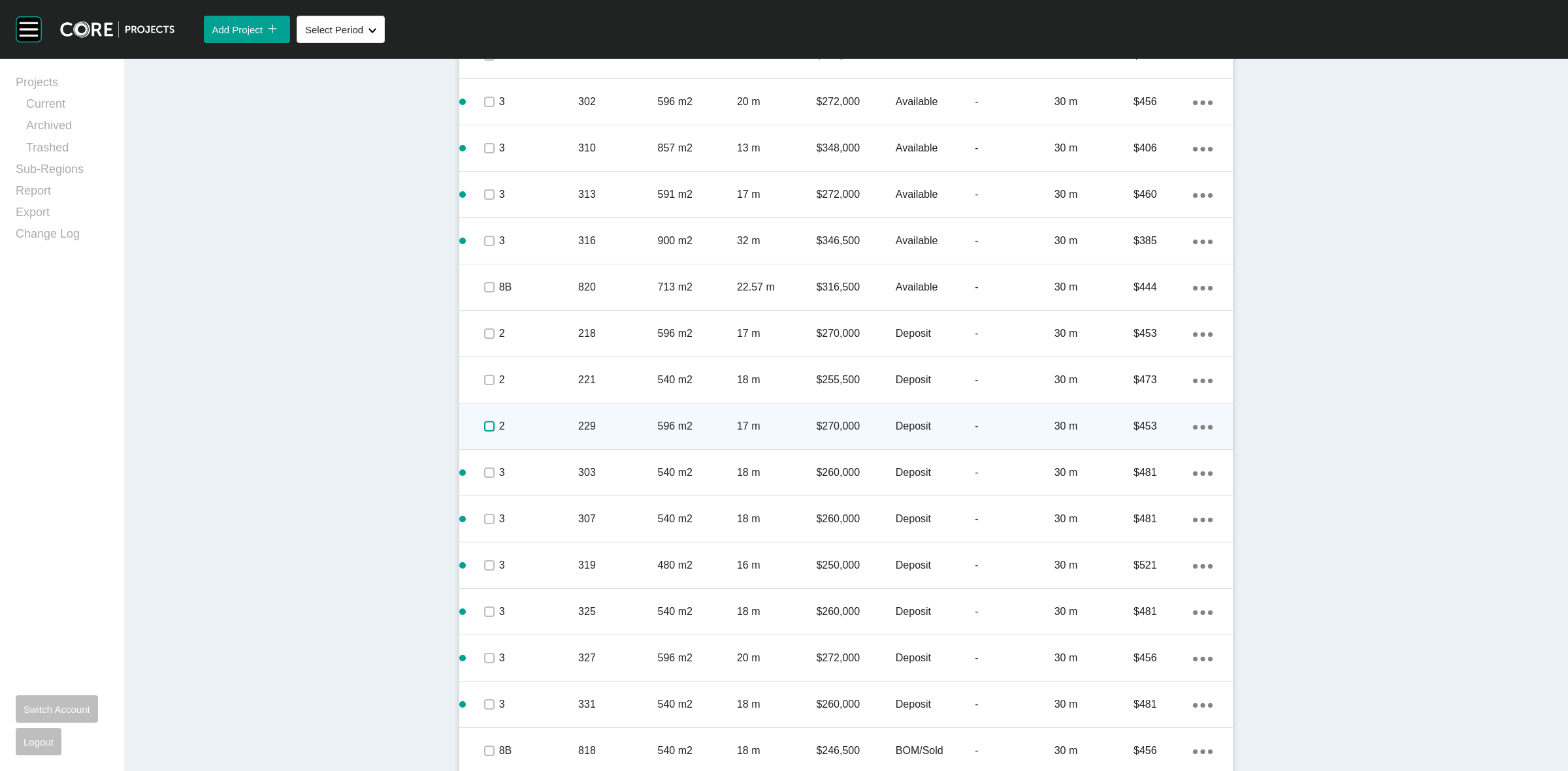
click at [484, 425] on label at bounding box center [489, 426] width 11 height 10
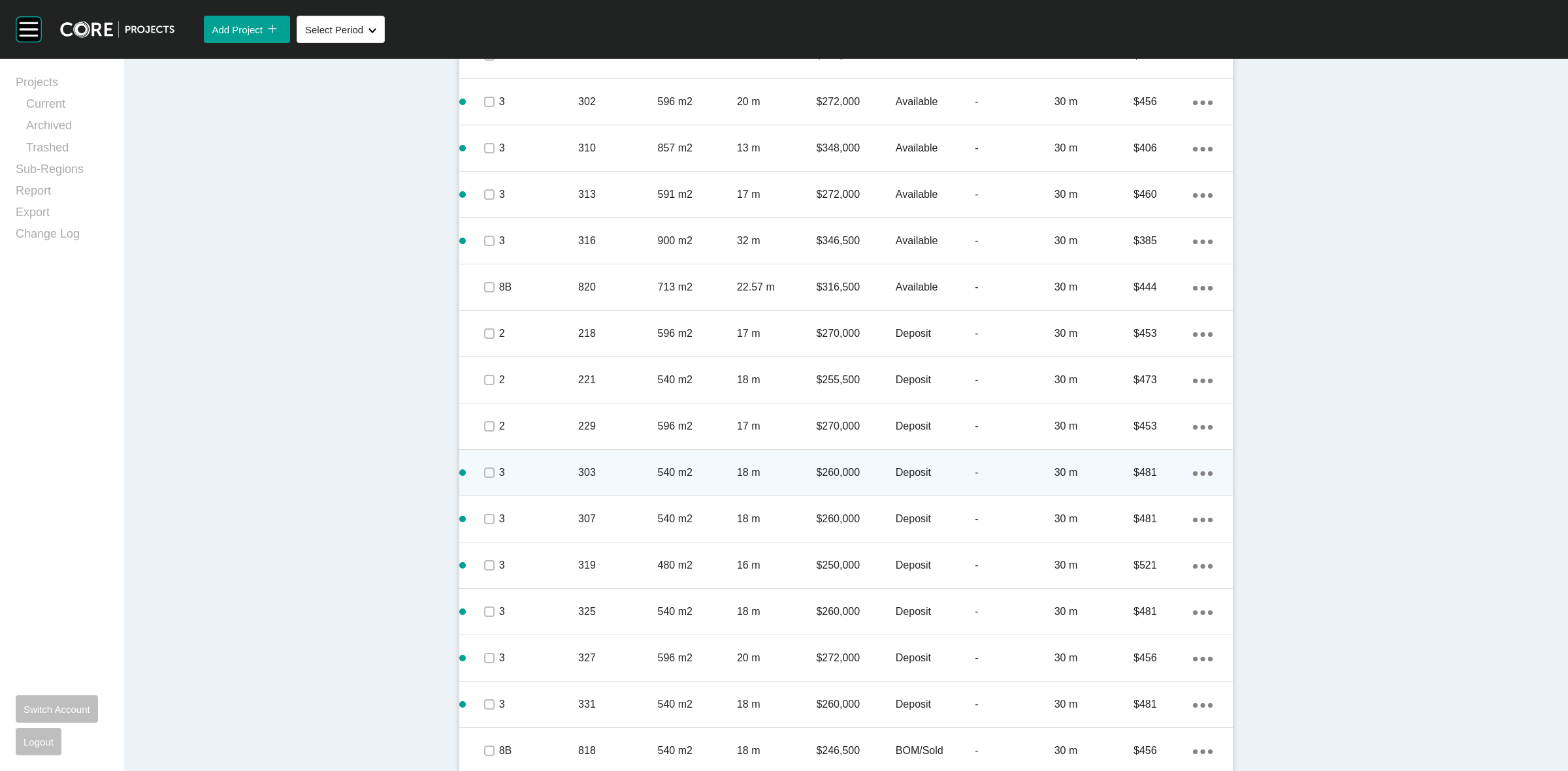
drag, startPoint x: 486, startPoint y: 459, endPoint x: 489, endPoint y: 497, distance: 38.1
click at [486, 462] on div at bounding box center [489, 472] width 19 height 46
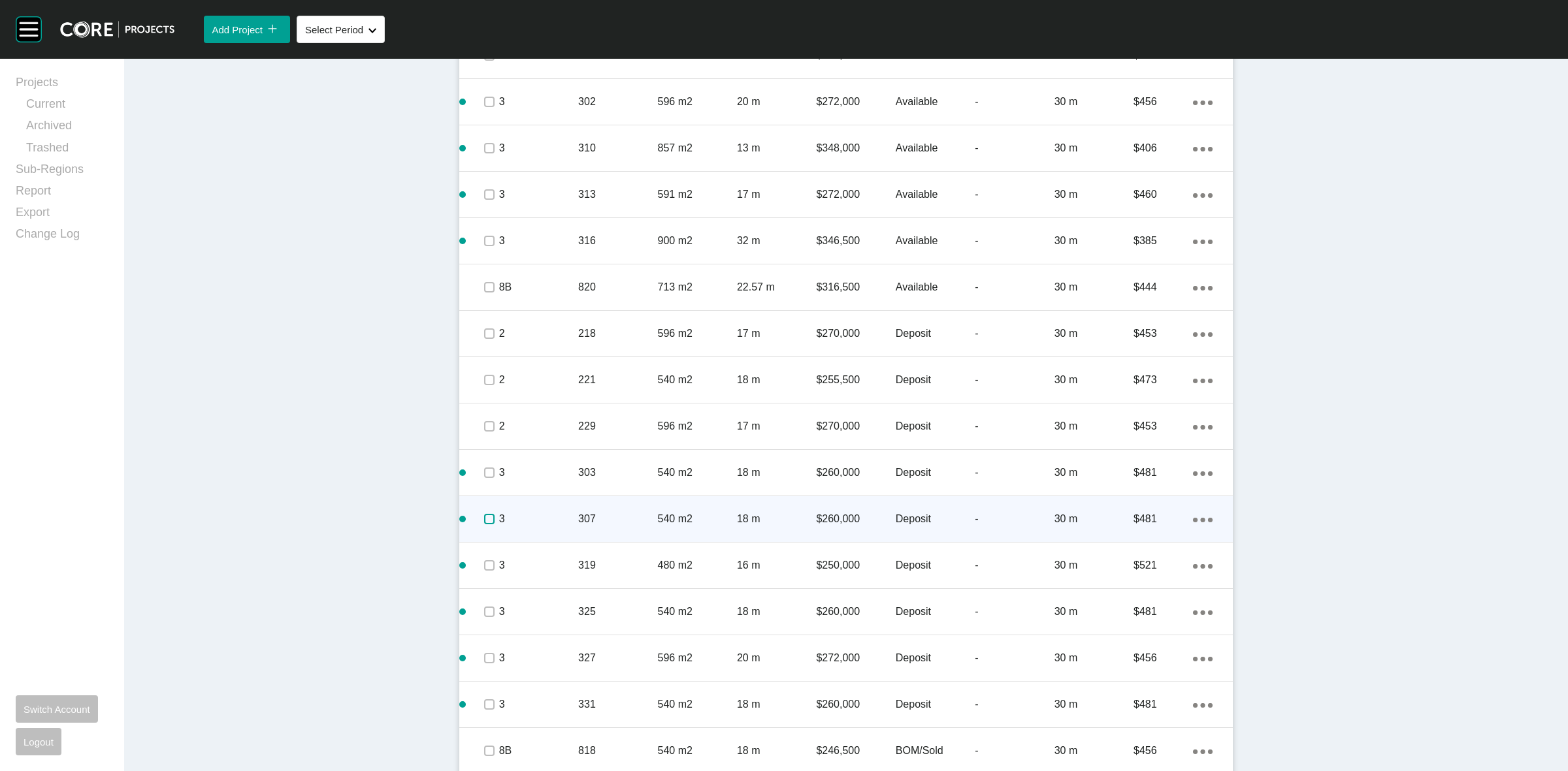
click at [487, 520] on label at bounding box center [489, 519] width 11 height 10
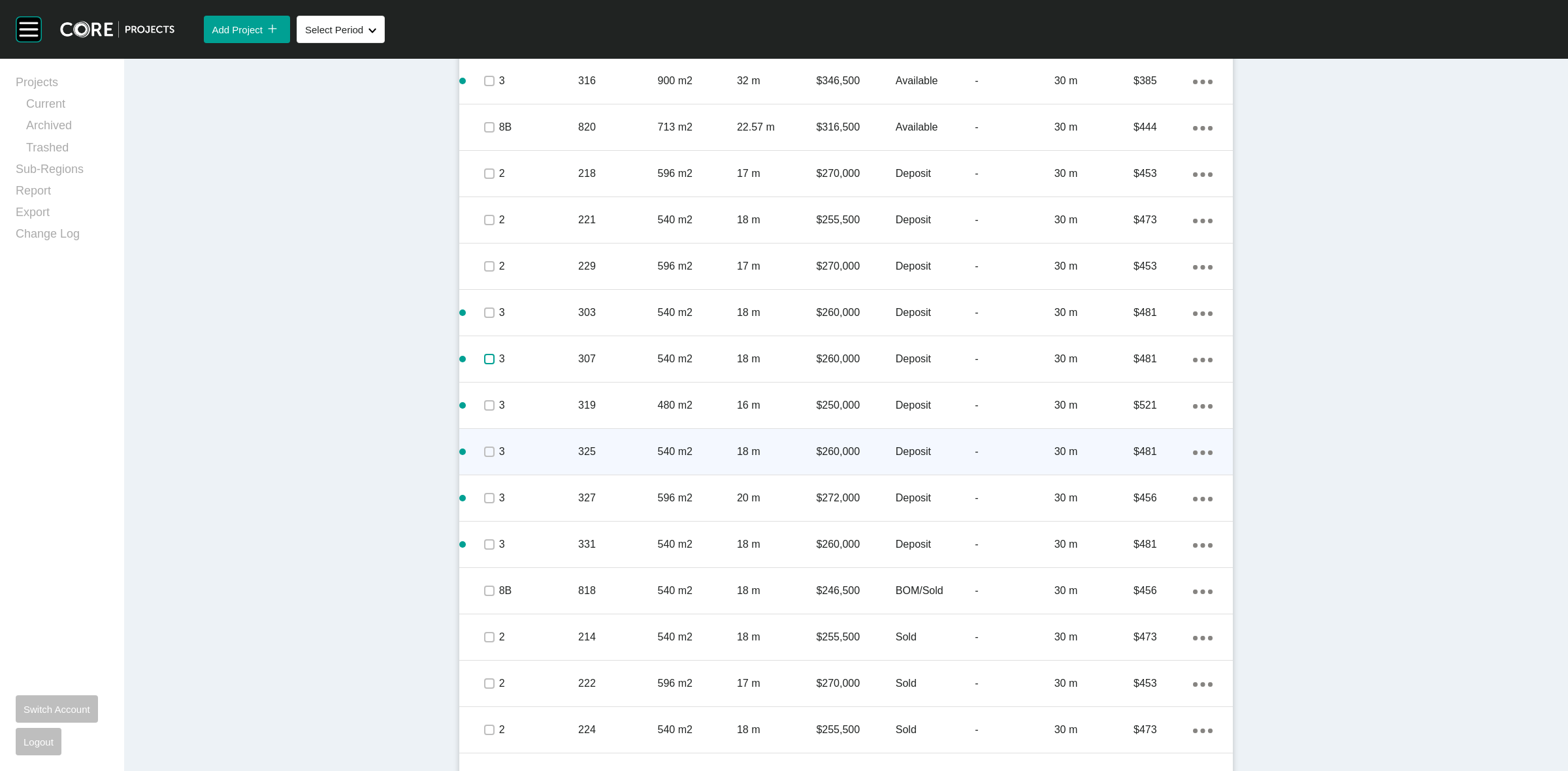
scroll to position [1225, 0]
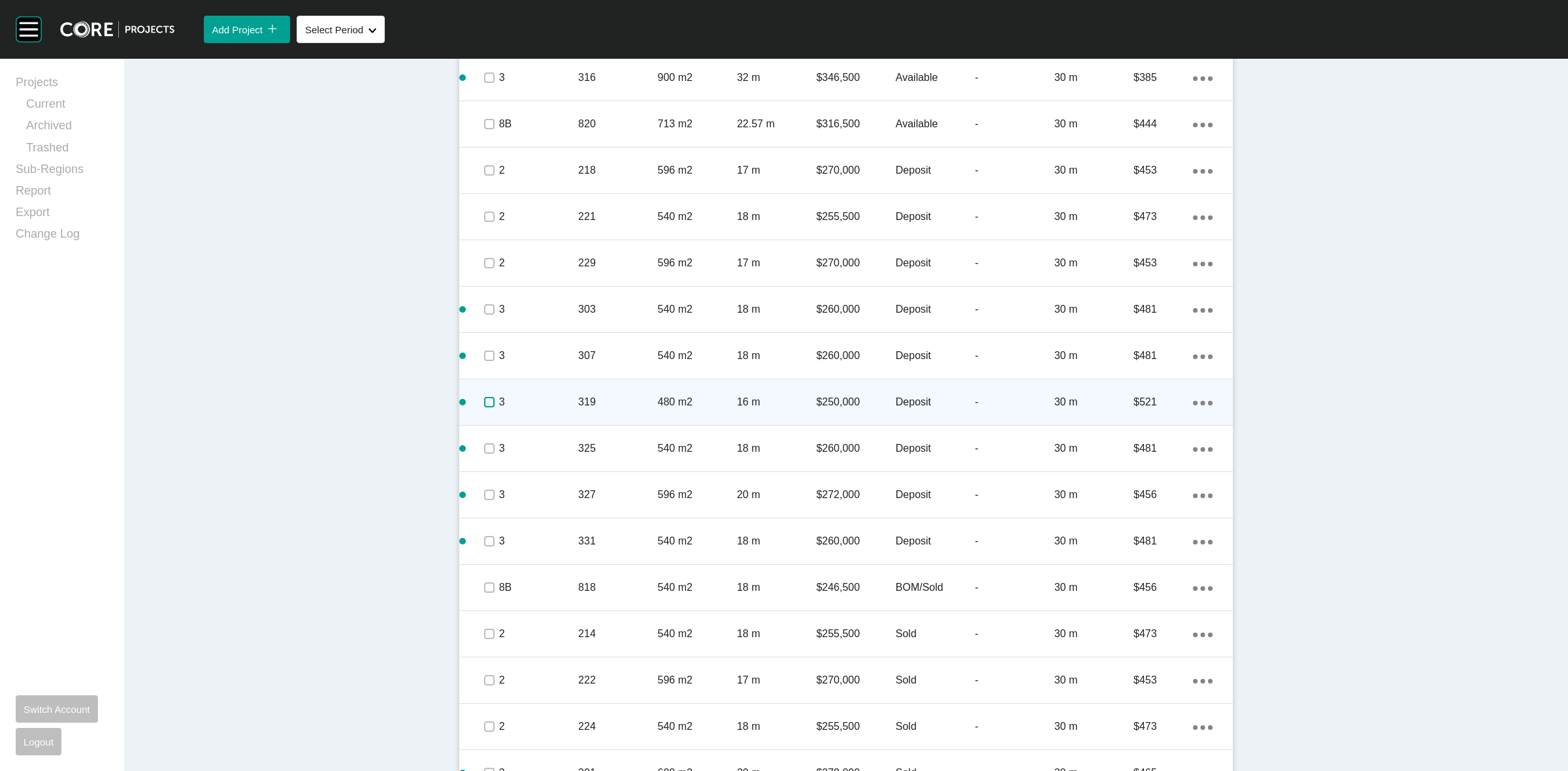
click at [484, 403] on label at bounding box center [489, 402] width 11 height 10
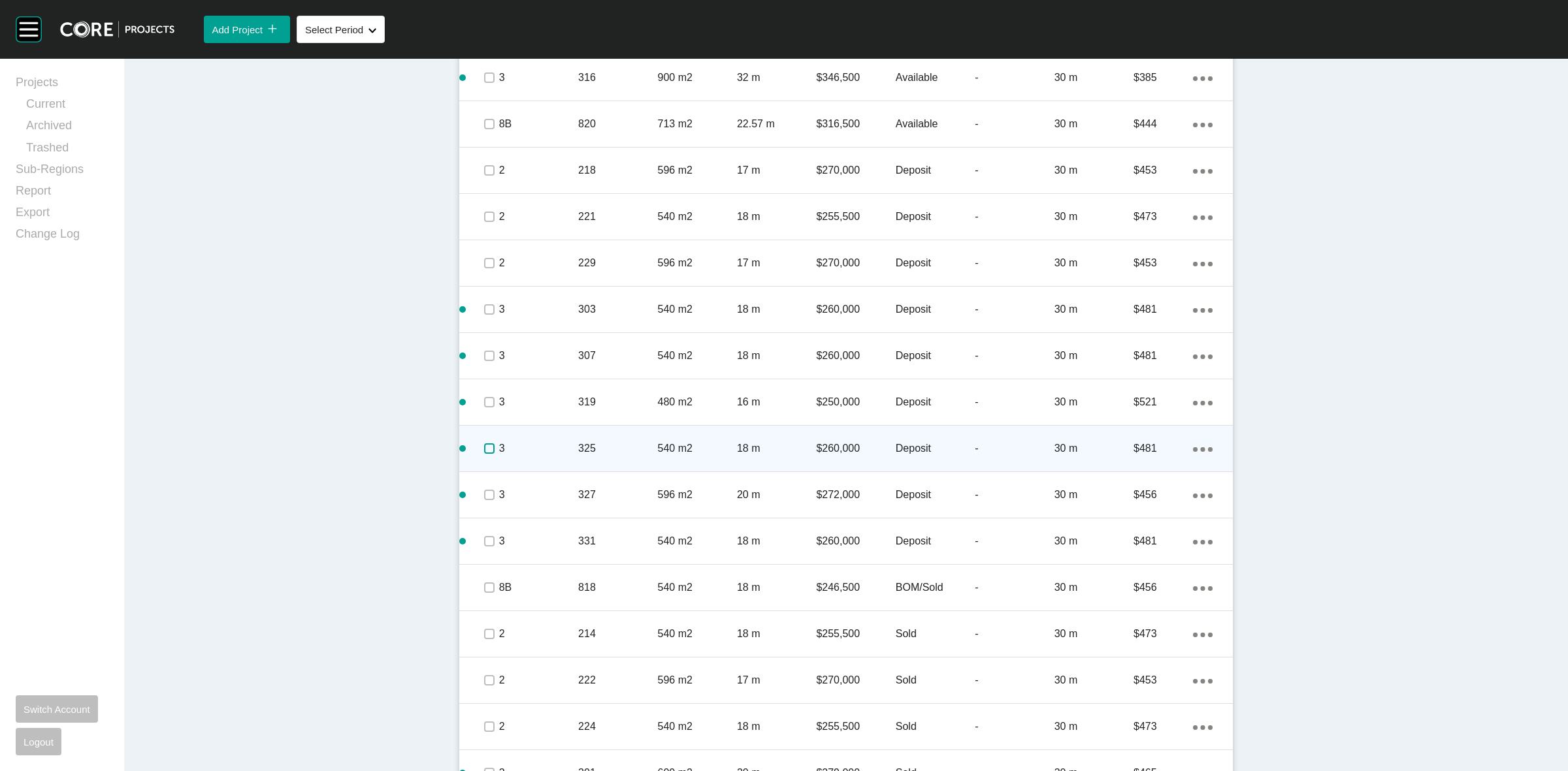
click at [488, 453] on label at bounding box center [489, 448] width 11 height 10
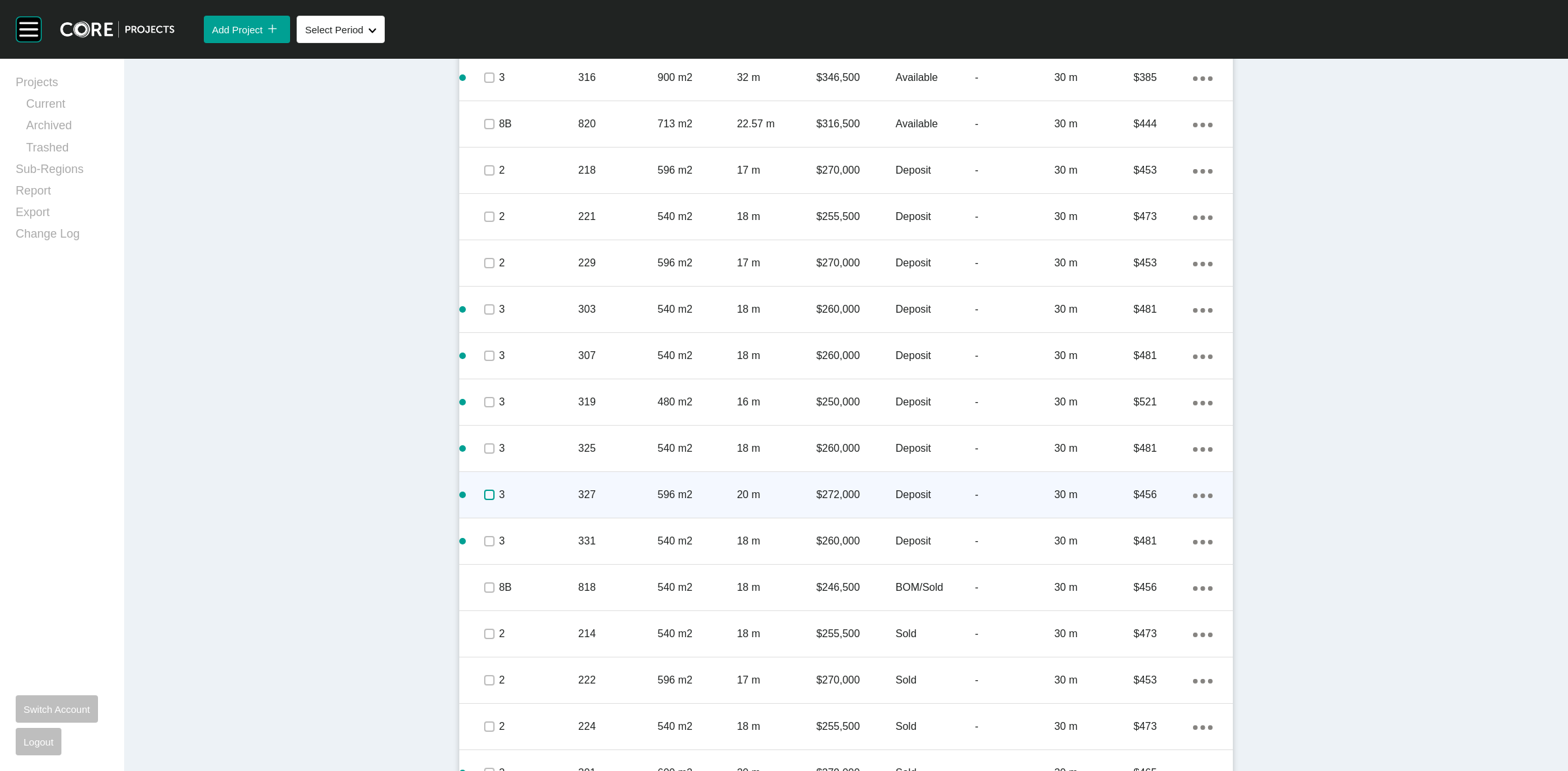
click at [487, 497] on label at bounding box center [489, 495] width 11 height 10
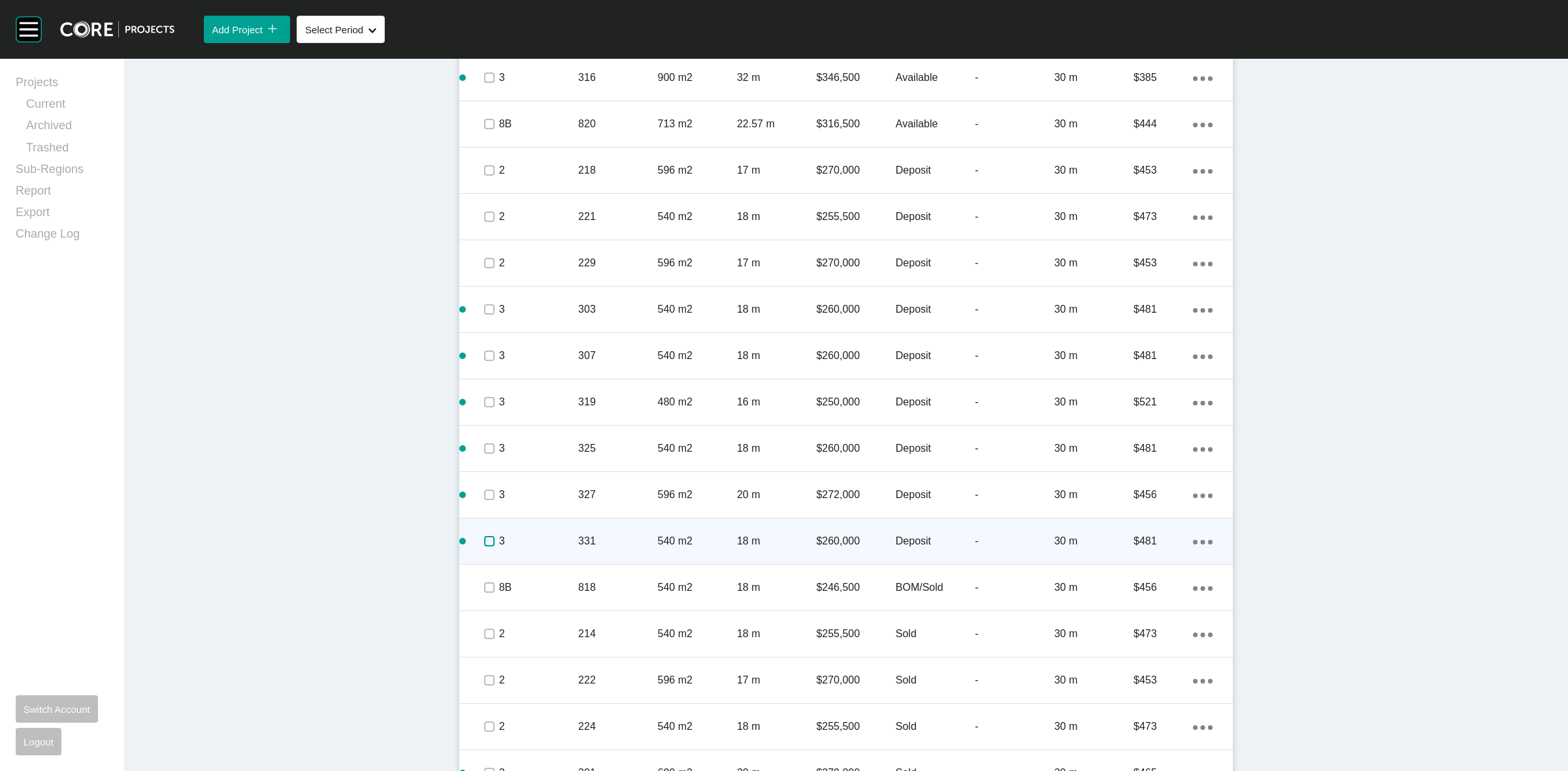
click at [488, 539] on label at bounding box center [489, 541] width 11 height 10
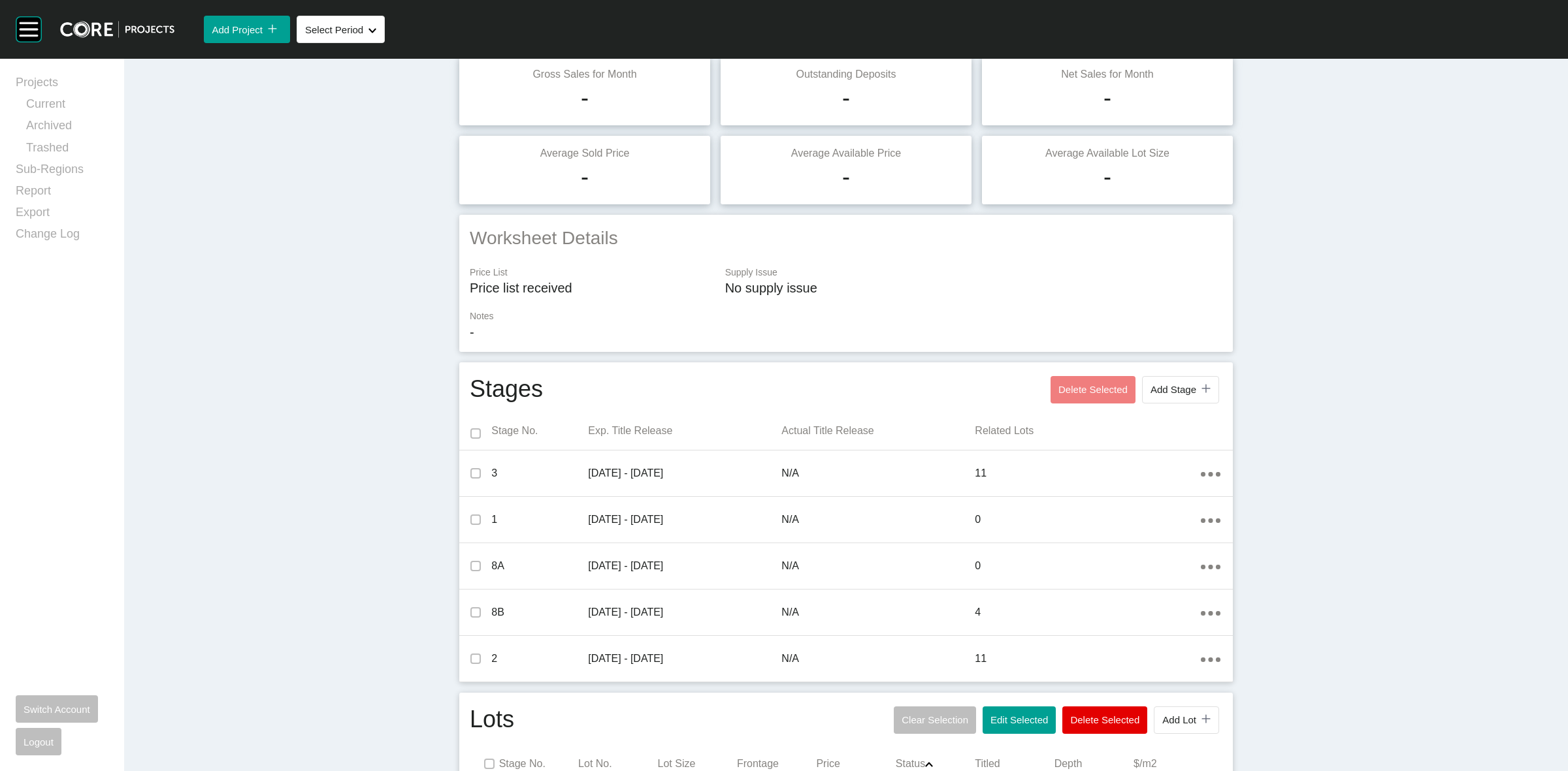
scroll to position [0, 0]
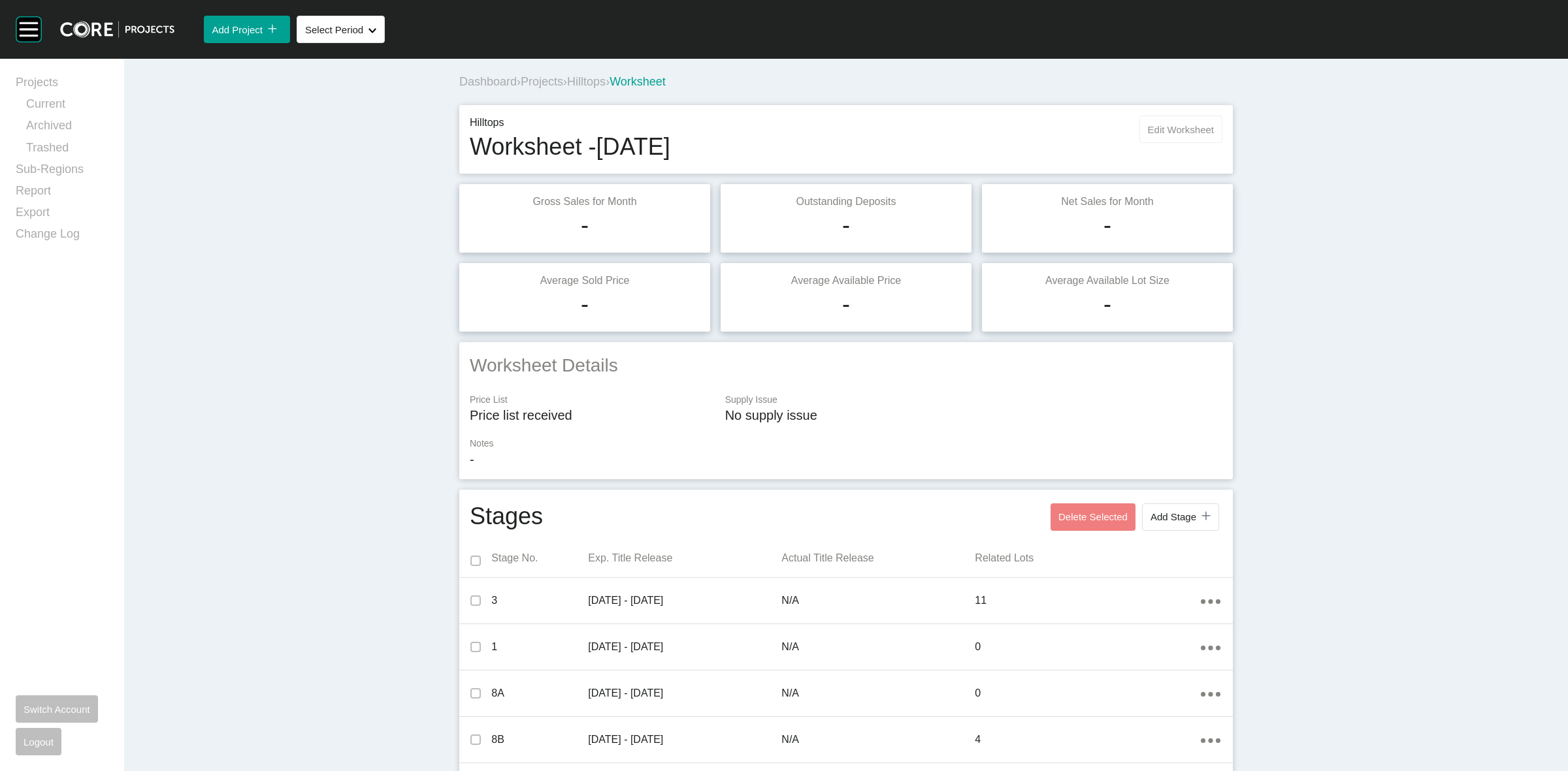
click at [1183, 131] on span "Edit Worksheet" at bounding box center [1181, 130] width 66 height 11
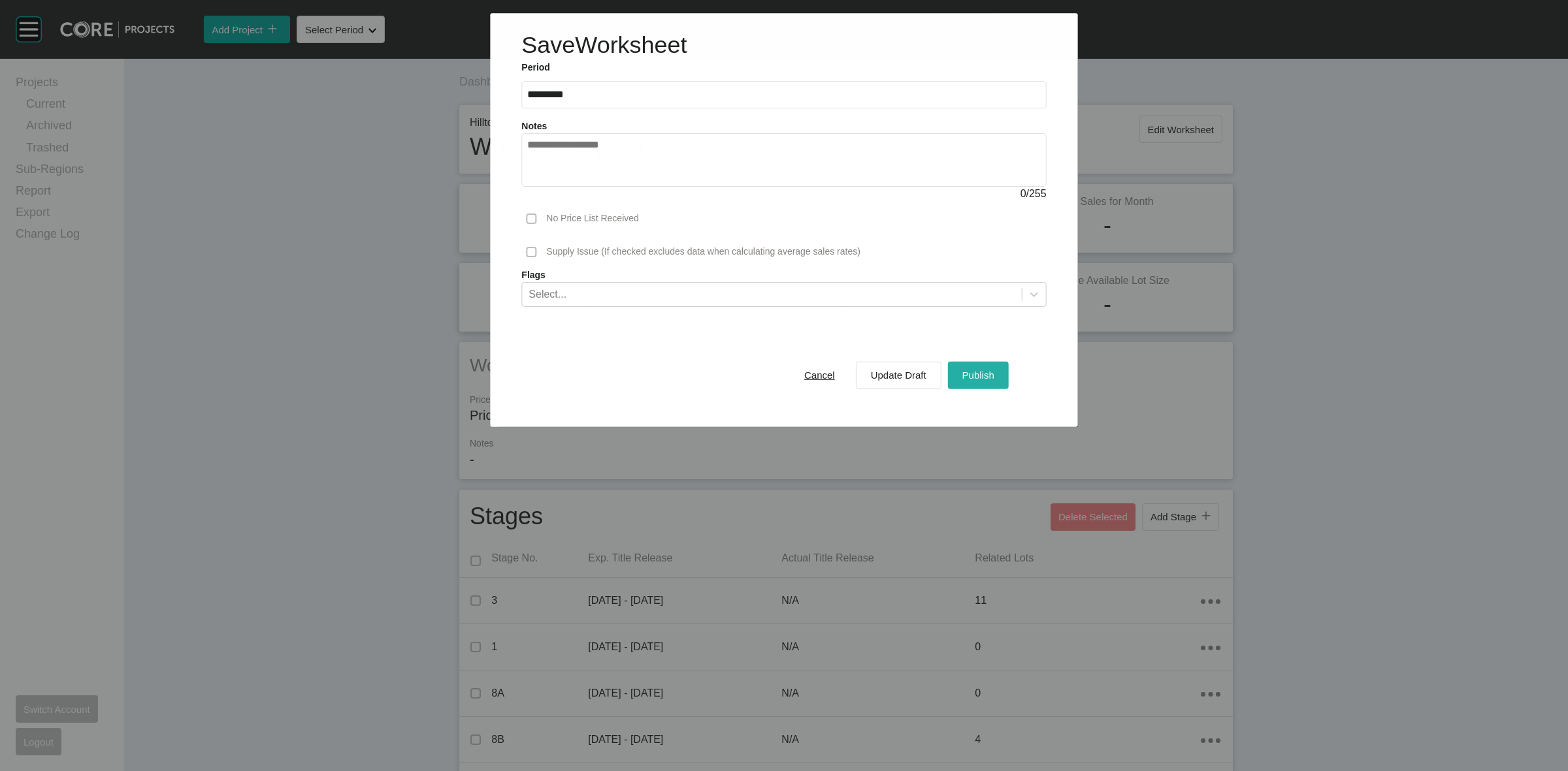
click at [979, 367] on div "Publish" at bounding box center [979, 375] width 39 height 18
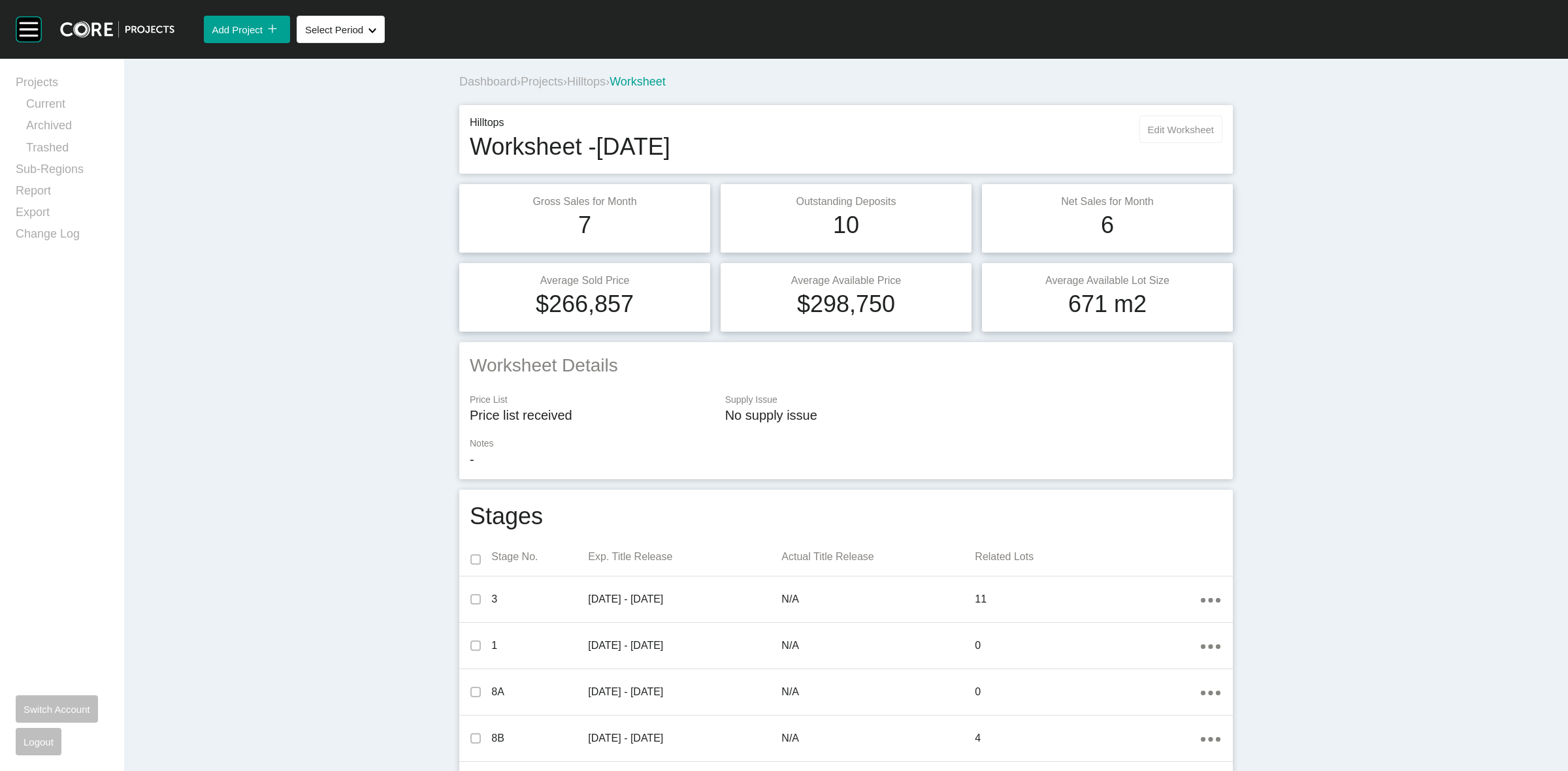
click at [1158, 132] on span "Edit Worksheet" at bounding box center [1181, 130] width 66 height 11
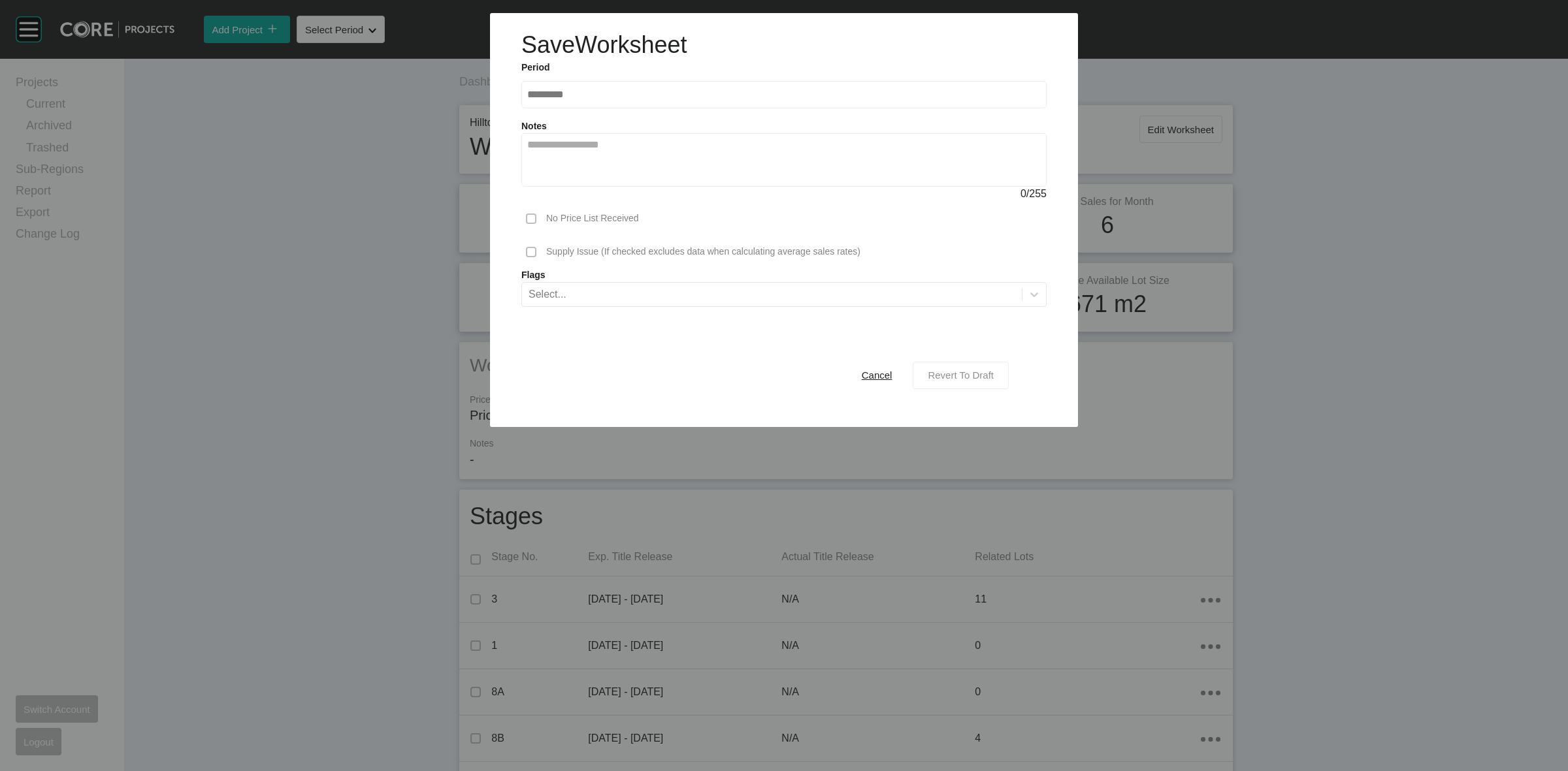
click at [962, 367] on div "Revert To Draft" at bounding box center [961, 375] width 73 height 18
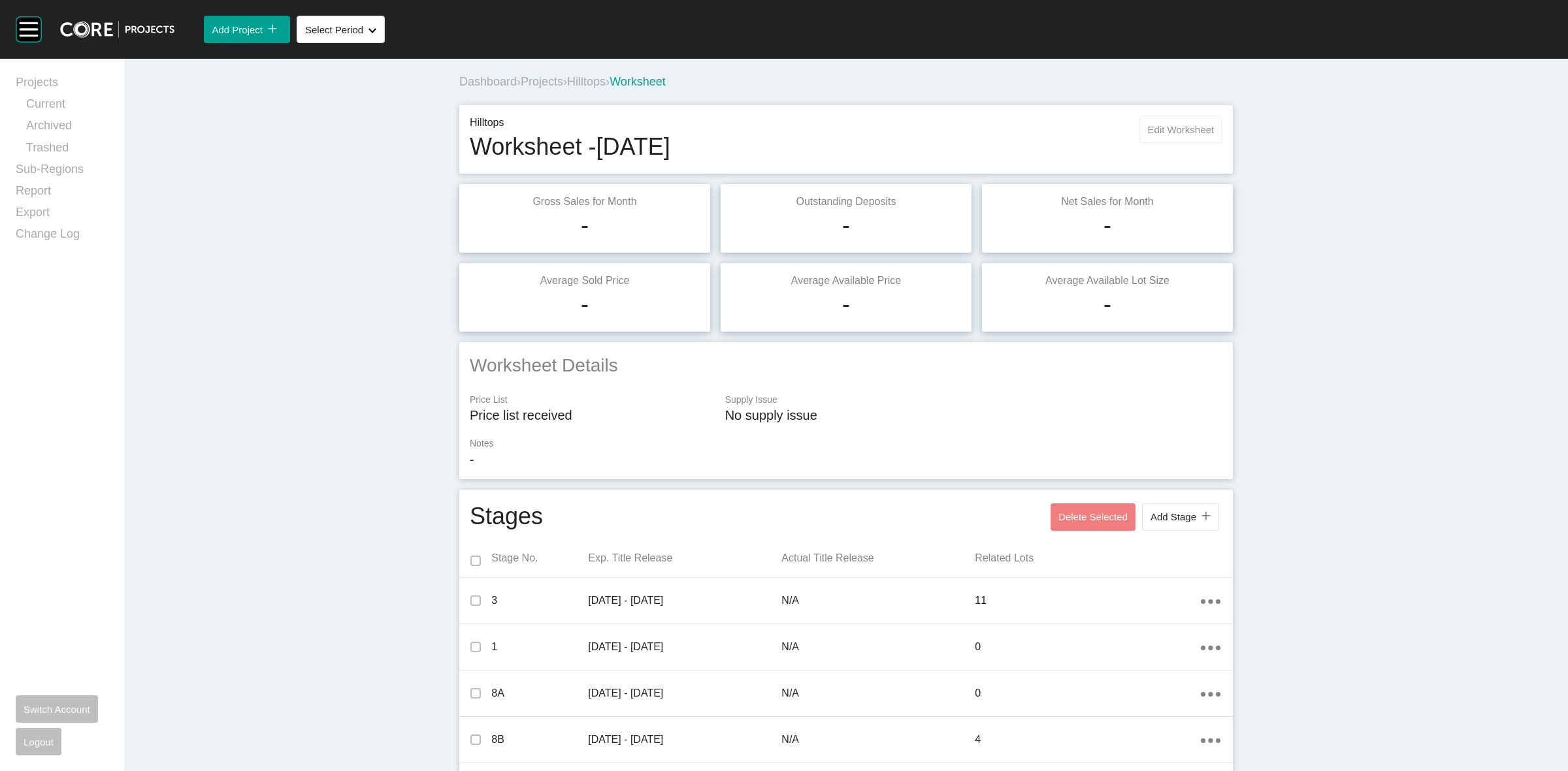
click at [1205, 118] on button "Edit Worksheet" at bounding box center [1181, 129] width 83 height 27
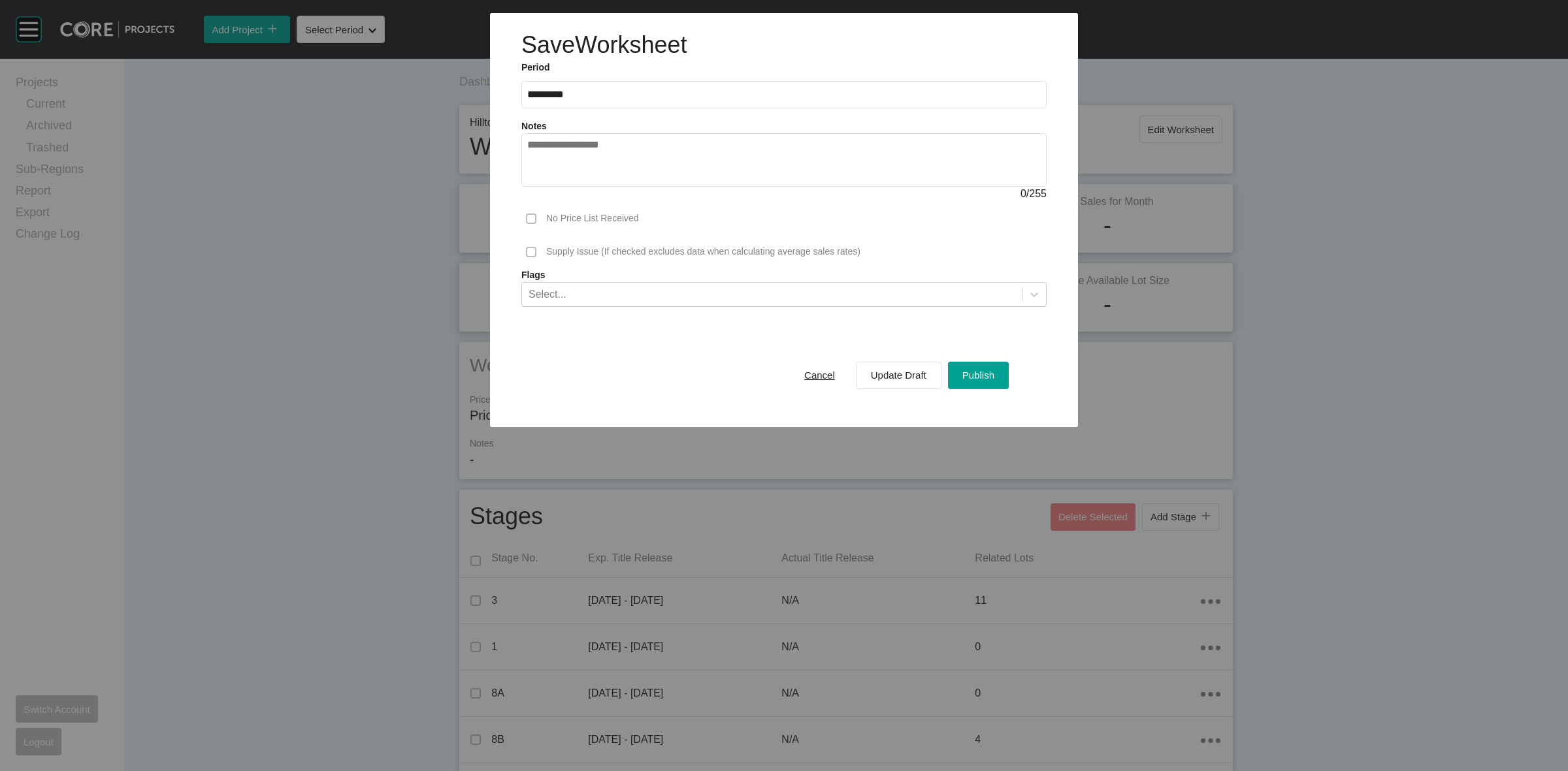
click at [986, 358] on div "Cancel Update Draft Publish" at bounding box center [899, 375] width 225 height 34
click at [983, 379] on span "Publish" at bounding box center [979, 375] width 32 height 11
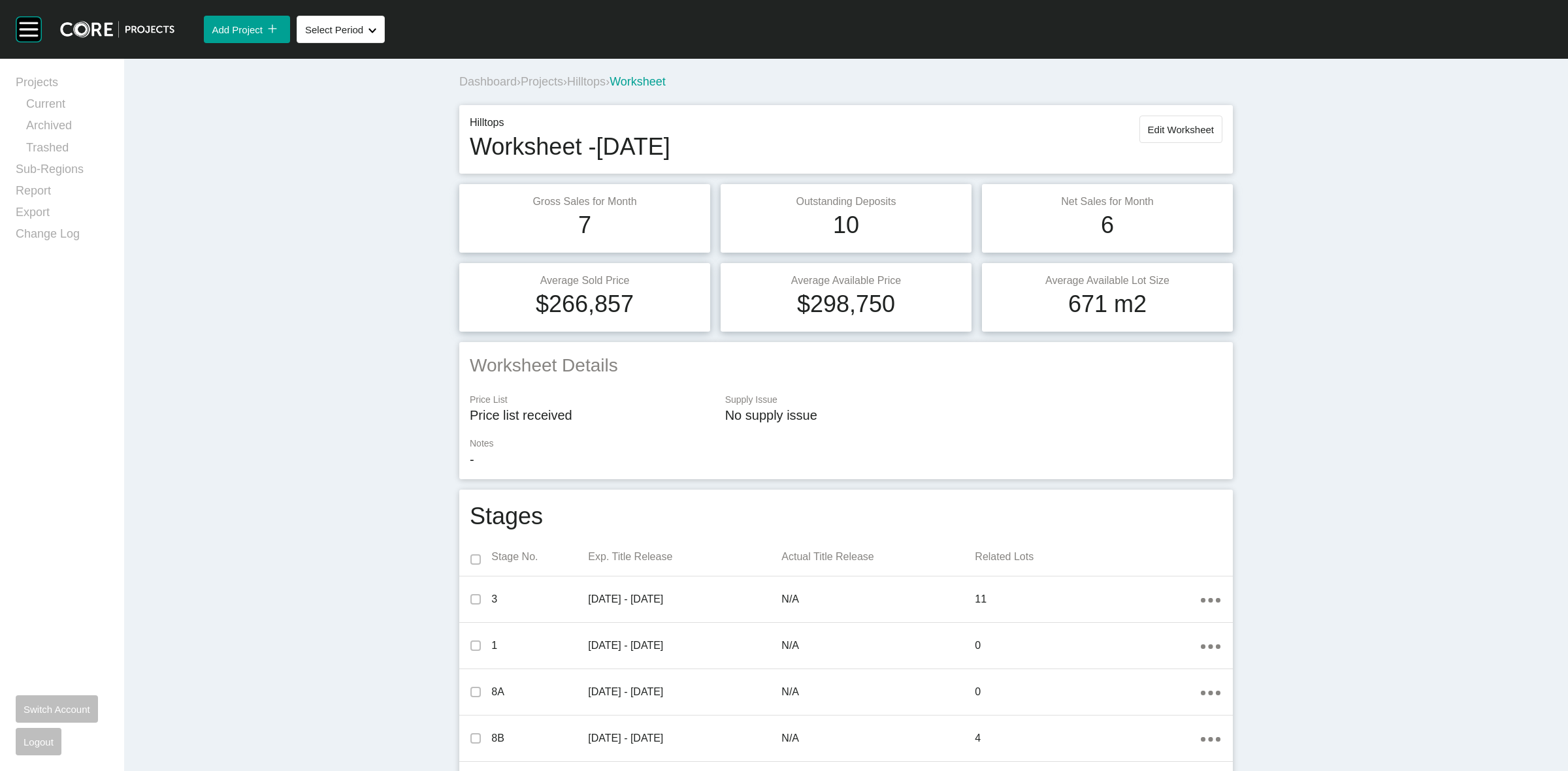
click at [850, 233] on h1 "10" at bounding box center [846, 225] width 26 height 32
drag, startPoint x: 850, startPoint y: 226, endPoint x: 829, endPoint y: 226, distance: 21.0
click at [833, 226] on h1 "10" at bounding box center [846, 225] width 26 height 32
click at [956, 165] on div "Hilltops Worksheet - July 2025 Edit Worksheet" at bounding box center [847, 139] width 774 height 69
click at [606, 87] on span "Hilltops" at bounding box center [586, 82] width 39 height 13
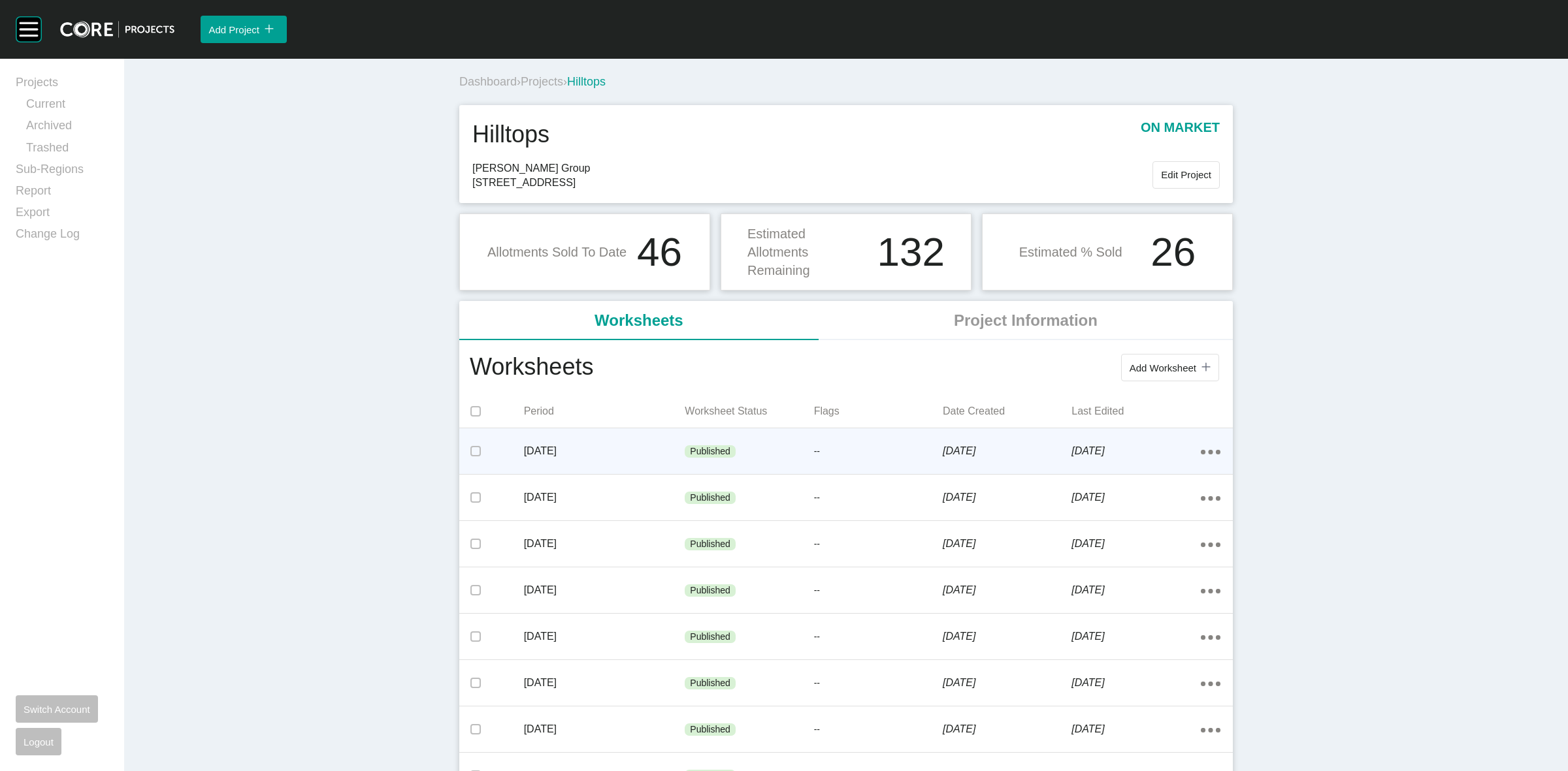
click at [830, 458] on p "--" at bounding box center [878, 452] width 128 height 13
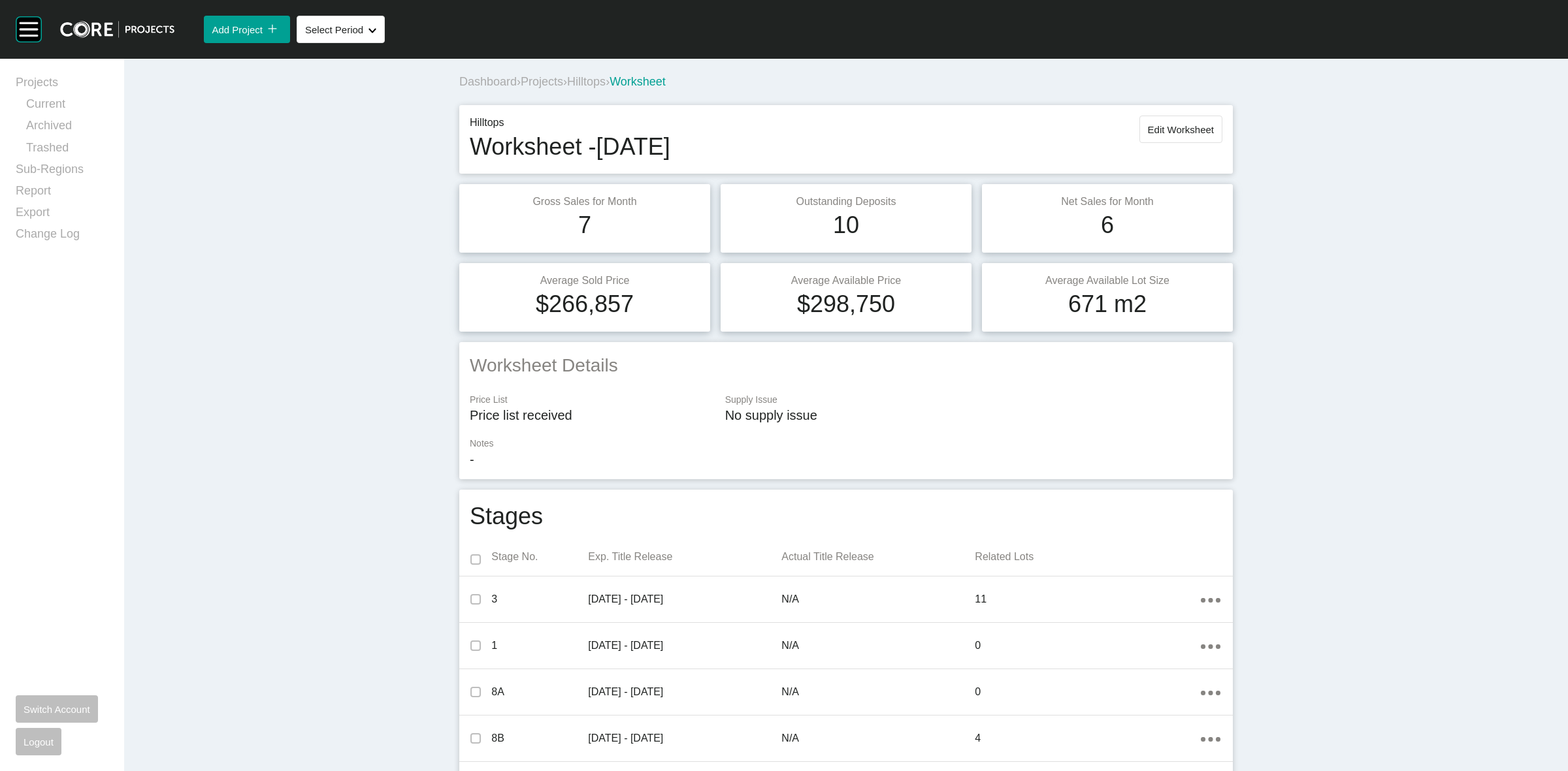
click at [603, 82] on span "Hilltops" at bounding box center [586, 82] width 39 height 13
